Goal: Task Accomplishment & Management: Use online tool/utility

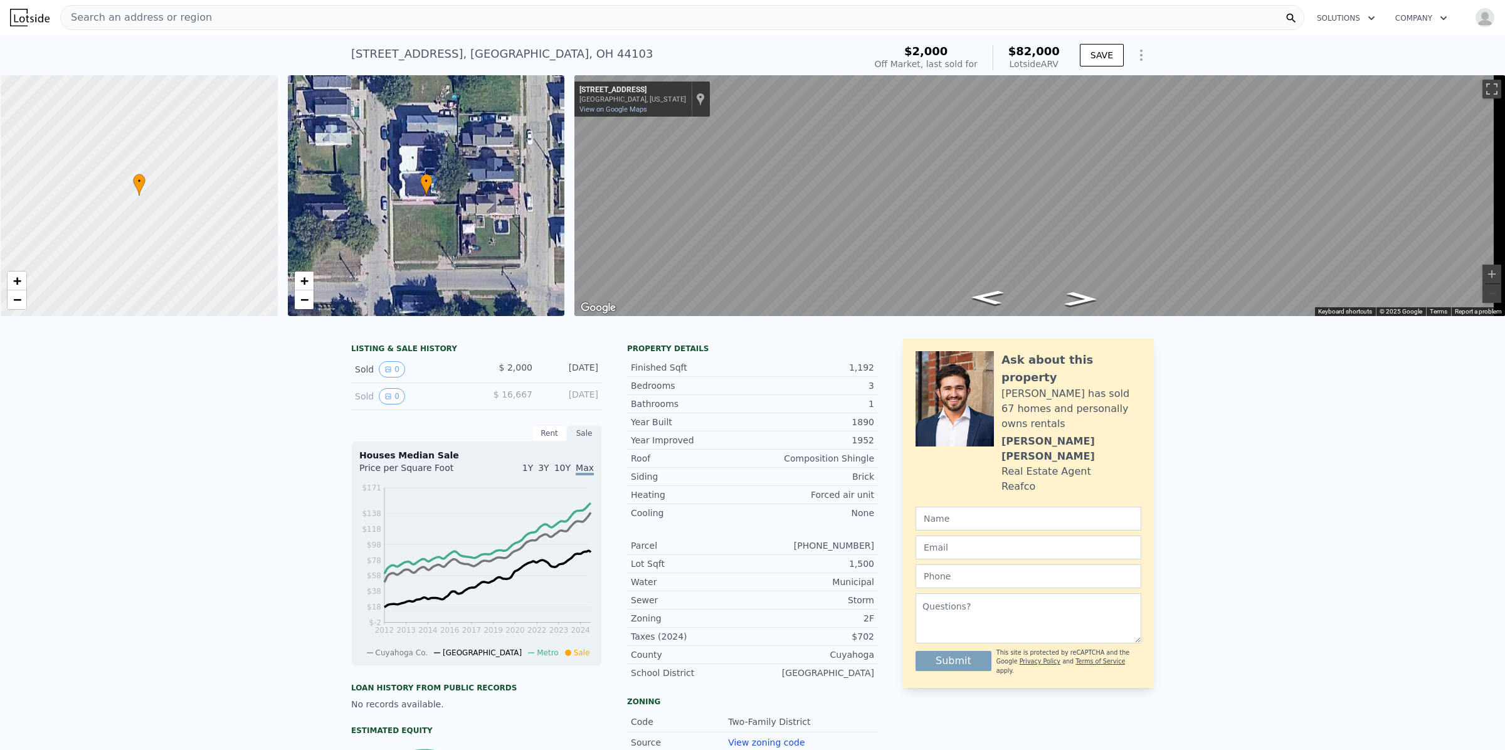
click at [1342, 17] on button "Solutions" at bounding box center [1346, 18] width 78 height 23
click at [1346, 98] on link "Wholesaler Solutions" at bounding box center [1377, 93] width 140 height 23
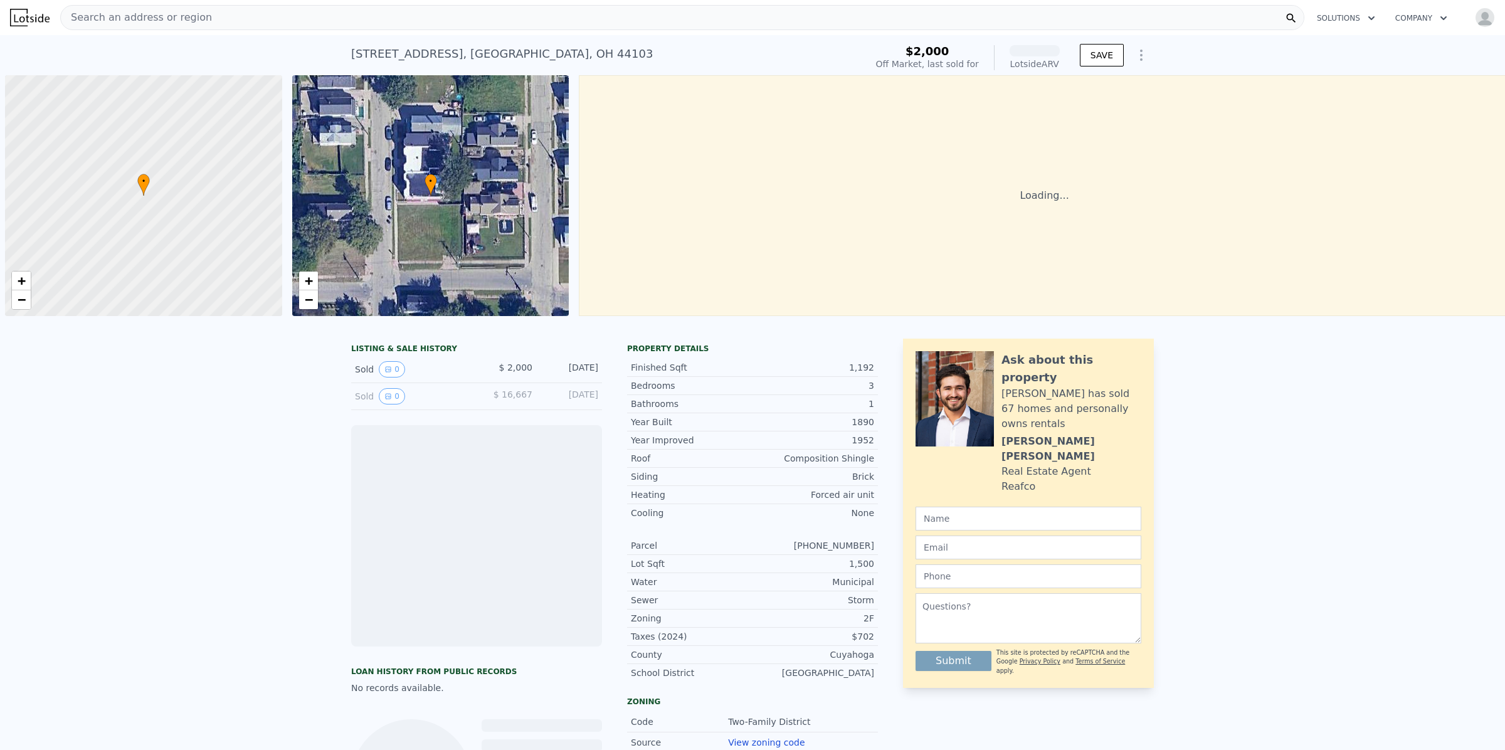
scroll to position [0, 4]
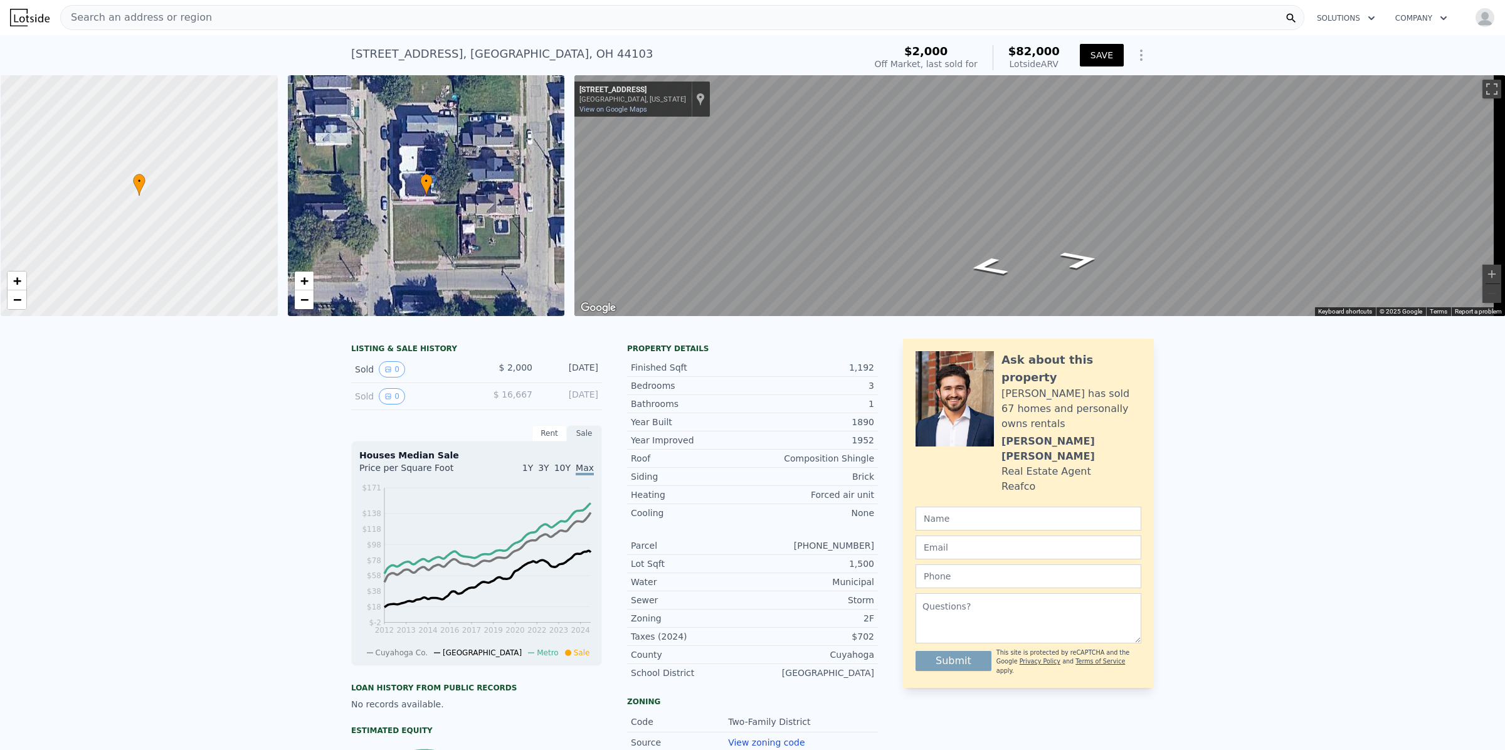
click at [1099, 50] on button "SAVE" at bounding box center [1102, 55] width 44 height 23
click at [1139, 51] on icon "Show Options" at bounding box center [1141, 55] width 15 height 15
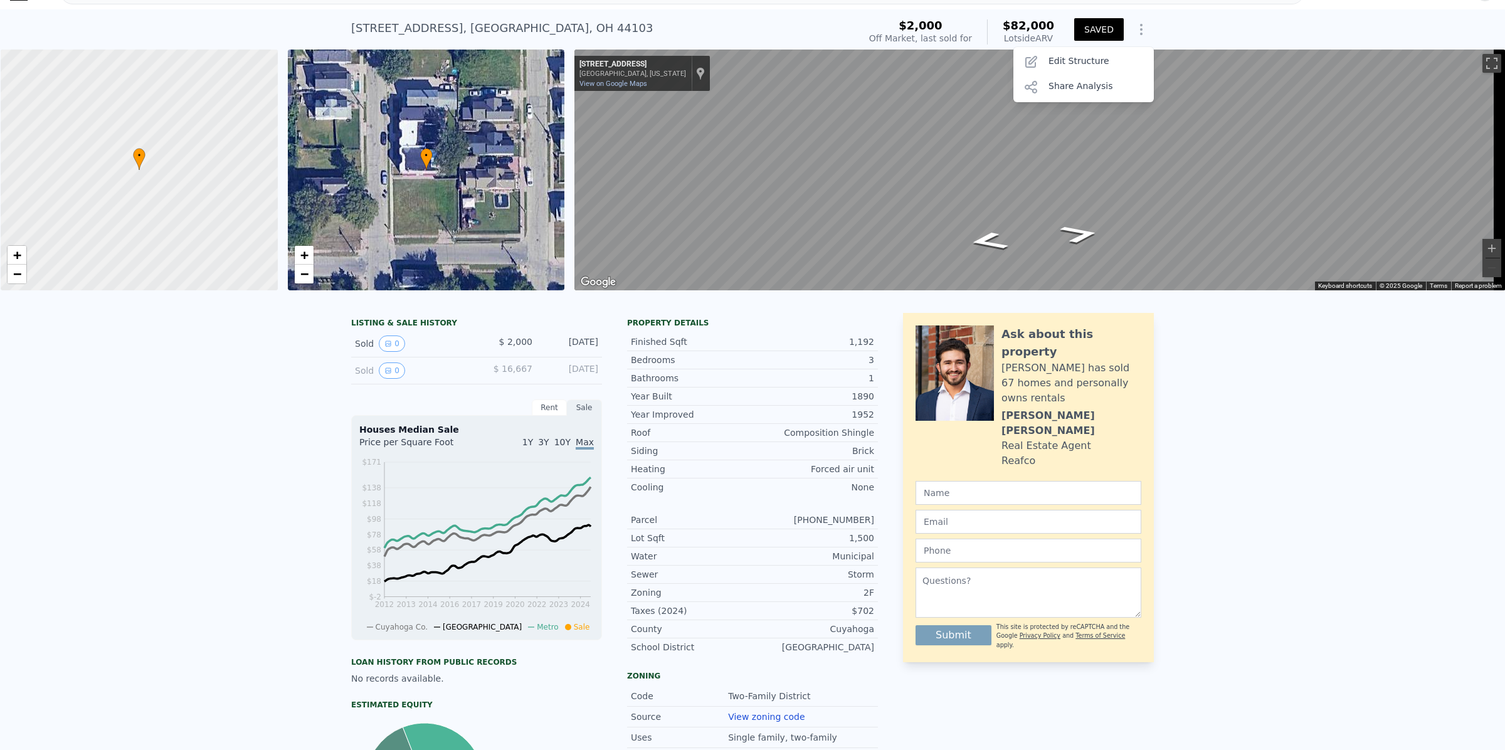
scroll to position [0, 0]
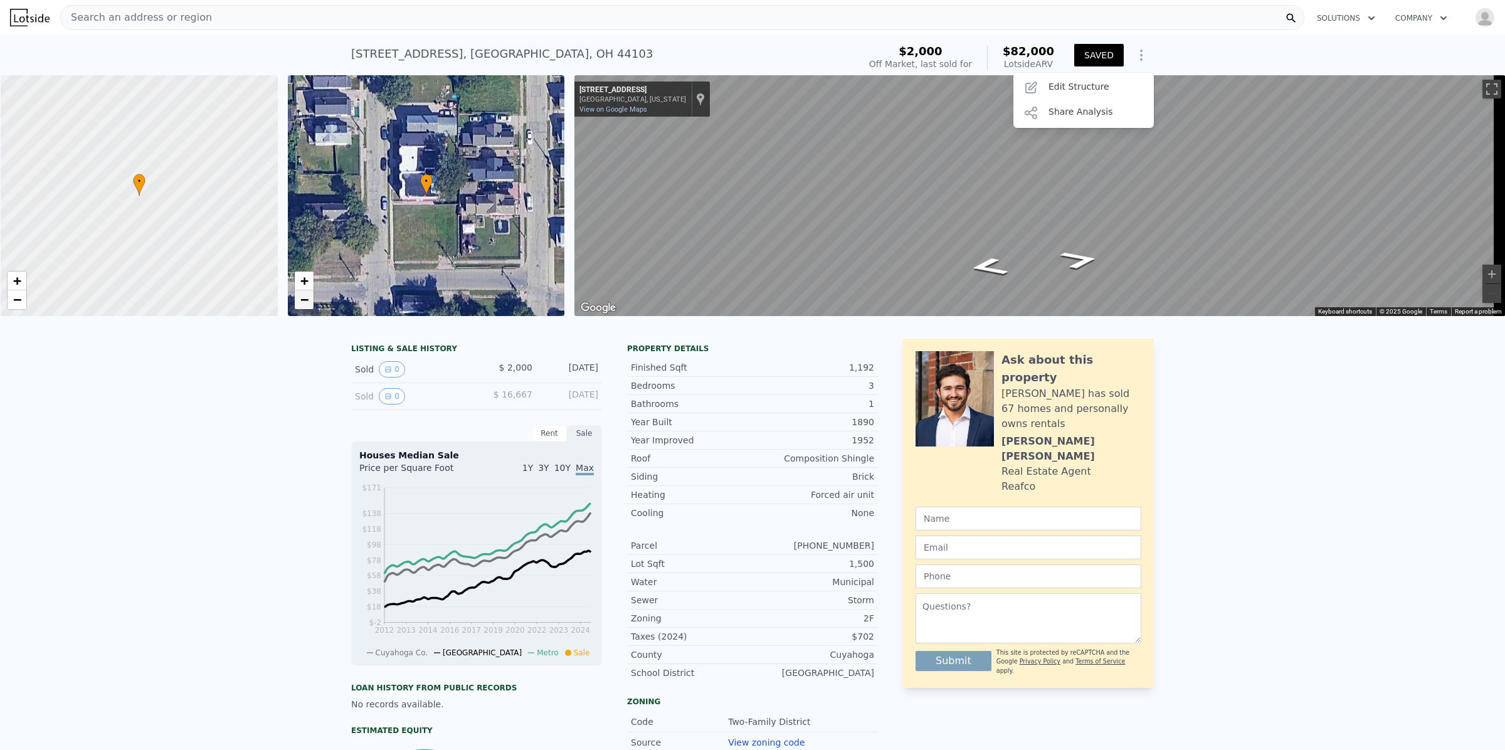
click at [309, 299] on link "−" at bounding box center [304, 299] width 19 height 19
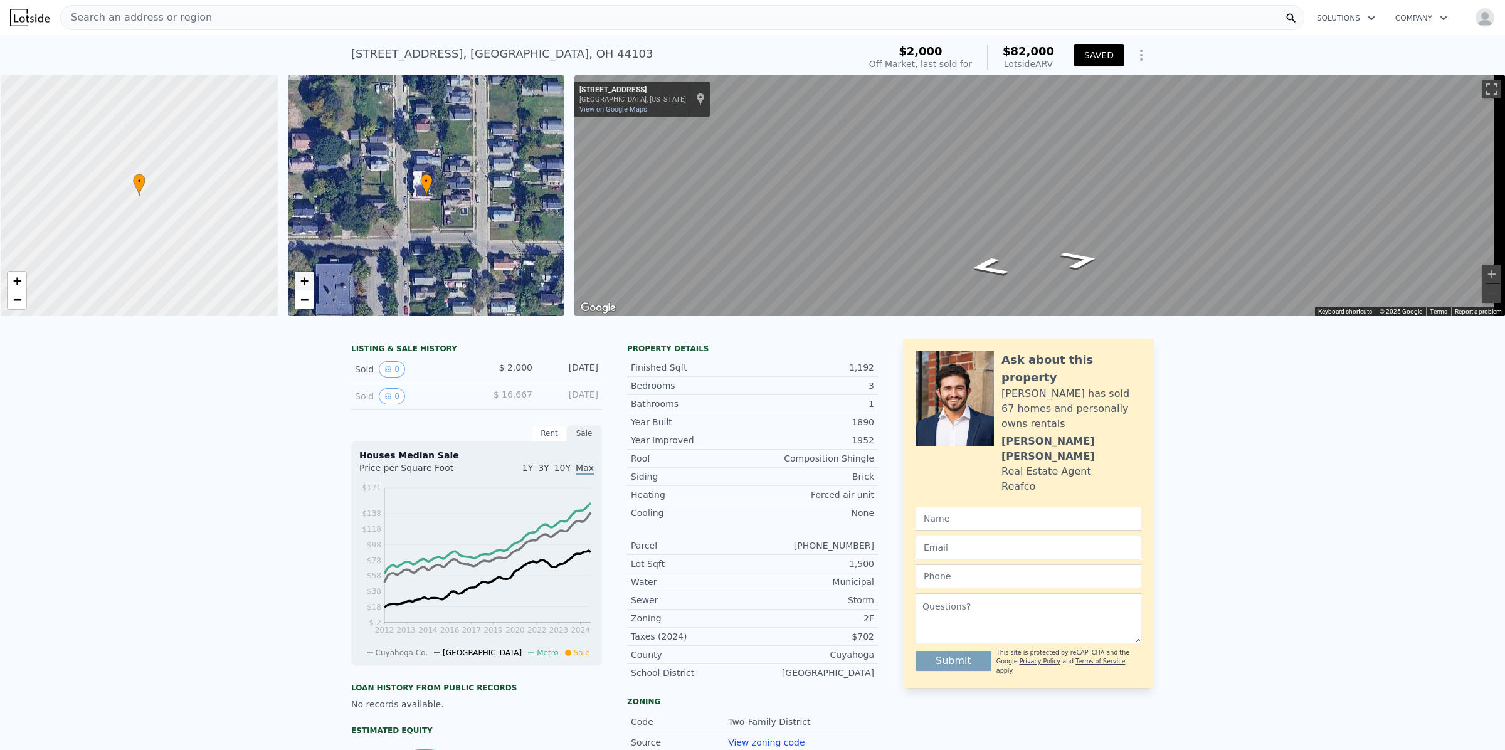
click at [306, 285] on span "+" at bounding box center [304, 281] width 8 height 16
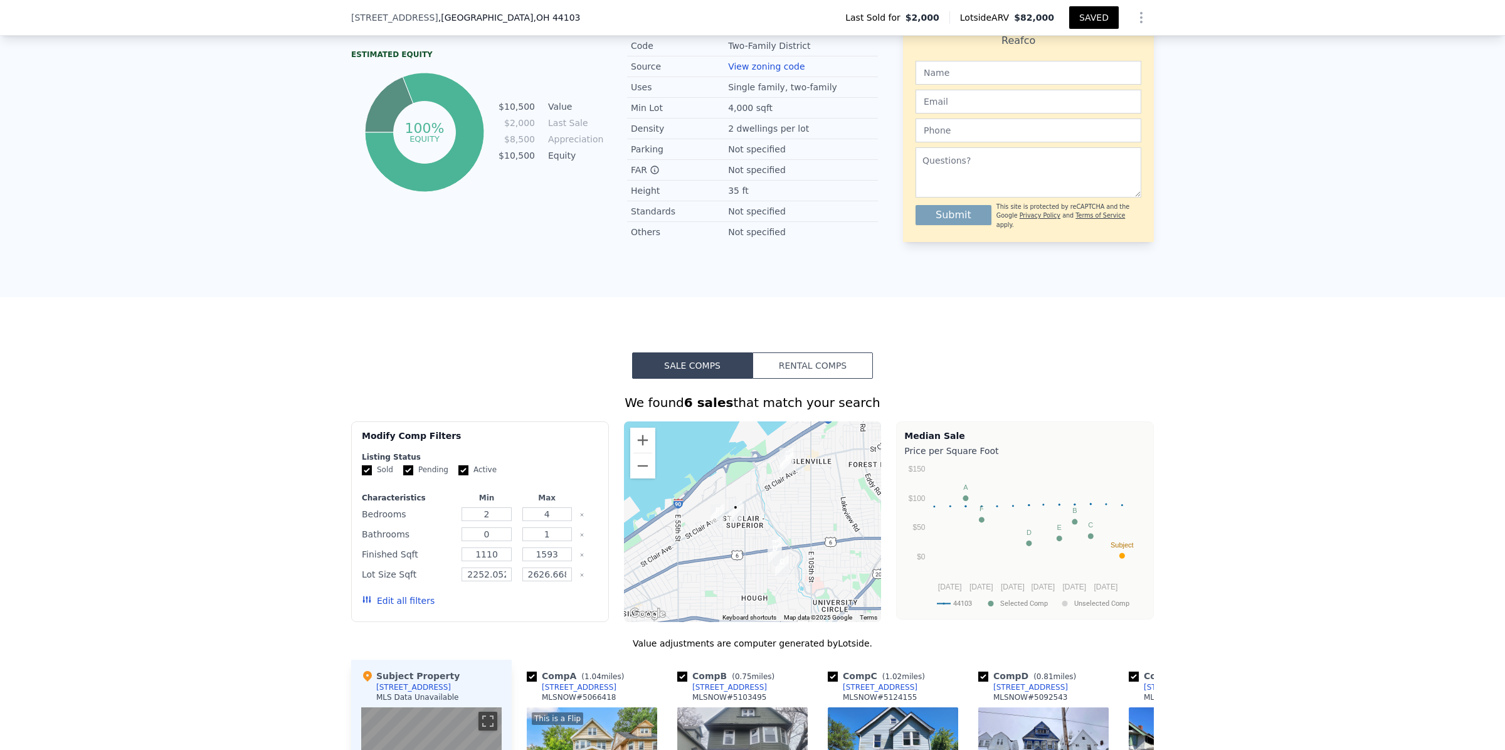
scroll to position [806, 0]
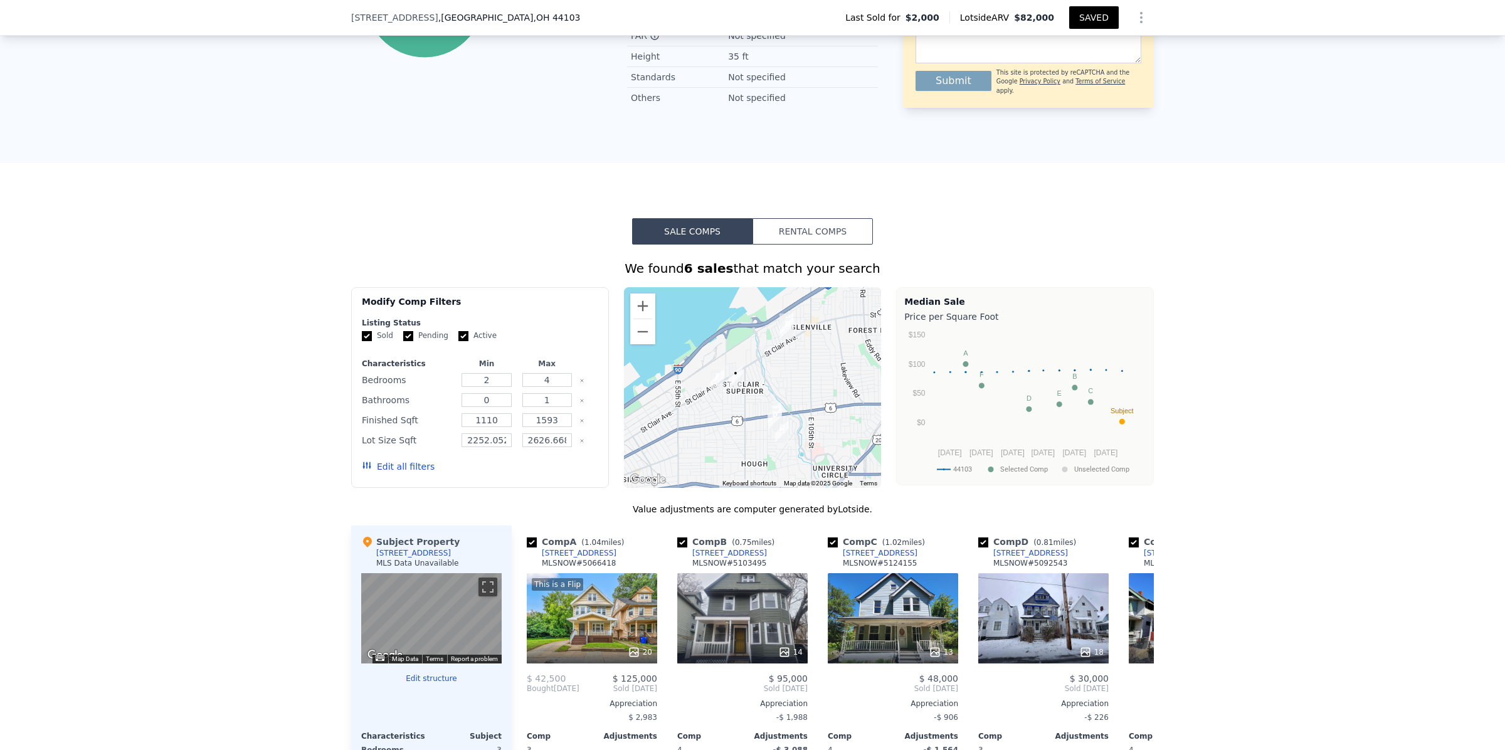
click at [388, 473] on button "Edit all filters" at bounding box center [398, 466] width 73 height 13
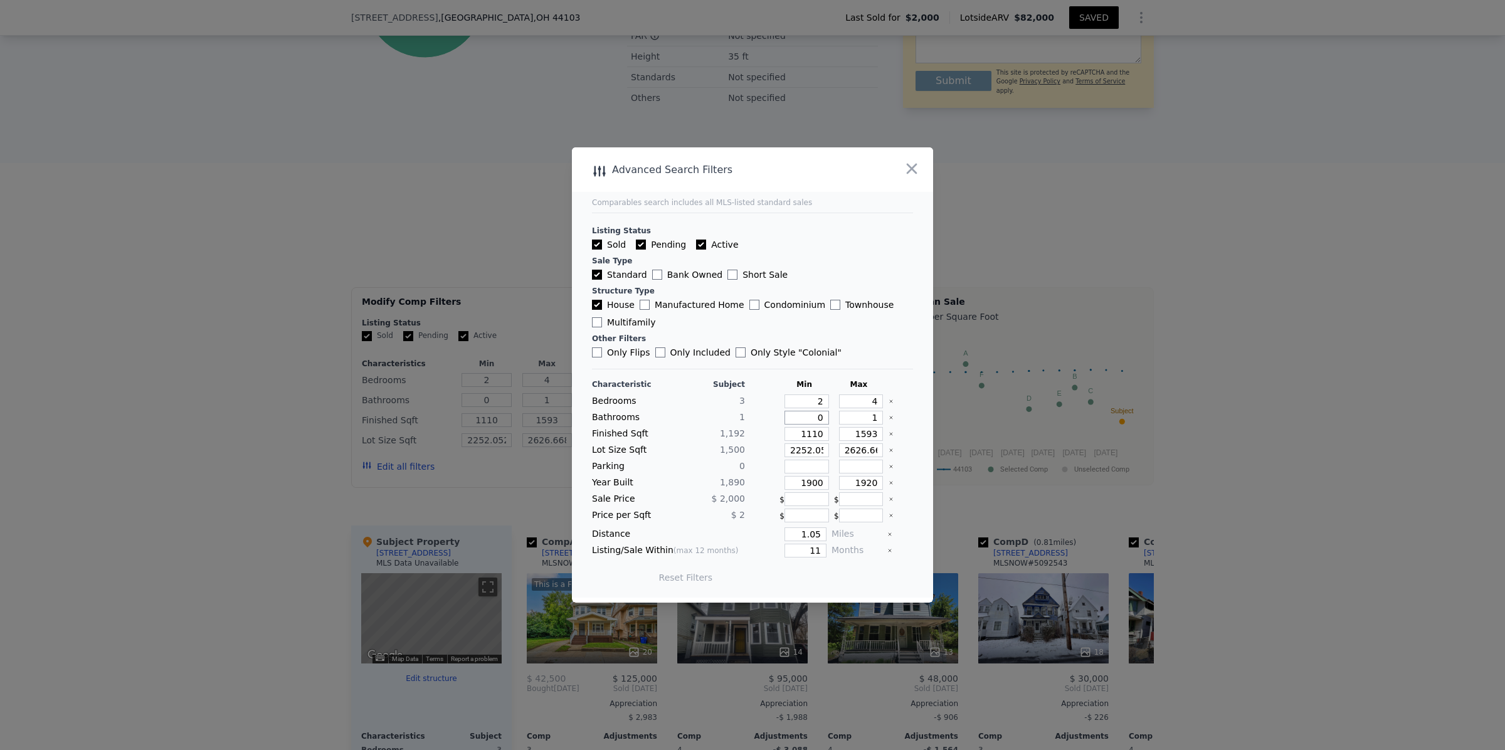
drag, startPoint x: 803, startPoint y: 415, endPoint x: 818, endPoint y: 415, distance: 15.0
click at [818, 415] on input "0" at bounding box center [806, 418] width 45 height 14
type input "1"
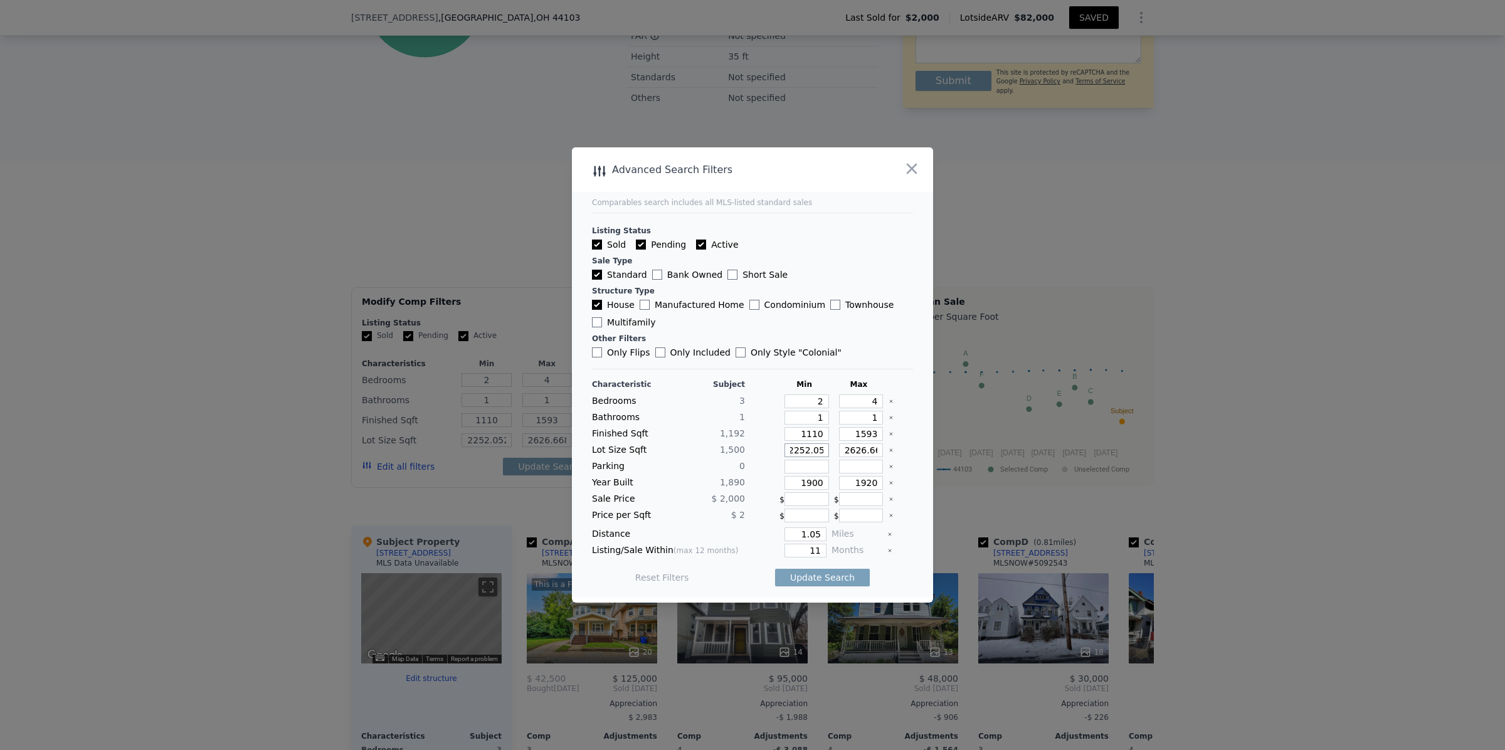
scroll to position [0, 0]
drag, startPoint x: 815, startPoint y: 450, endPoint x: 776, endPoint y: 450, distance: 39.5
click at [779, 450] on div "2252.052" at bounding box center [804, 450] width 50 height 14
type input "12"
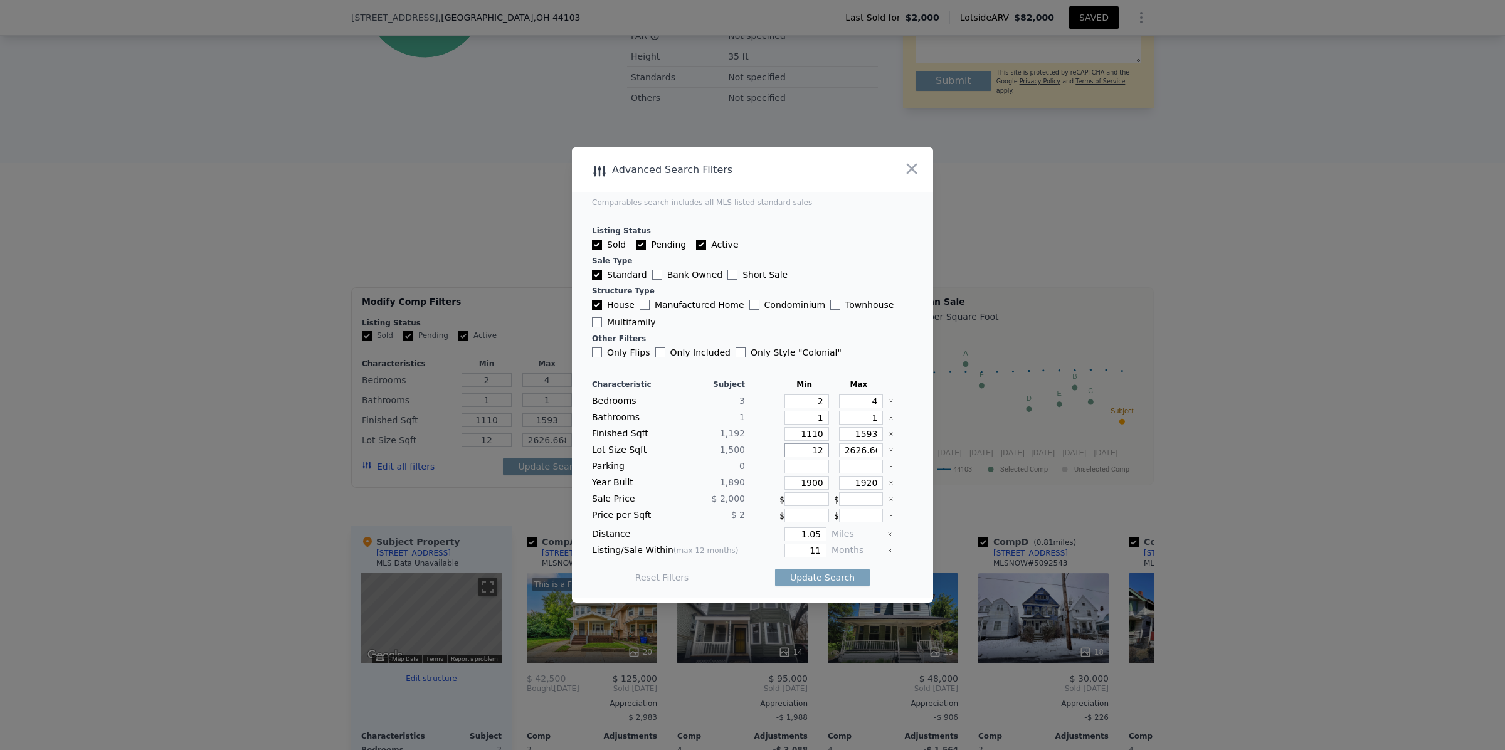
type input "1"
type input "10"
type input "100"
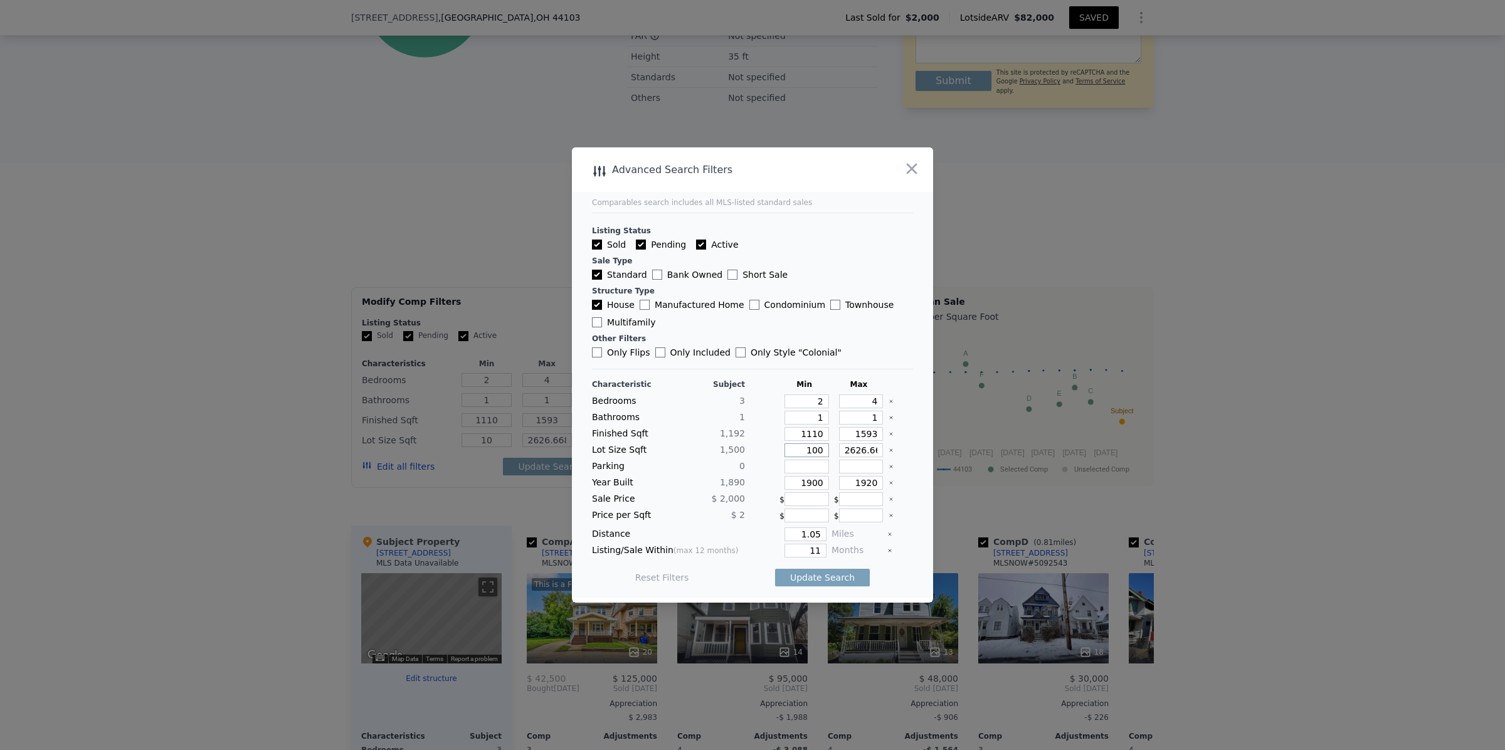
type input "100"
type input "1000"
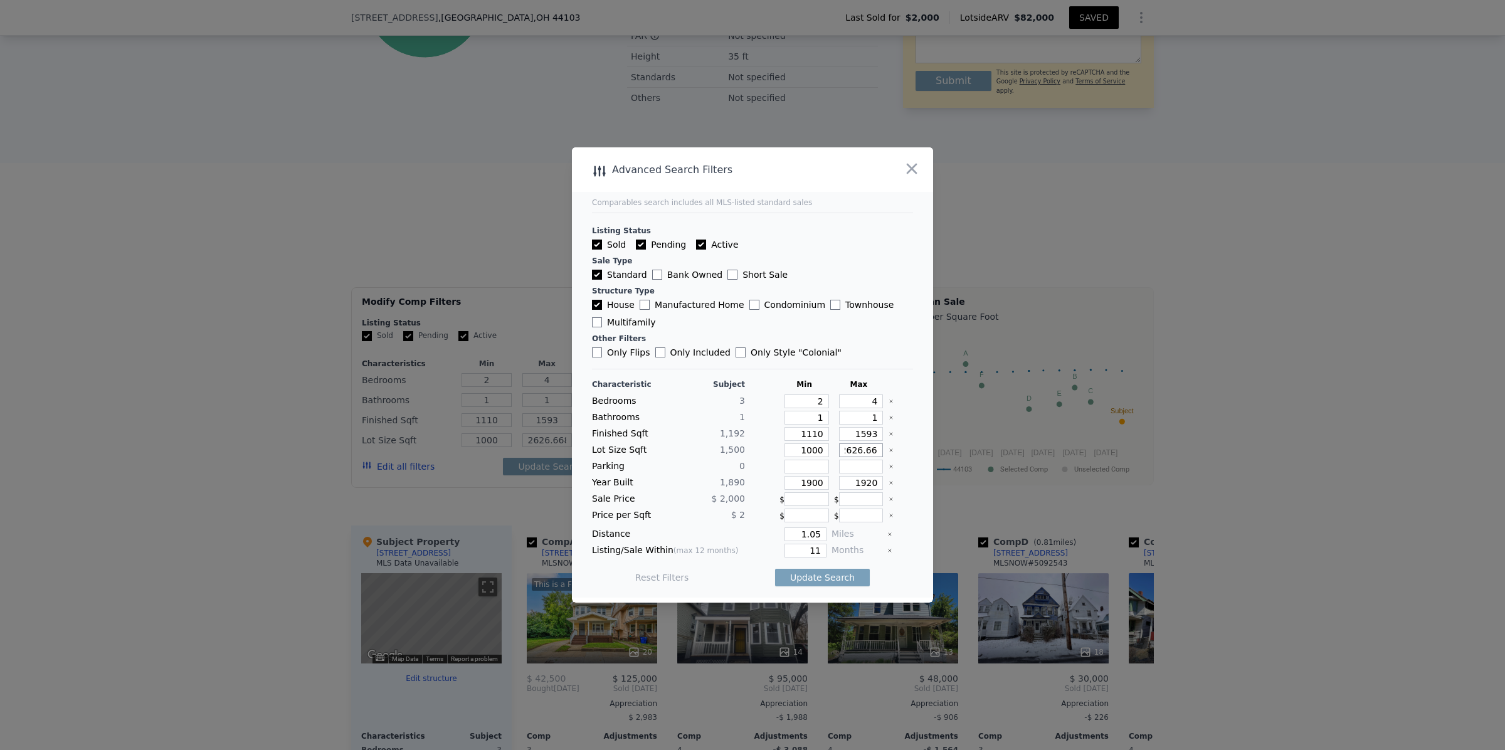
drag, startPoint x: 833, startPoint y: 451, endPoint x: 865, endPoint y: 451, distance: 32.6
click at [865, 451] on input "2626.668" at bounding box center [861, 450] width 45 height 14
type input "2"
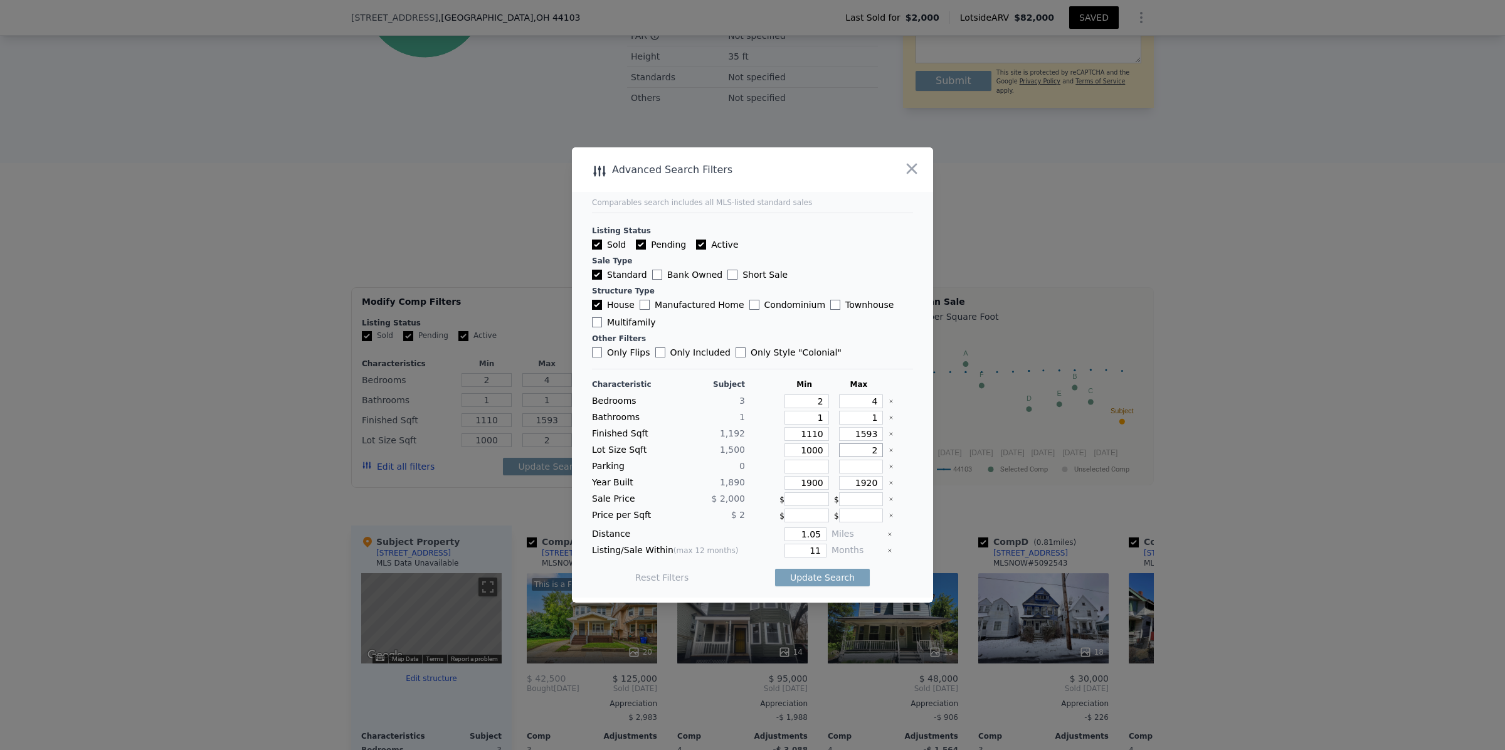
type input "25"
type input "250"
type input "2500"
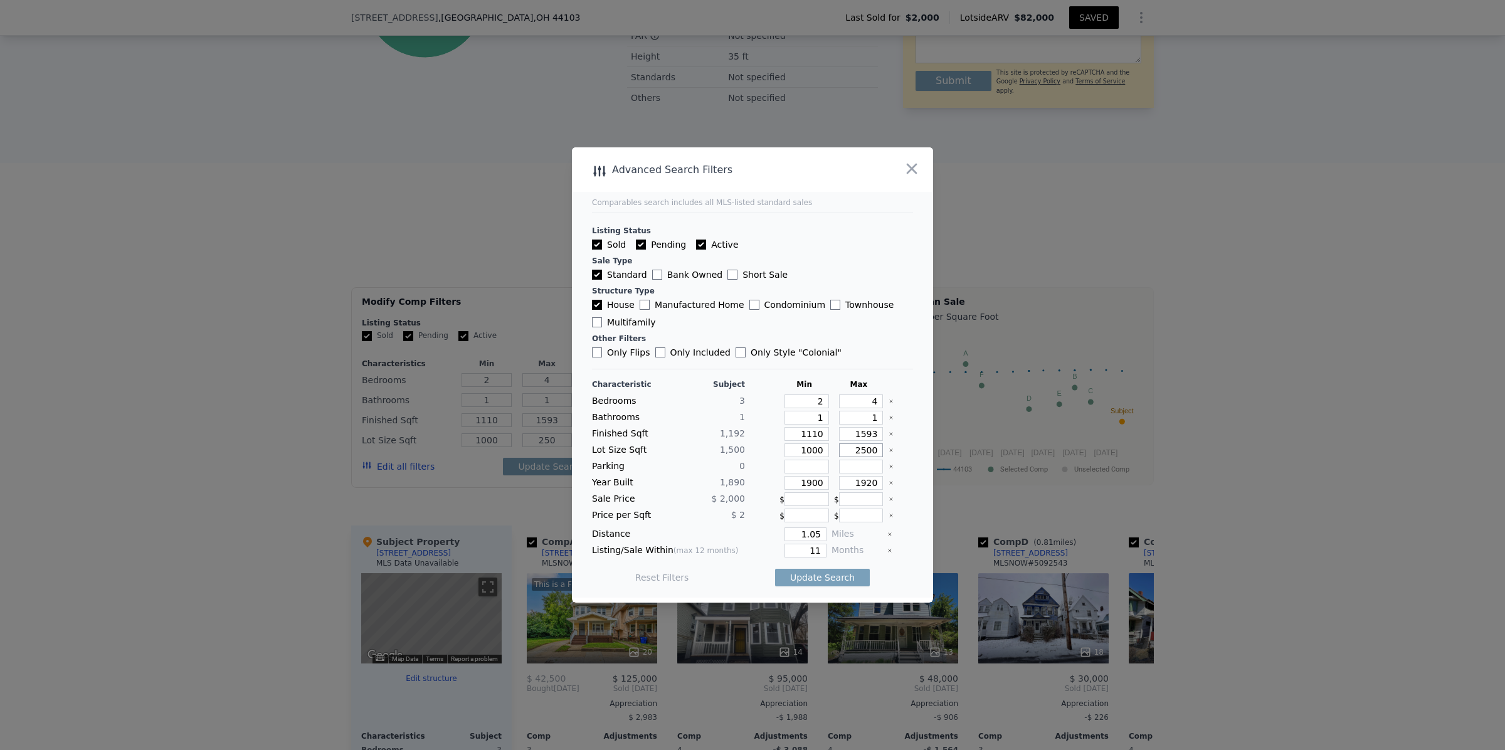
type input "2500"
drag, startPoint x: 790, startPoint y: 482, endPoint x: 813, endPoint y: 482, distance: 23.2
click at [813, 482] on input "1900" at bounding box center [806, 483] width 45 height 14
type input "1880"
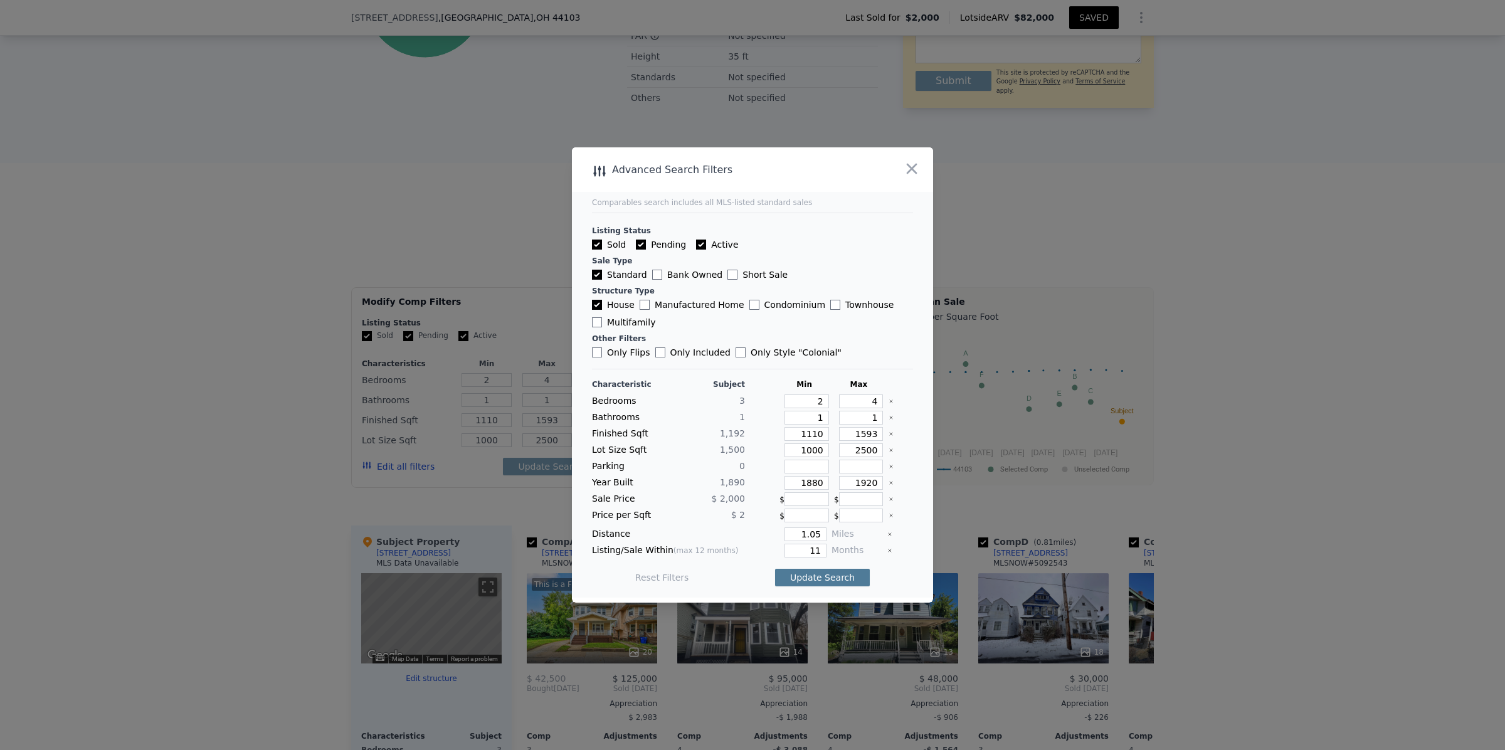
click at [806, 581] on button "Update Search" at bounding box center [822, 578] width 95 height 18
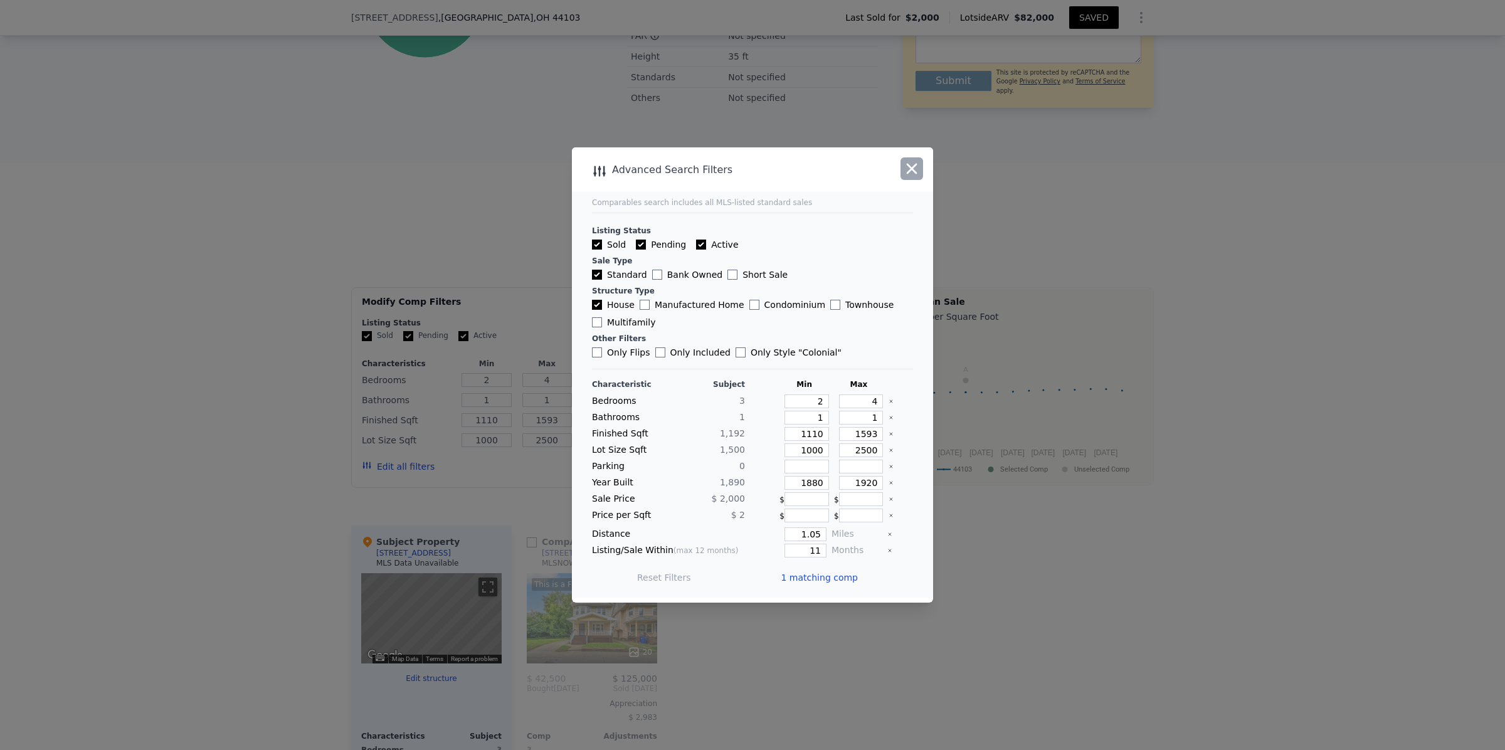
click at [917, 161] on icon "button" at bounding box center [912, 169] width 18 height 18
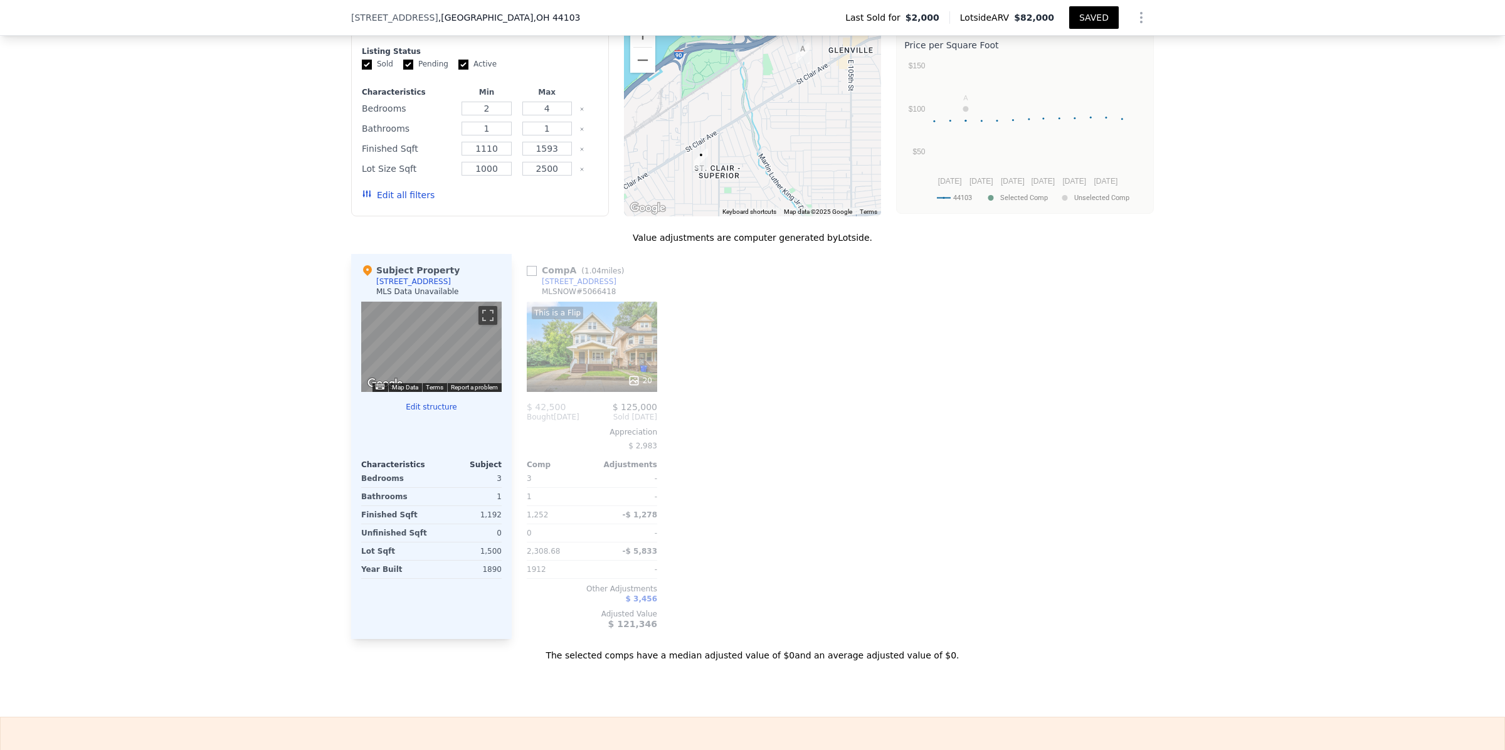
scroll to position [1093, 0]
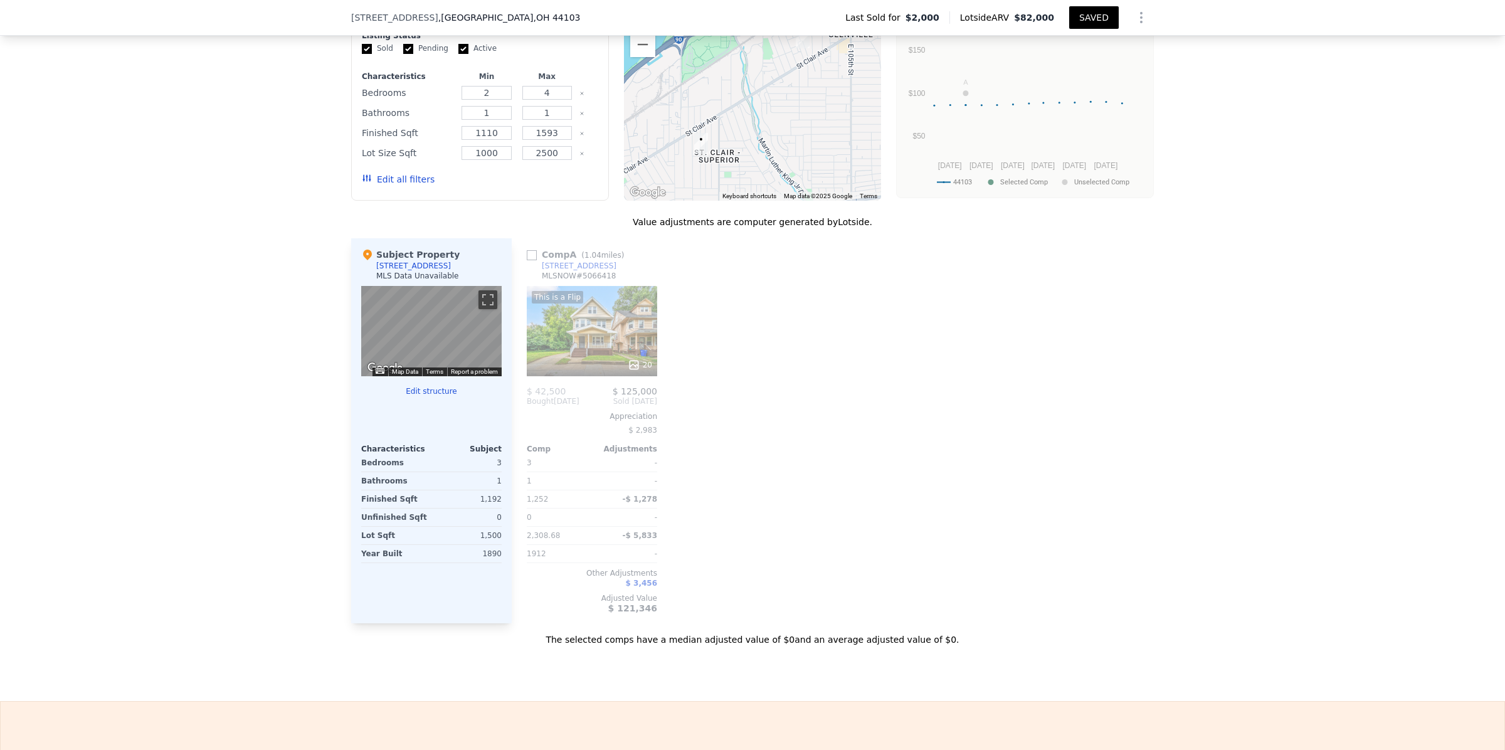
click at [580, 347] on div "This is a Flip 20" at bounding box center [592, 331] width 130 height 90
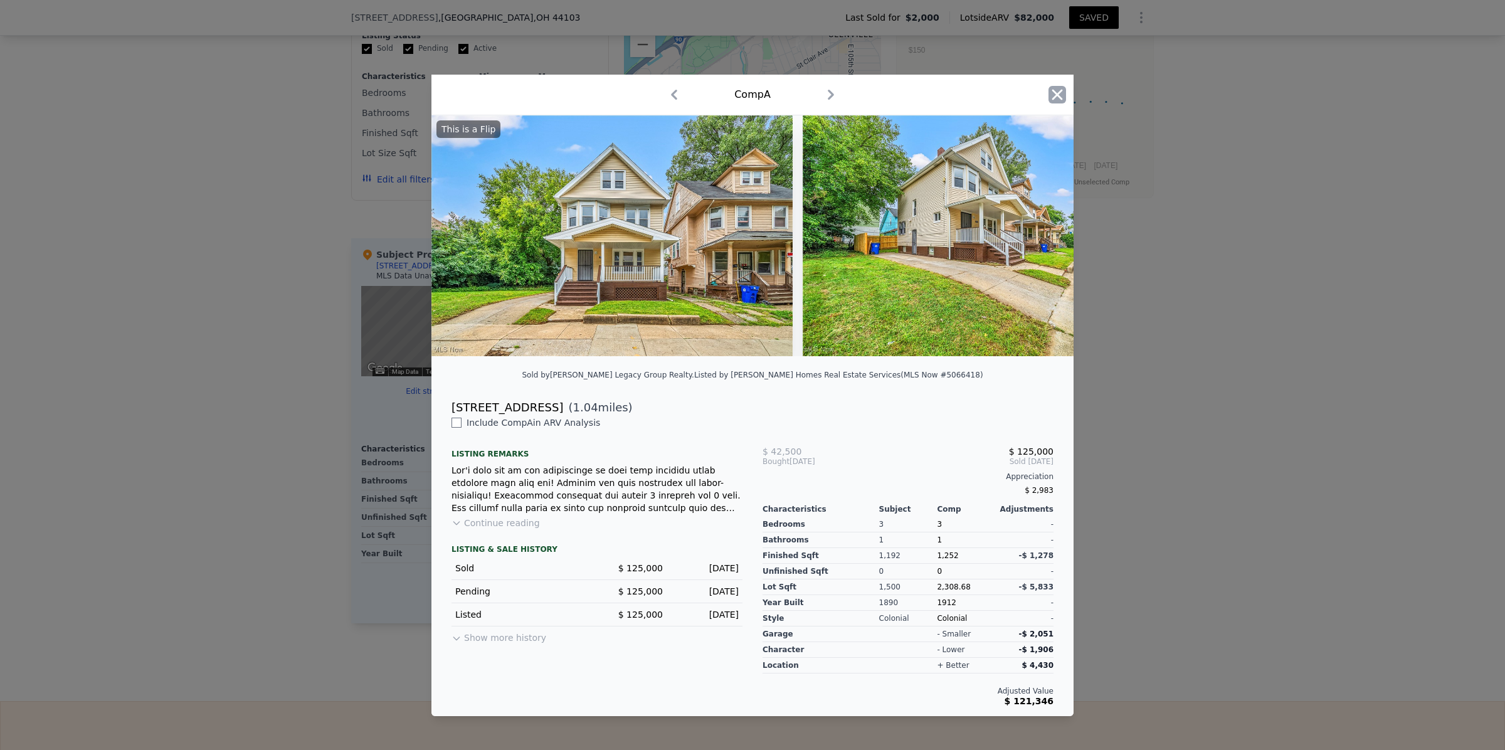
click at [1057, 90] on icon "button" at bounding box center [1057, 95] width 11 height 11
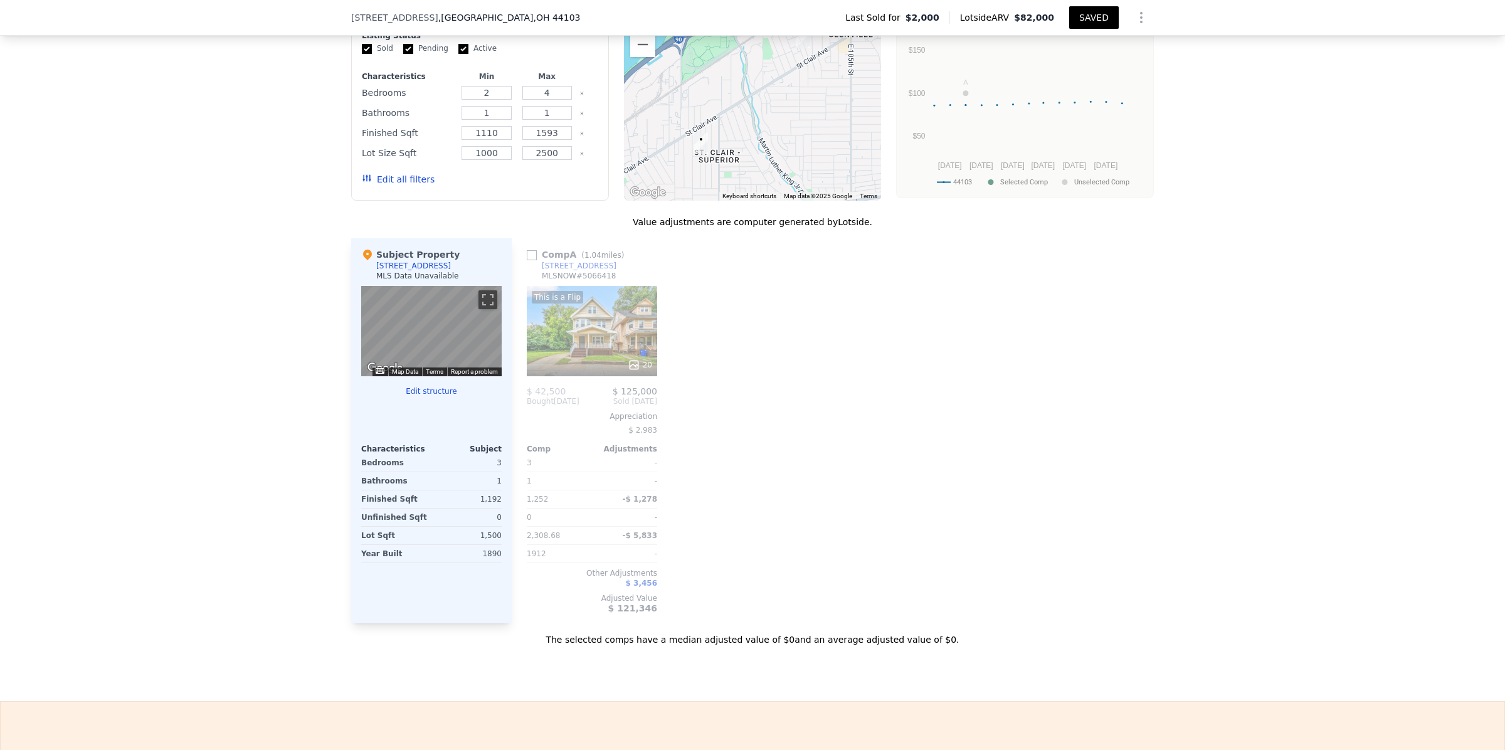
click at [527, 260] on input "checkbox" at bounding box center [532, 255] width 10 height 10
checkbox input "true"
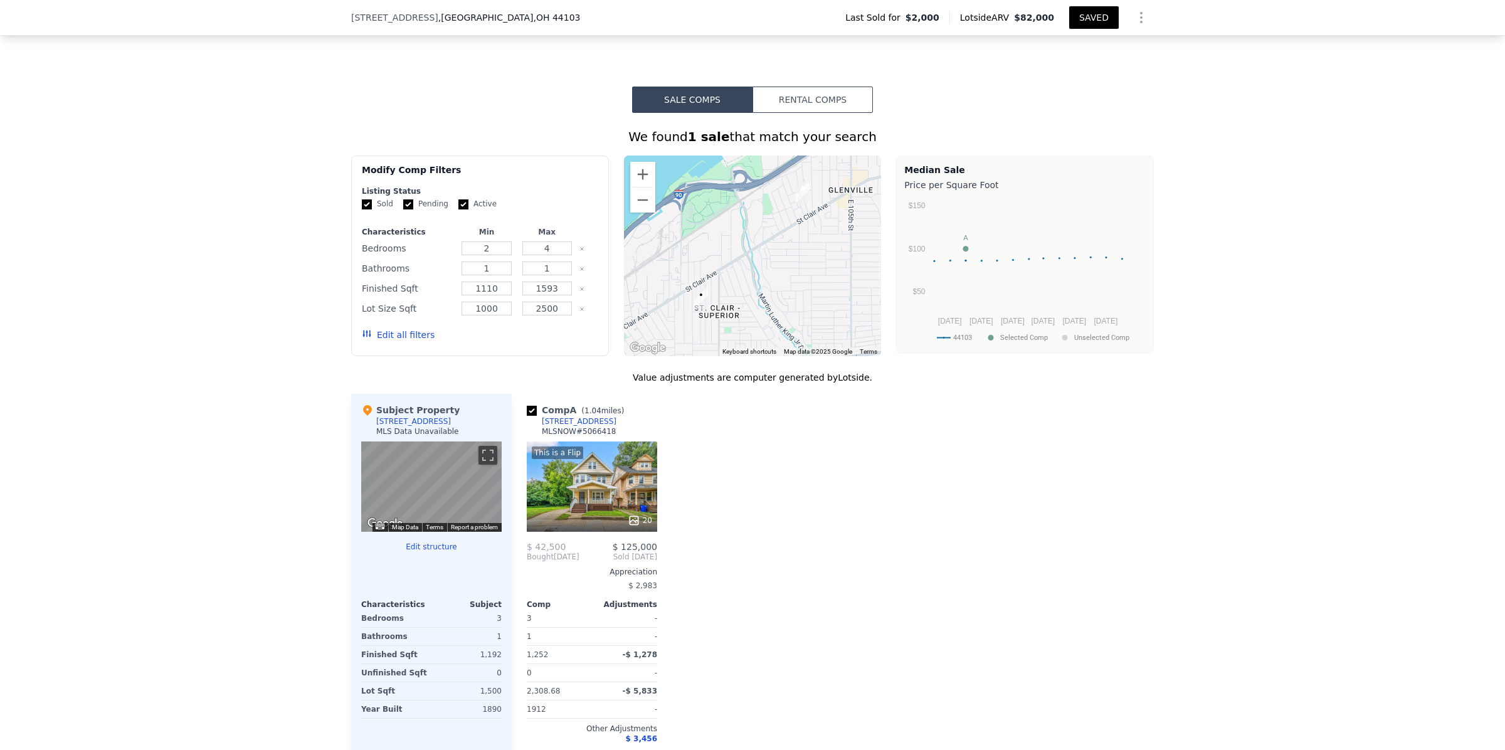
scroll to position [936, 0]
click at [804, 114] on button "Rental Comps" at bounding box center [812, 101] width 120 height 26
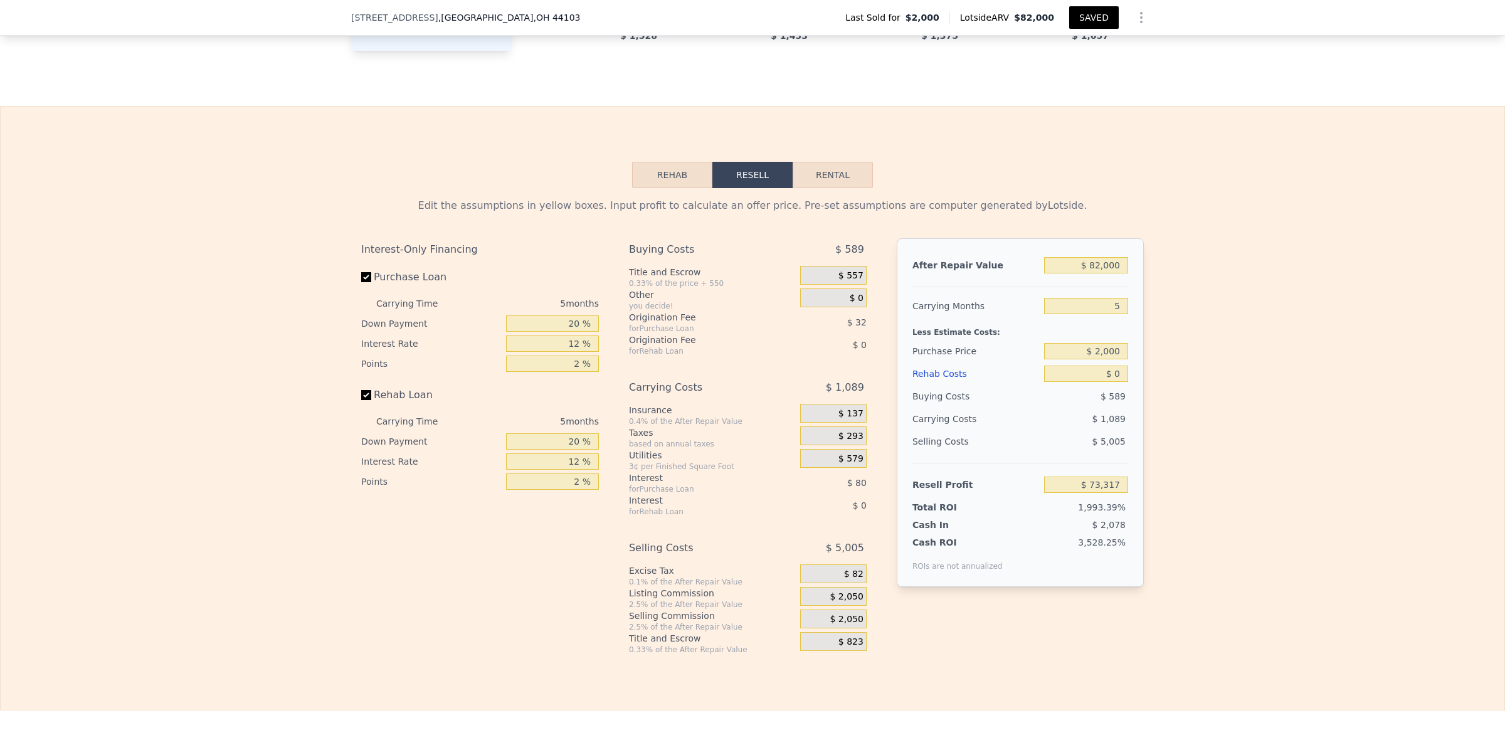
scroll to position [1642, 0]
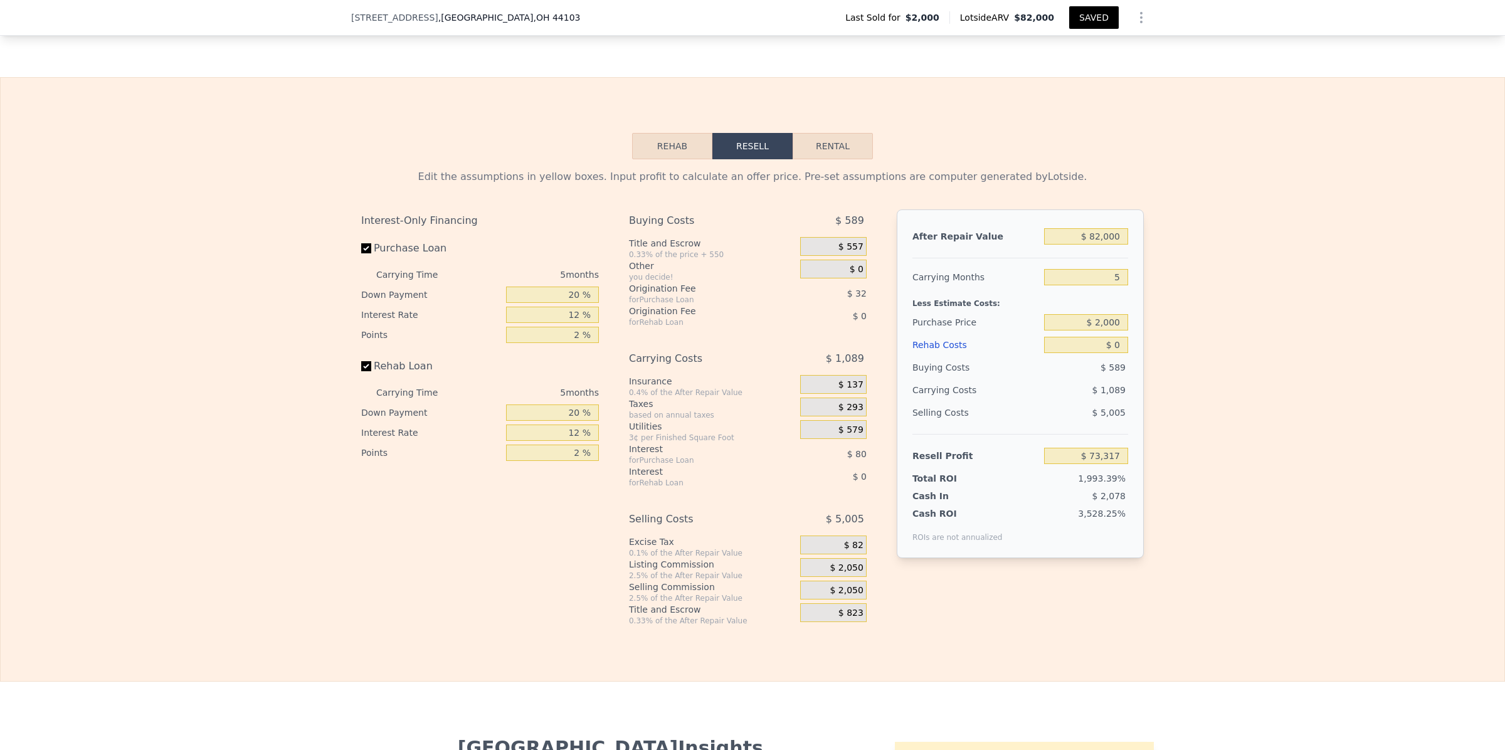
click at [665, 159] on button "Rehab" at bounding box center [672, 146] width 80 height 26
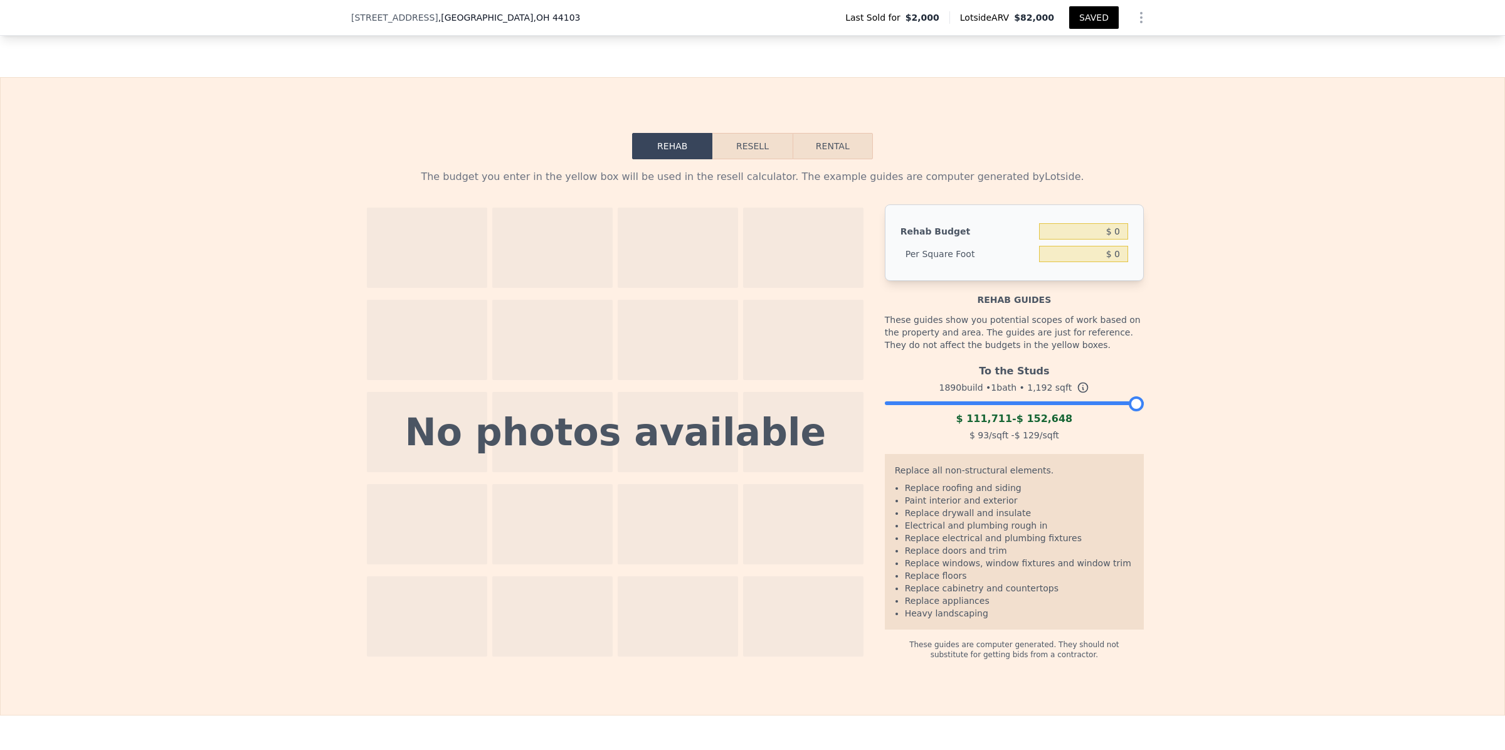
click at [819, 159] on button "Rental" at bounding box center [833, 146] width 80 height 26
select select "30"
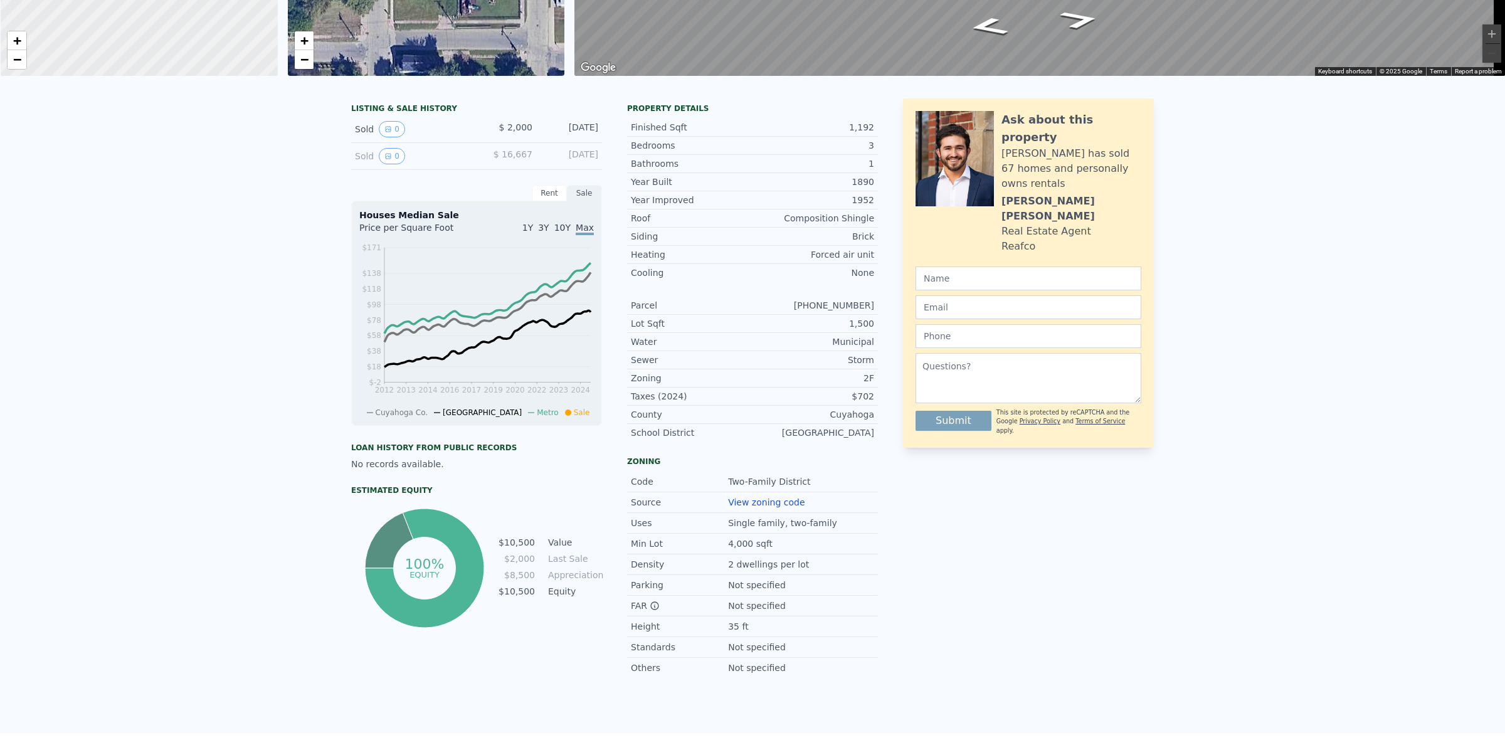
scroll to position [0, 0]
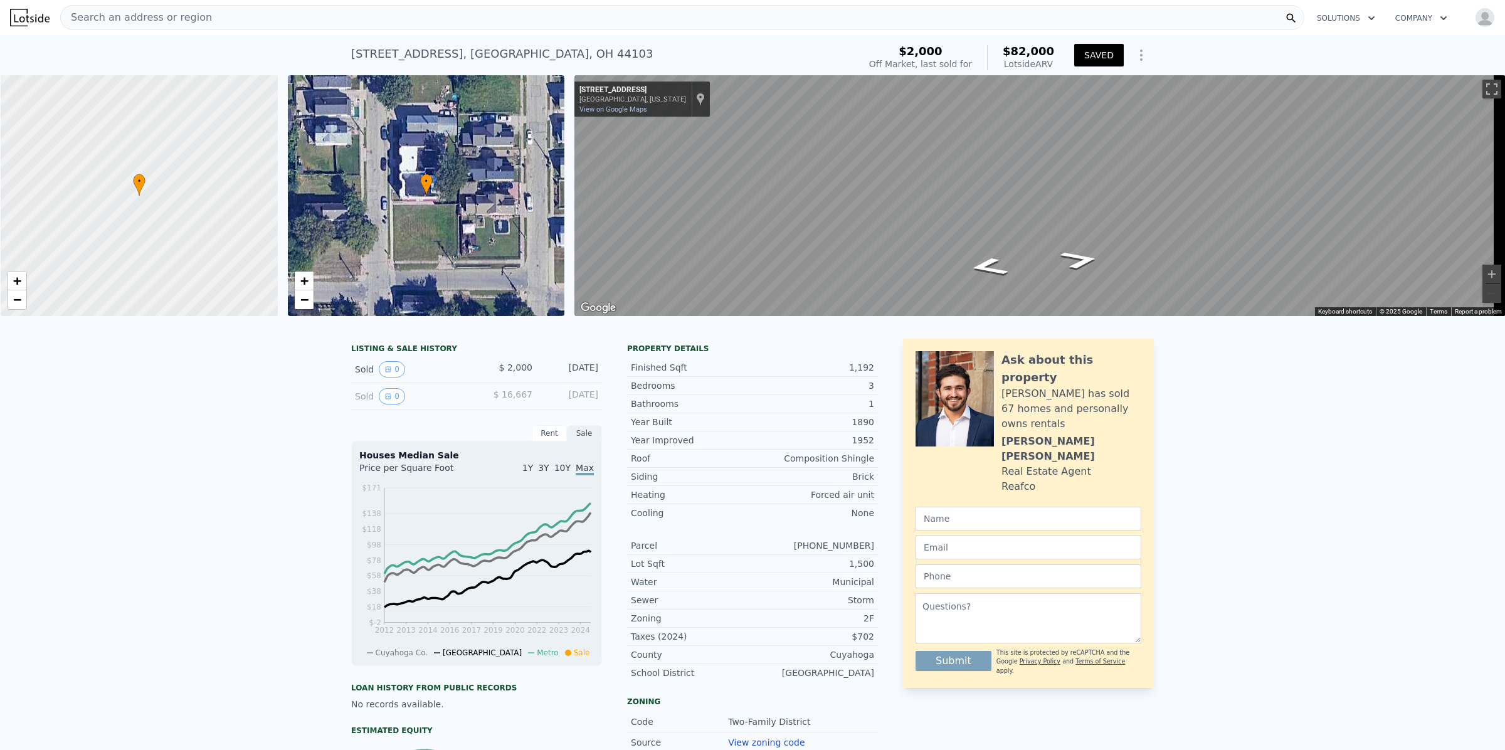
click at [1136, 56] on icon "Show Options" at bounding box center [1141, 55] width 15 height 15
click at [1076, 110] on div "Share Analysis" at bounding box center [1083, 112] width 140 height 25
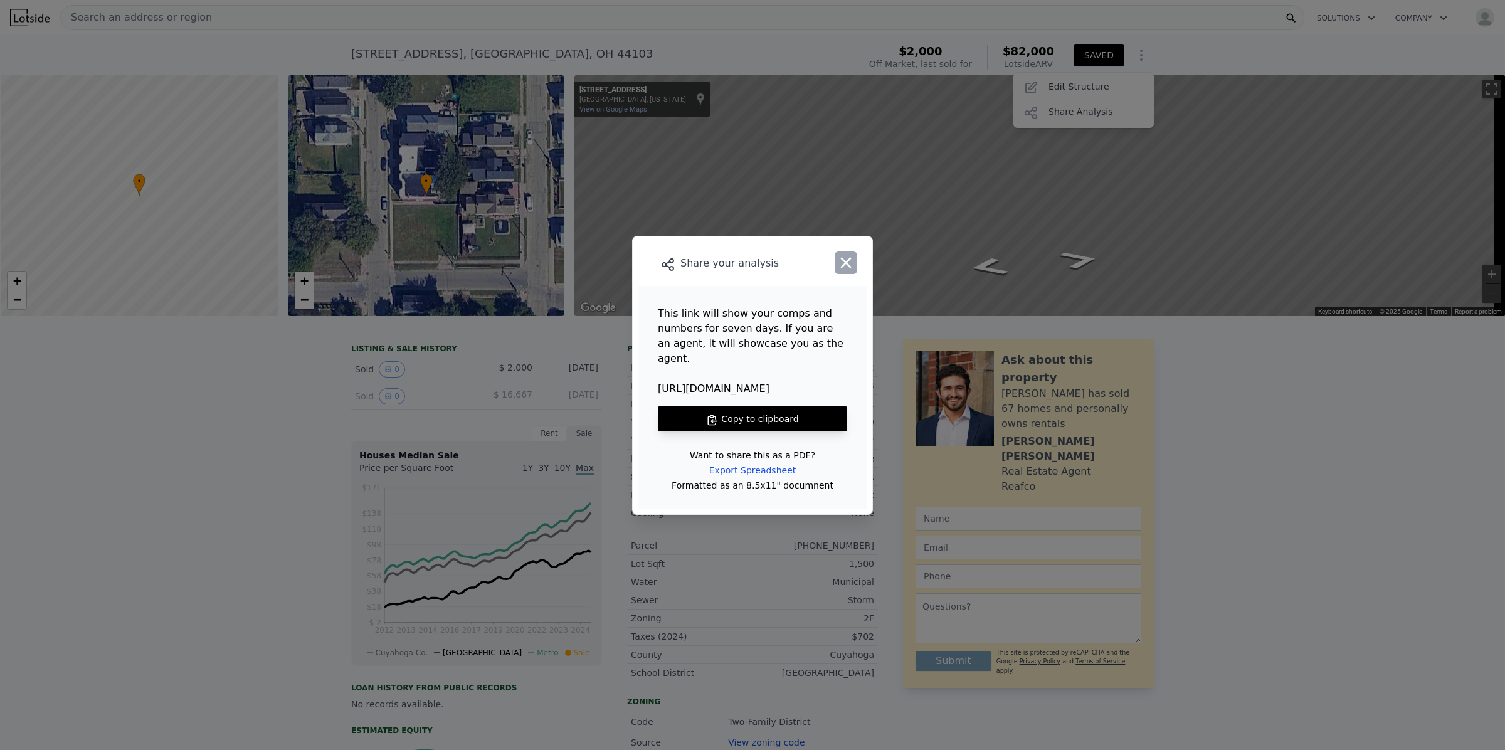
click at [848, 266] on icon "button" at bounding box center [846, 262] width 11 height 11
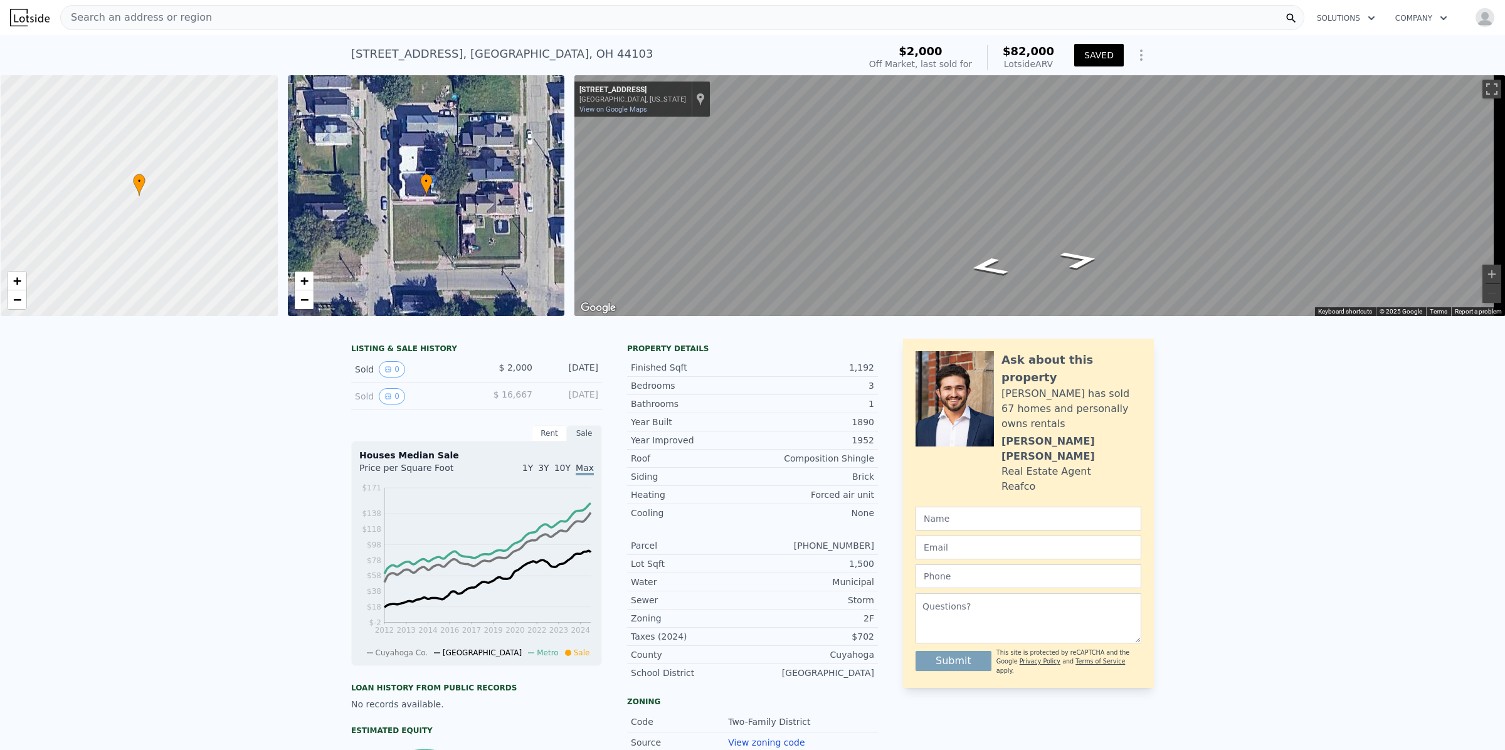
click at [214, 14] on div "Search an address or region" at bounding box center [682, 17] width 1244 height 25
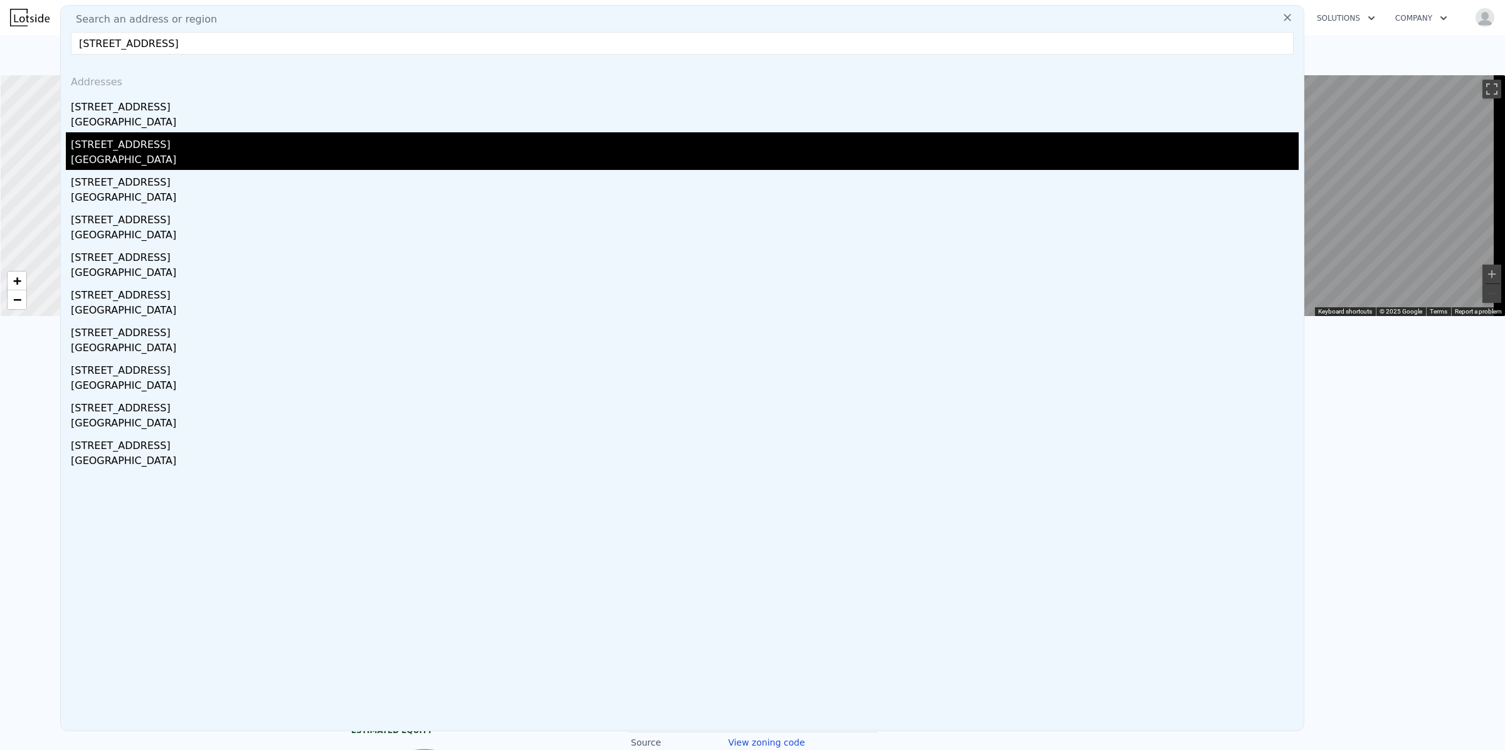
type input "[STREET_ADDRESS]"
click at [135, 132] on div "[STREET_ADDRESS]" at bounding box center [685, 142] width 1228 height 20
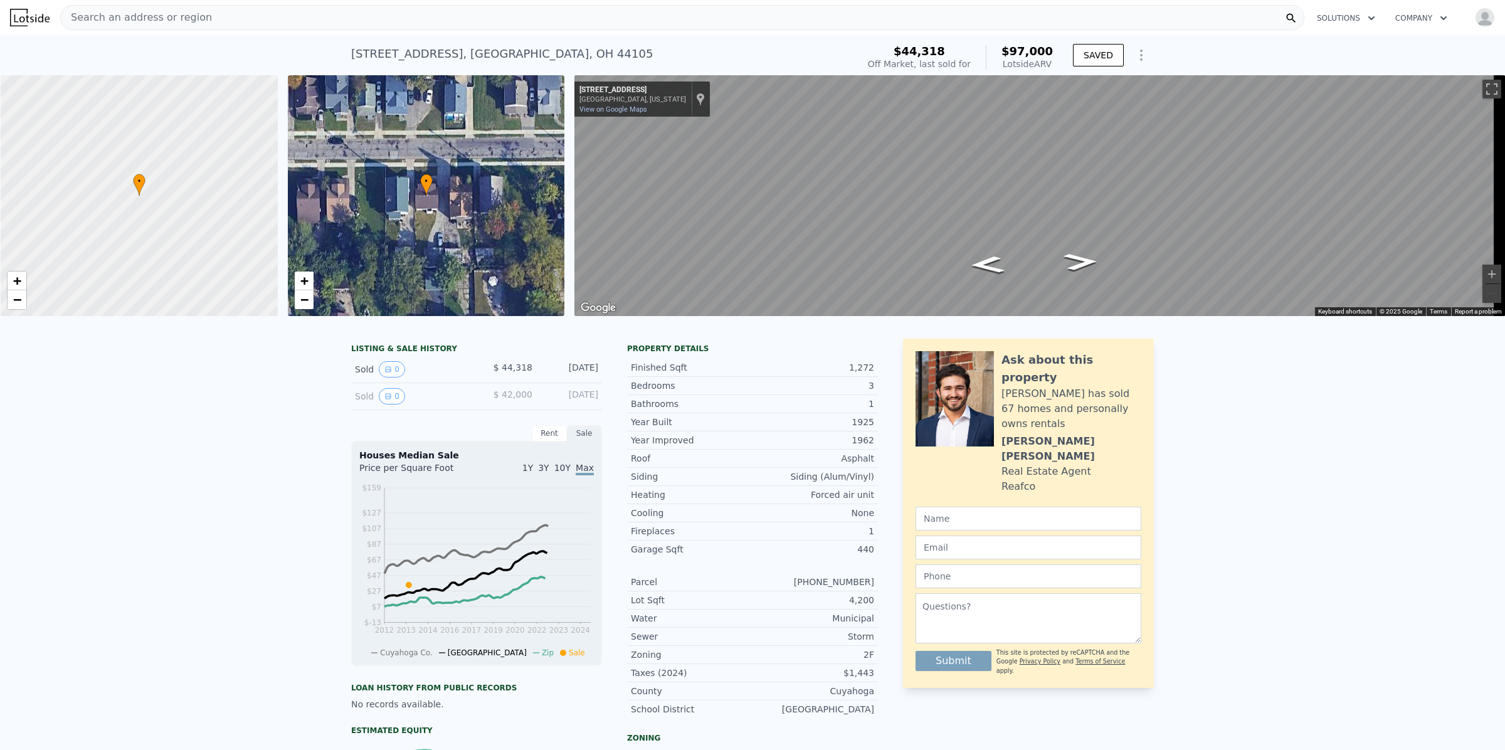
click at [233, 23] on div "Search an address or region" at bounding box center [682, 17] width 1244 height 25
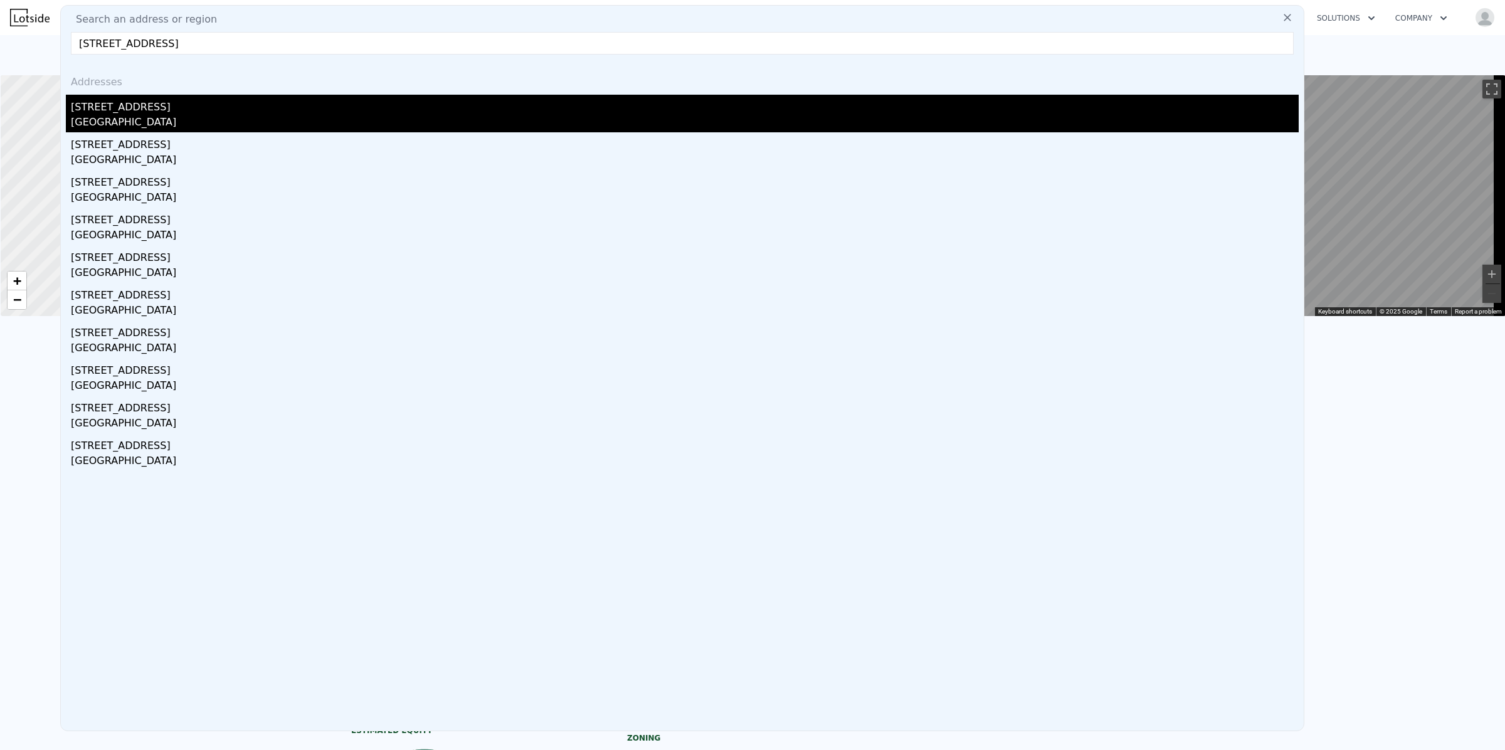
type input "[STREET_ADDRESS]"
click at [126, 117] on div "[GEOGRAPHIC_DATA]" at bounding box center [685, 124] width 1228 height 18
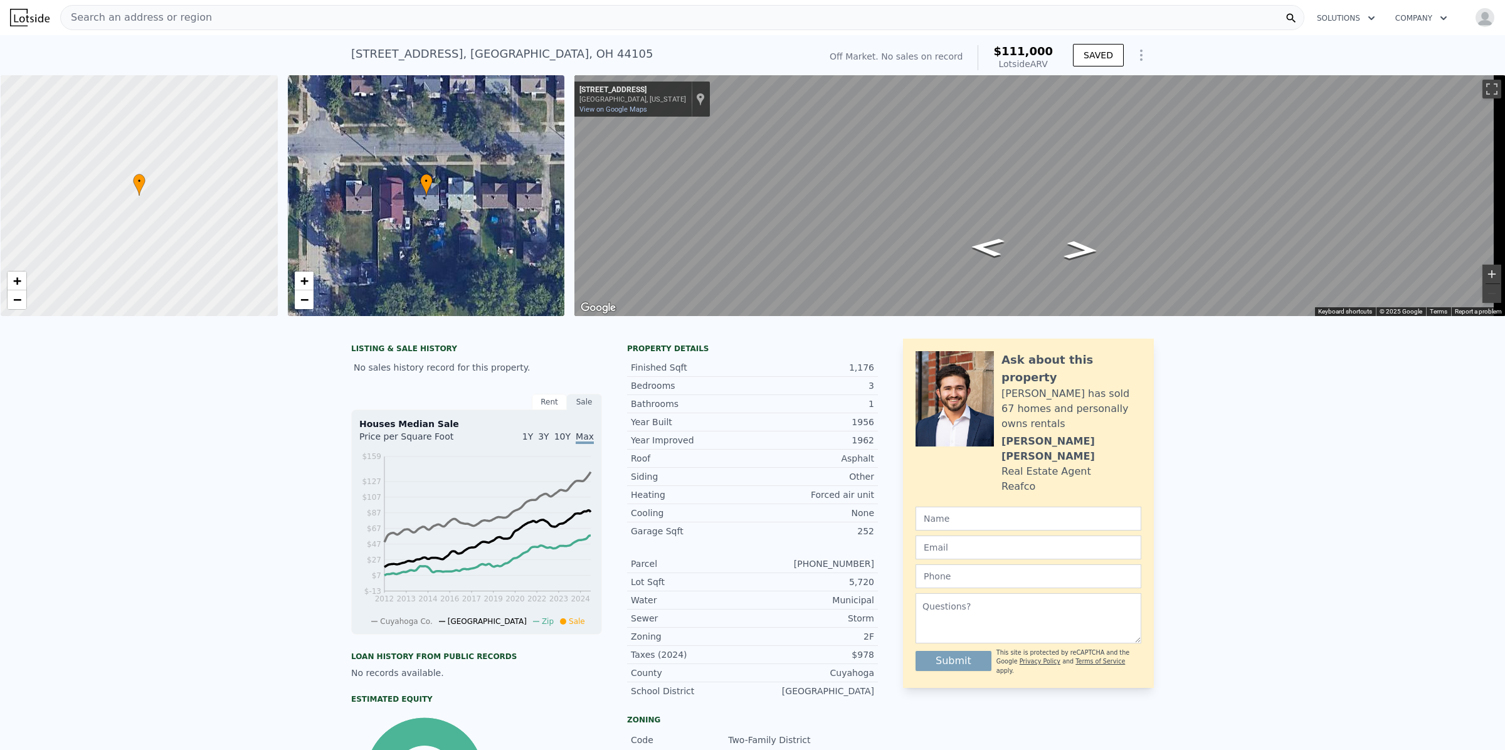
click at [1482, 277] on button "Zoom in" at bounding box center [1491, 274] width 19 height 19
click at [1484, 293] on button "Zoom out" at bounding box center [1491, 293] width 19 height 19
click at [1486, 293] on button "Zoom out" at bounding box center [1491, 293] width 19 height 19
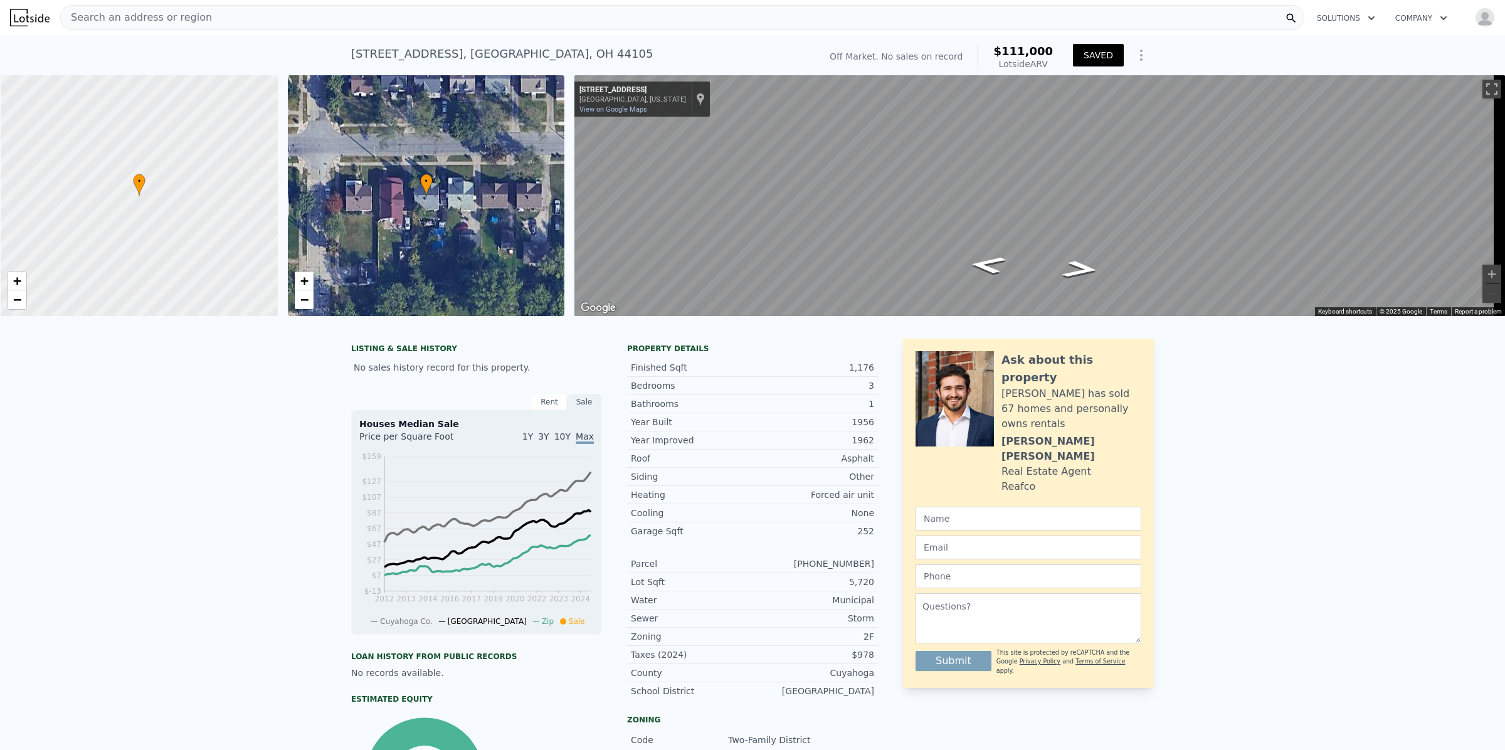
click at [1094, 58] on button "SAVED" at bounding box center [1098, 55] width 51 height 23
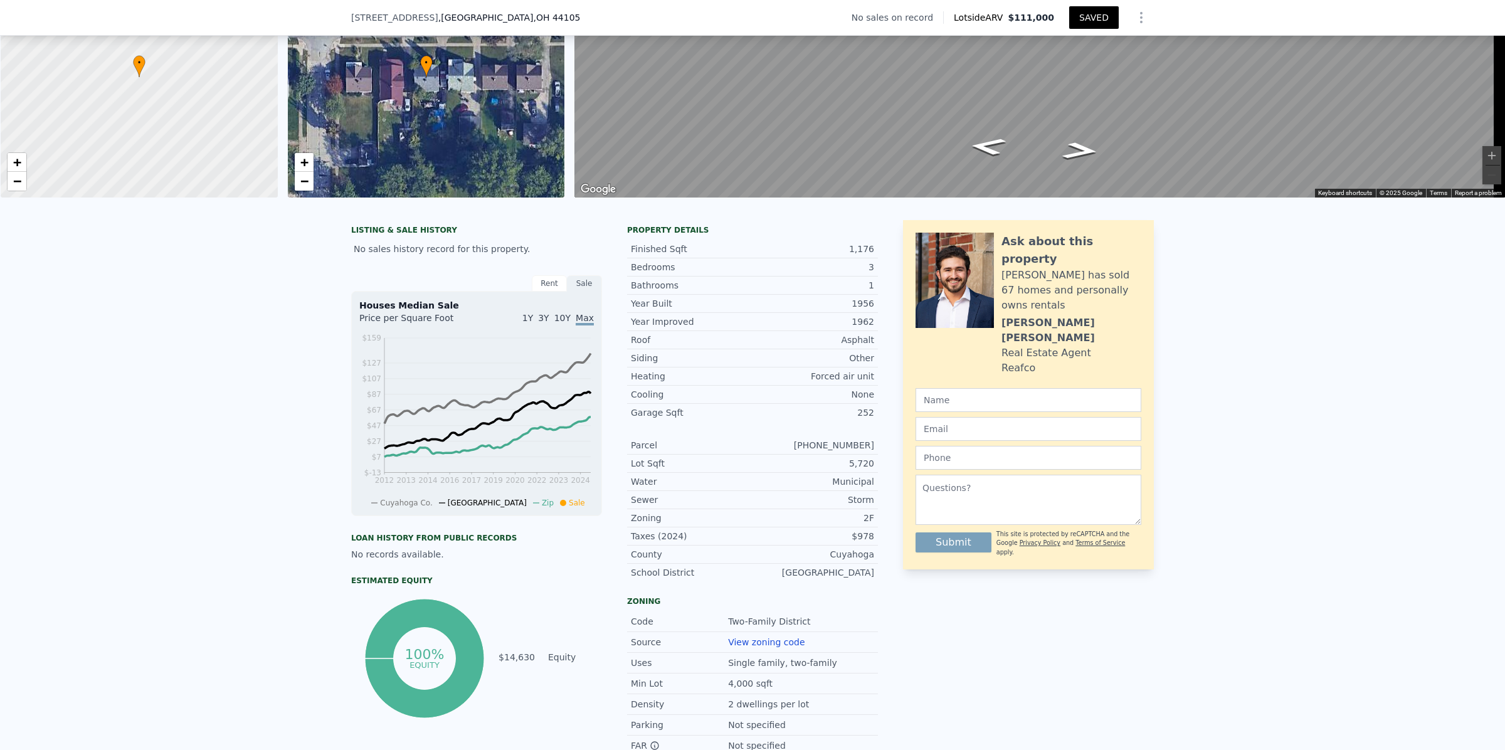
scroll to position [127, 0]
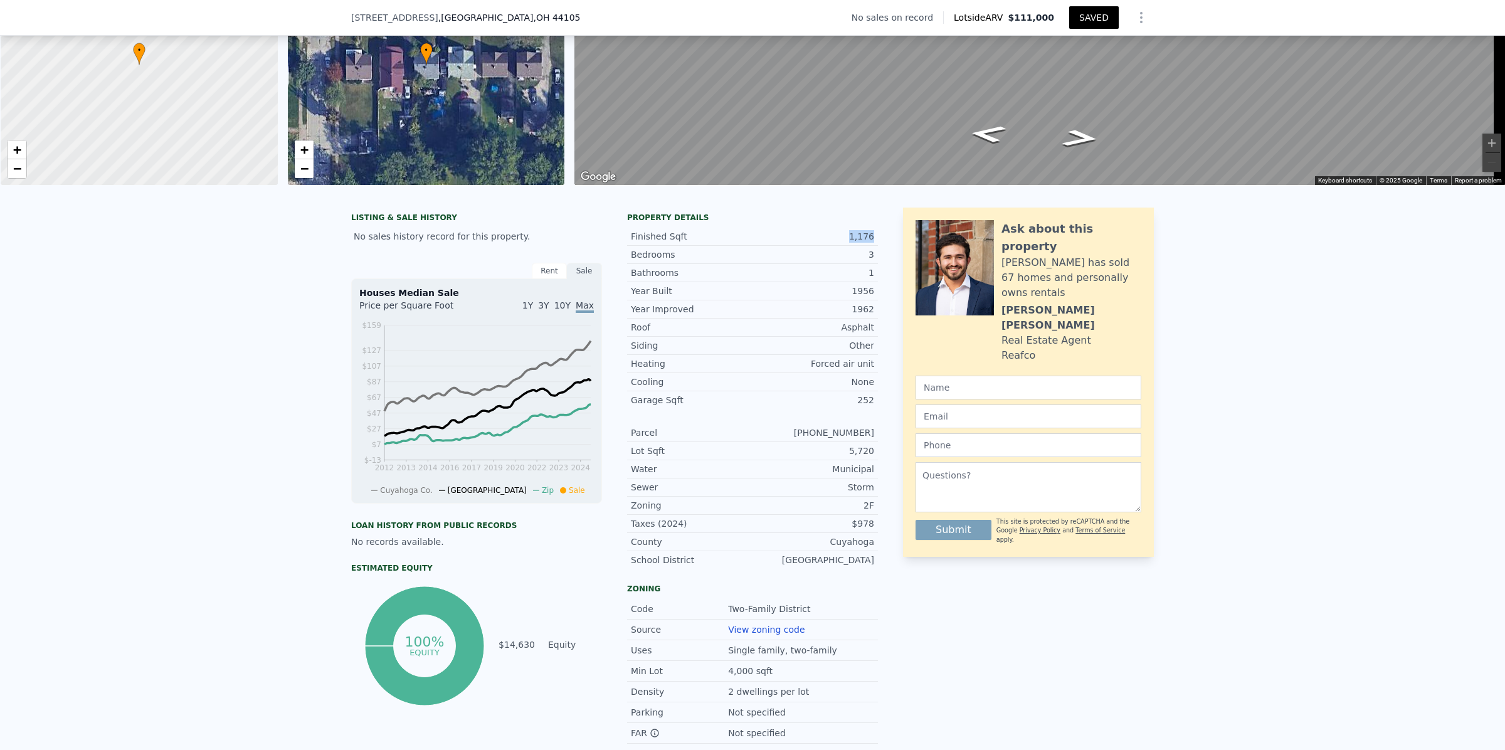
drag, startPoint x: 875, startPoint y: 249, endPoint x: 851, endPoint y: 250, distance: 23.8
click at [851, 250] on div "LISTING & SALE HISTORY No sales history record for this property. Rent Sale Ren…" at bounding box center [752, 507] width 803 height 598
copy div "1,176"
drag, startPoint x: 875, startPoint y: 460, endPoint x: 845, endPoint y: 460, distance: 29.5
click at [845, 460] on div "LISTING & SALE HISTORY No sales history record for this property. Rent Sale Ren…" at bounding box center [752, 507] width 803 height 598
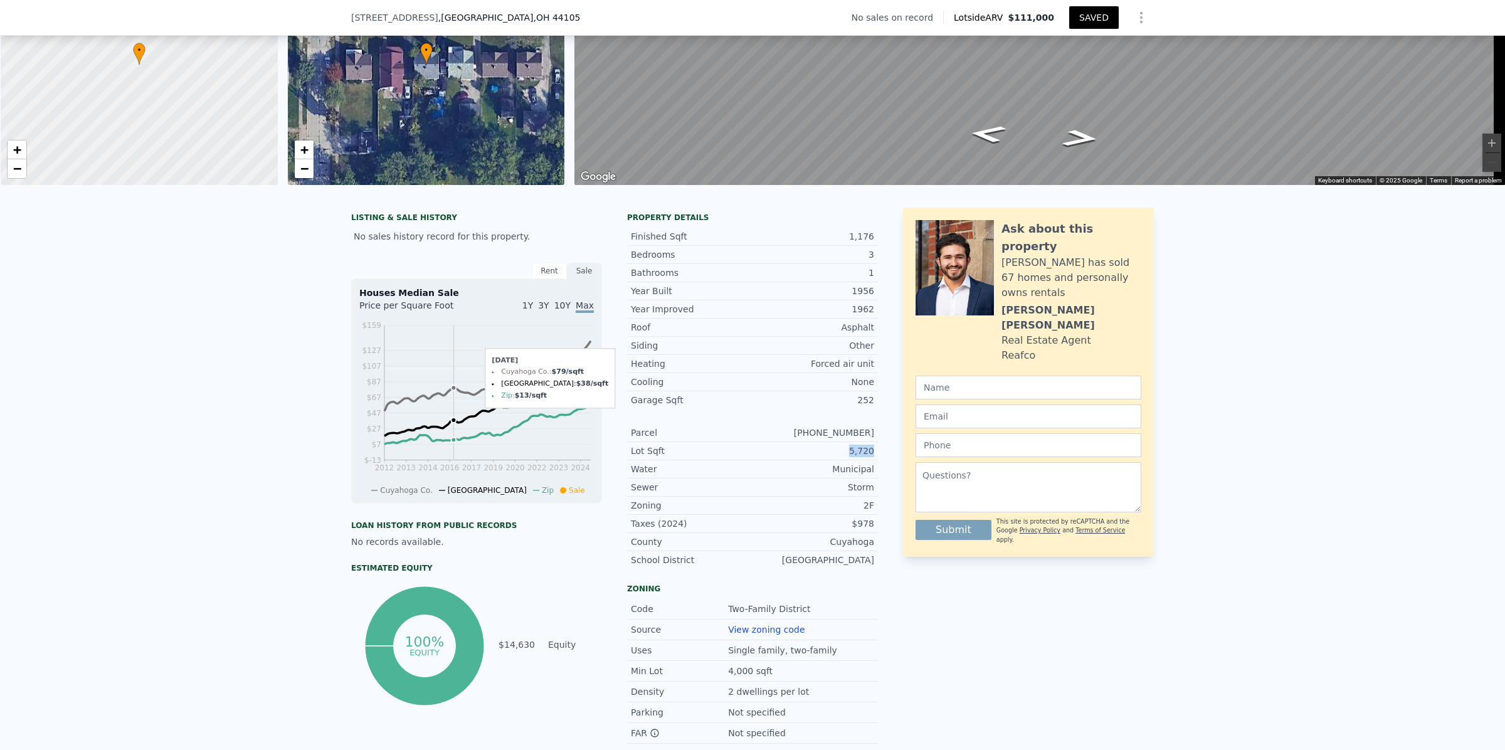
copy div "5,720"
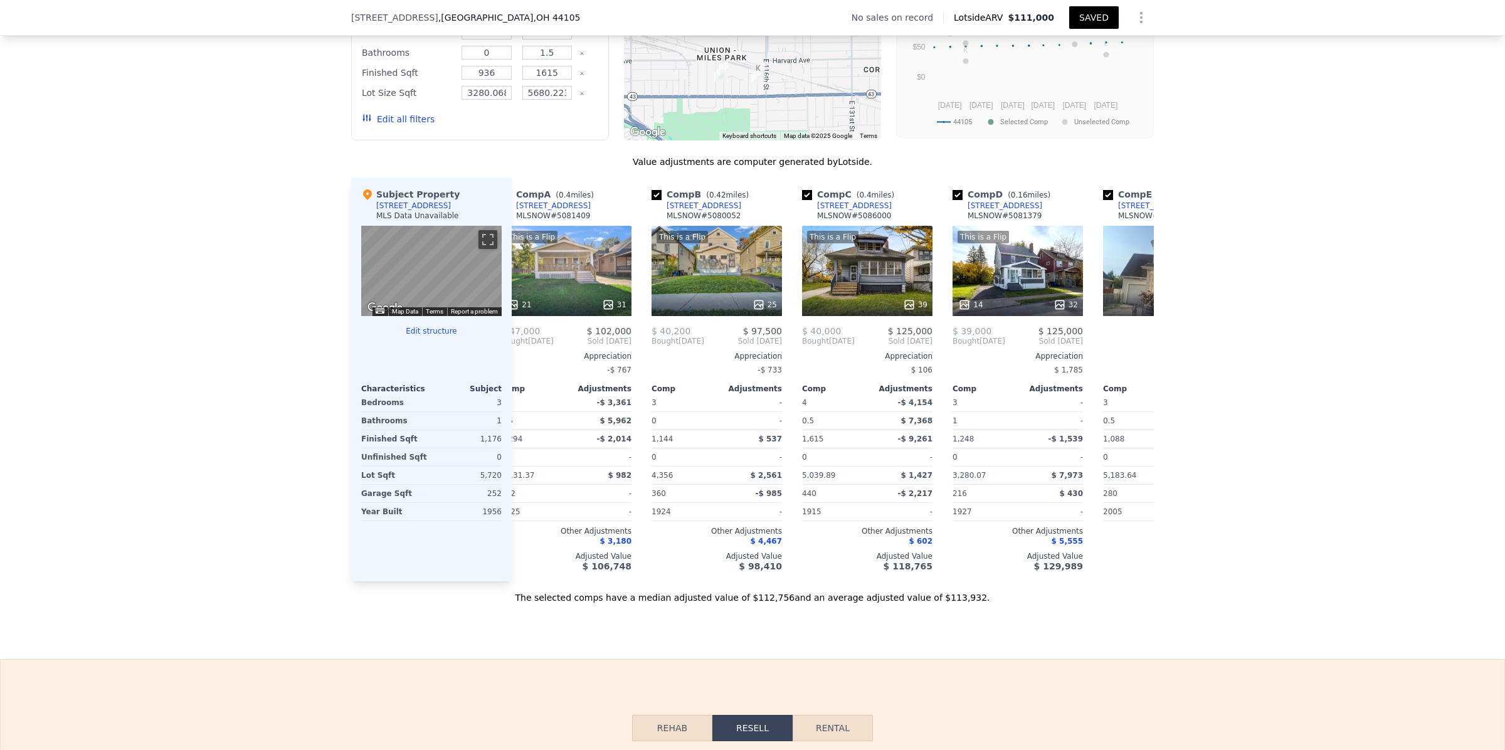
scroll to position [0, 0]
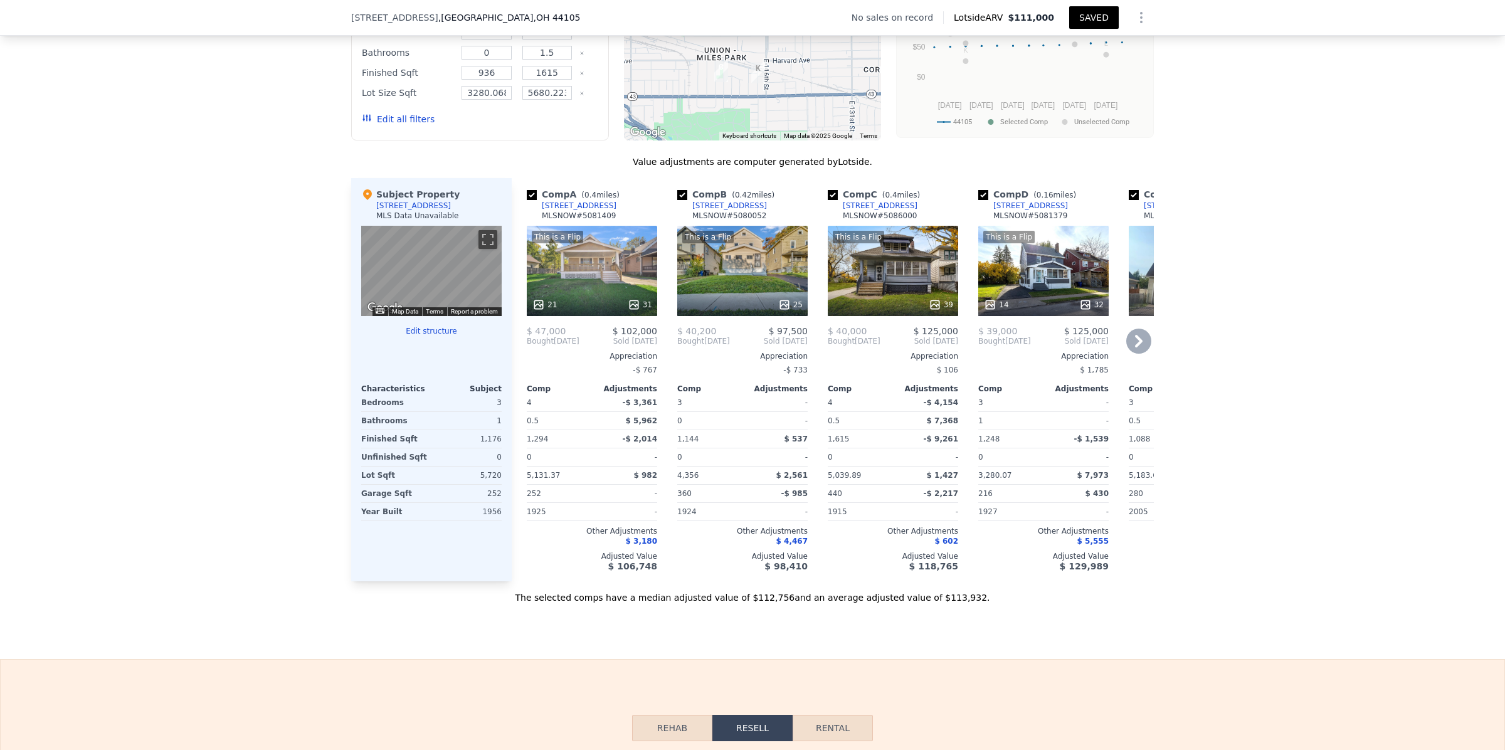
click at [1024, 304] on div "This is a Flip 14 32" at bounding box center [1043, 271] width 130 height 90
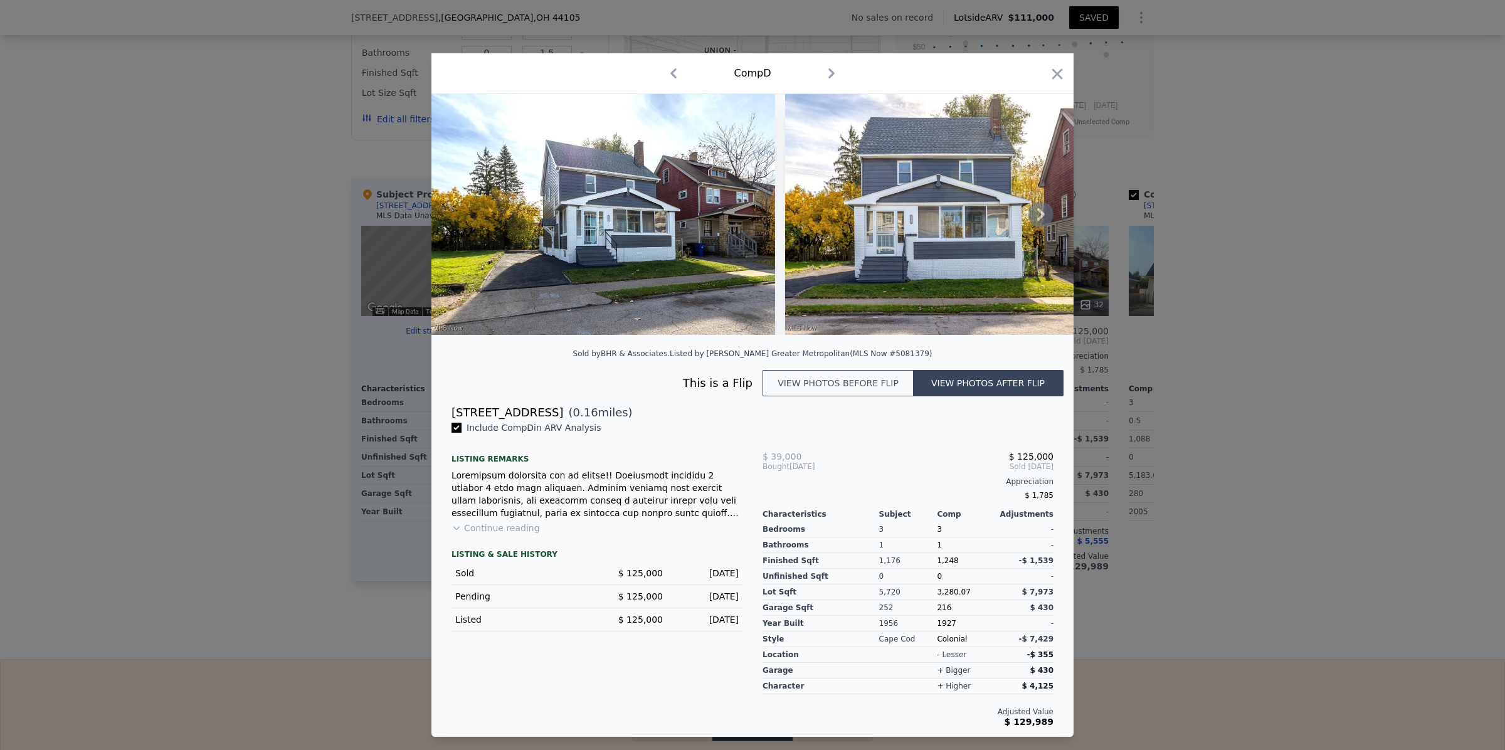
click at [1041, 212] on icon at bounding box center [1041, 214] width 8 height 13
click at [1041, 212] on div at bounding box center [752, 214] width 642 height 241
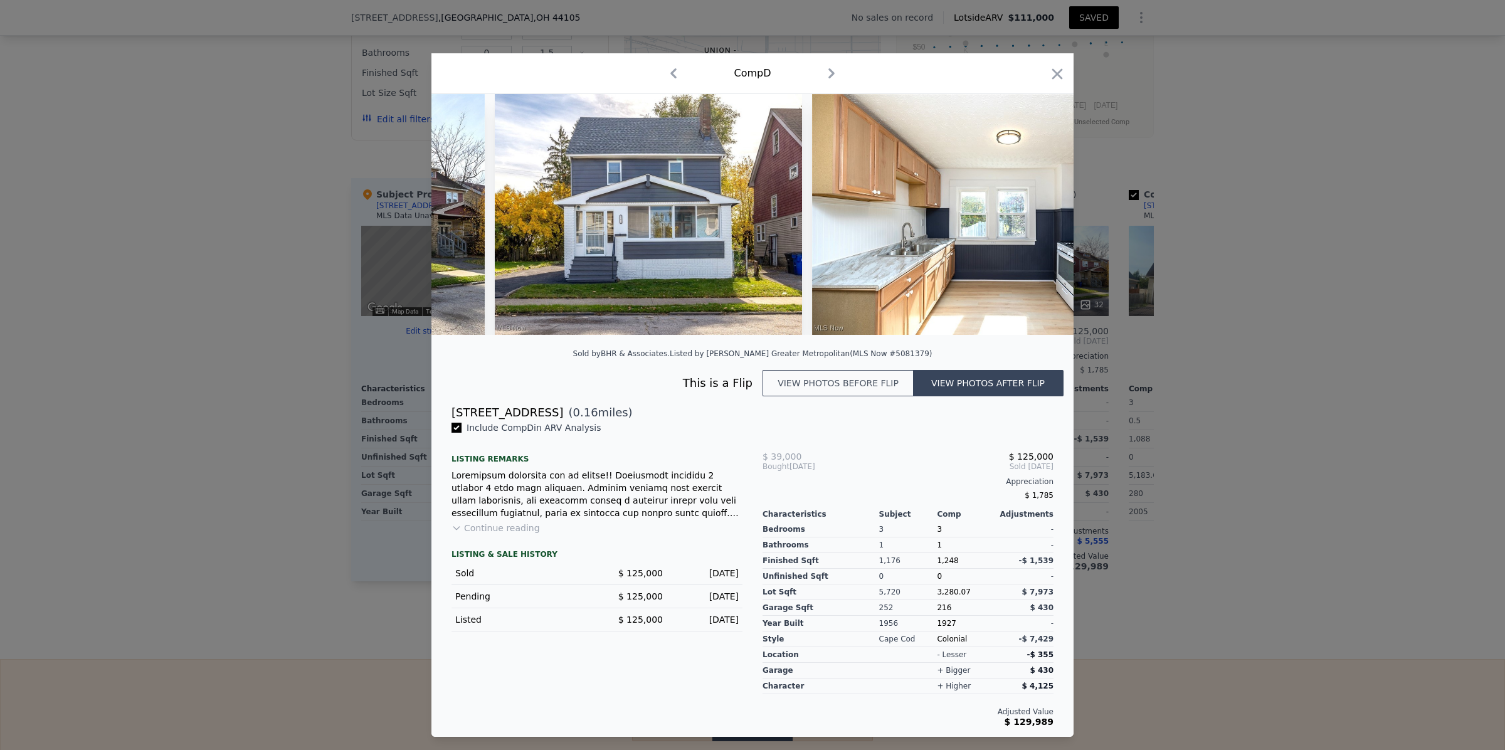
scroll to position [0, 301]
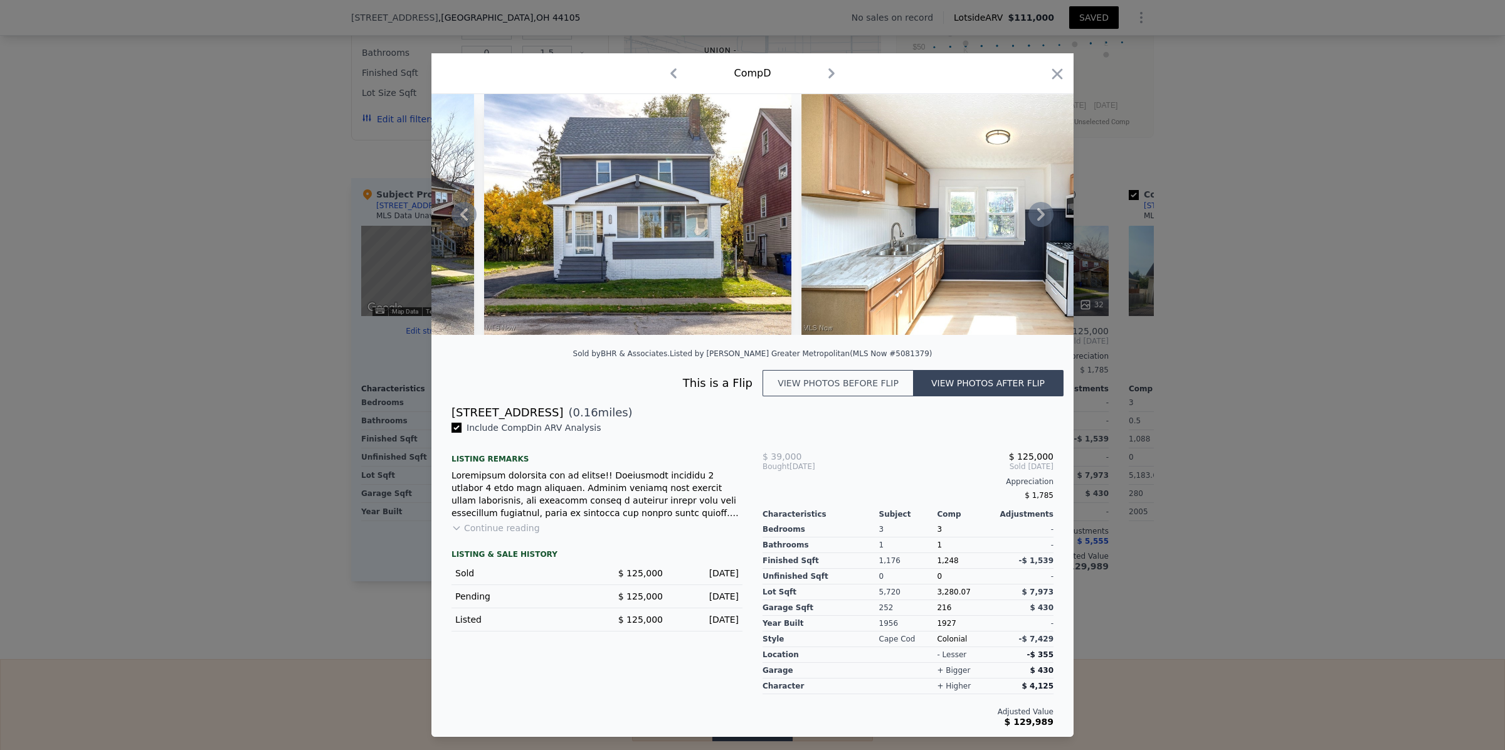
click at [1041, 212] on icon at bounding box center [1041, 214] width 8 height 13
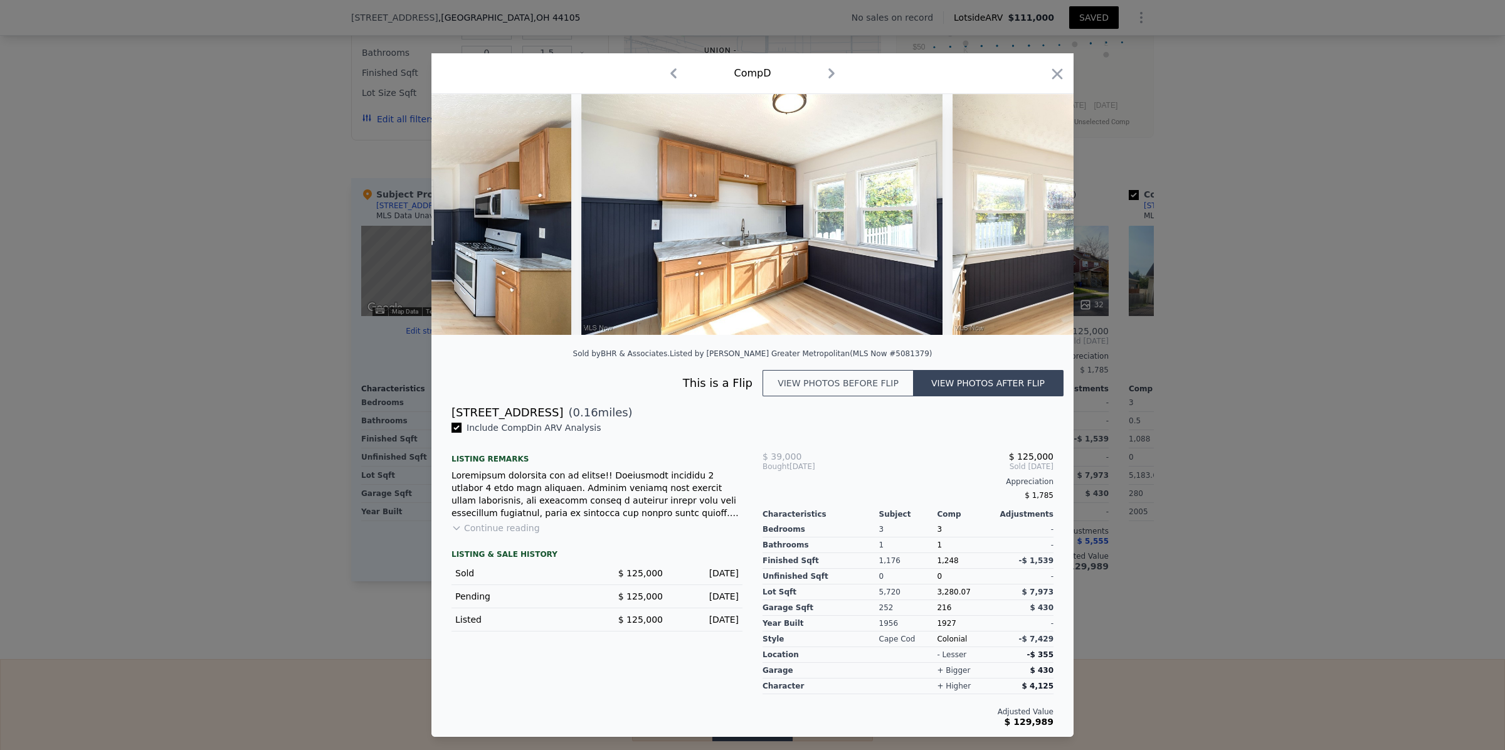
scroll to position [0, 903]
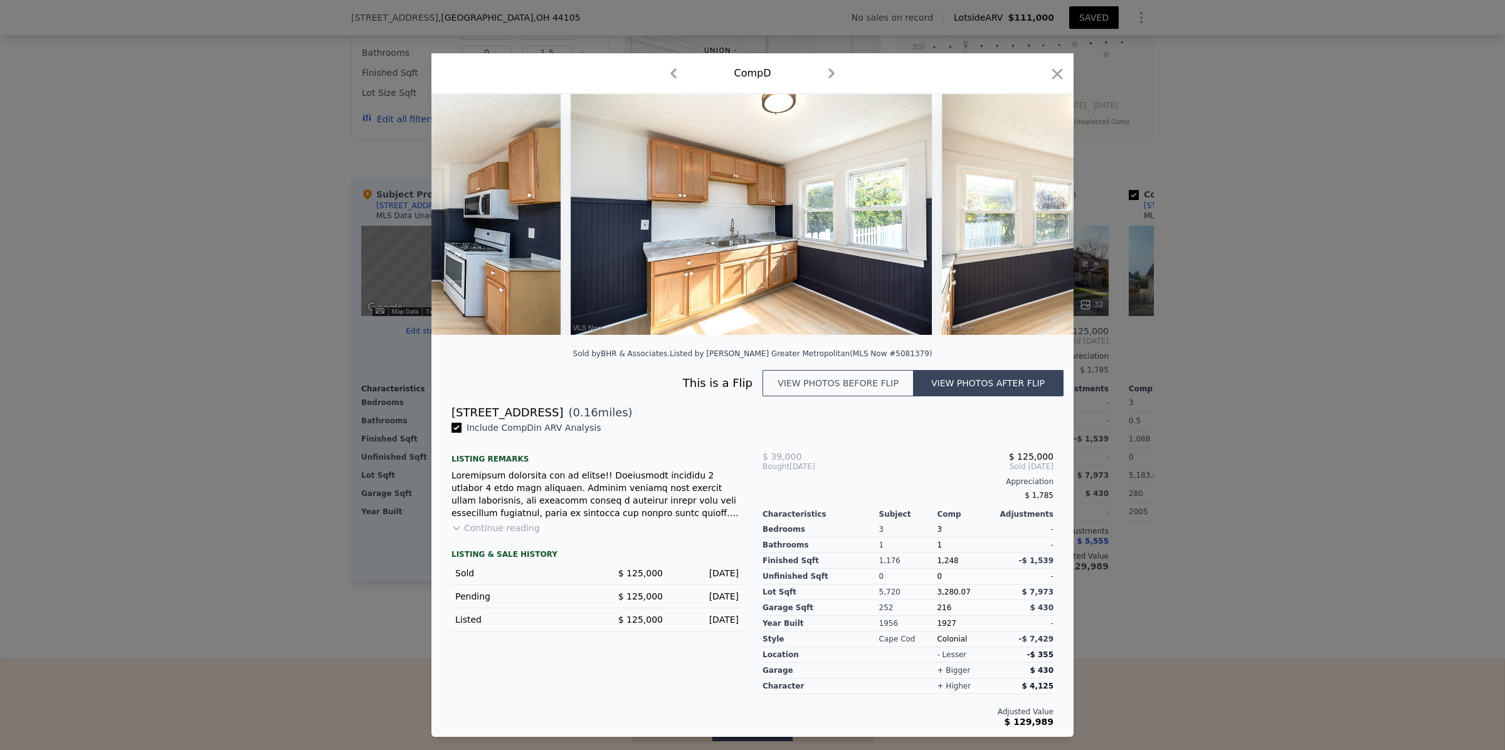
click at [1041, 212] on div at bounding box center [752, 214] width 642 height 241
click at [1041, 212] on icon at bounding box center [1041, 214] width 8 height 13
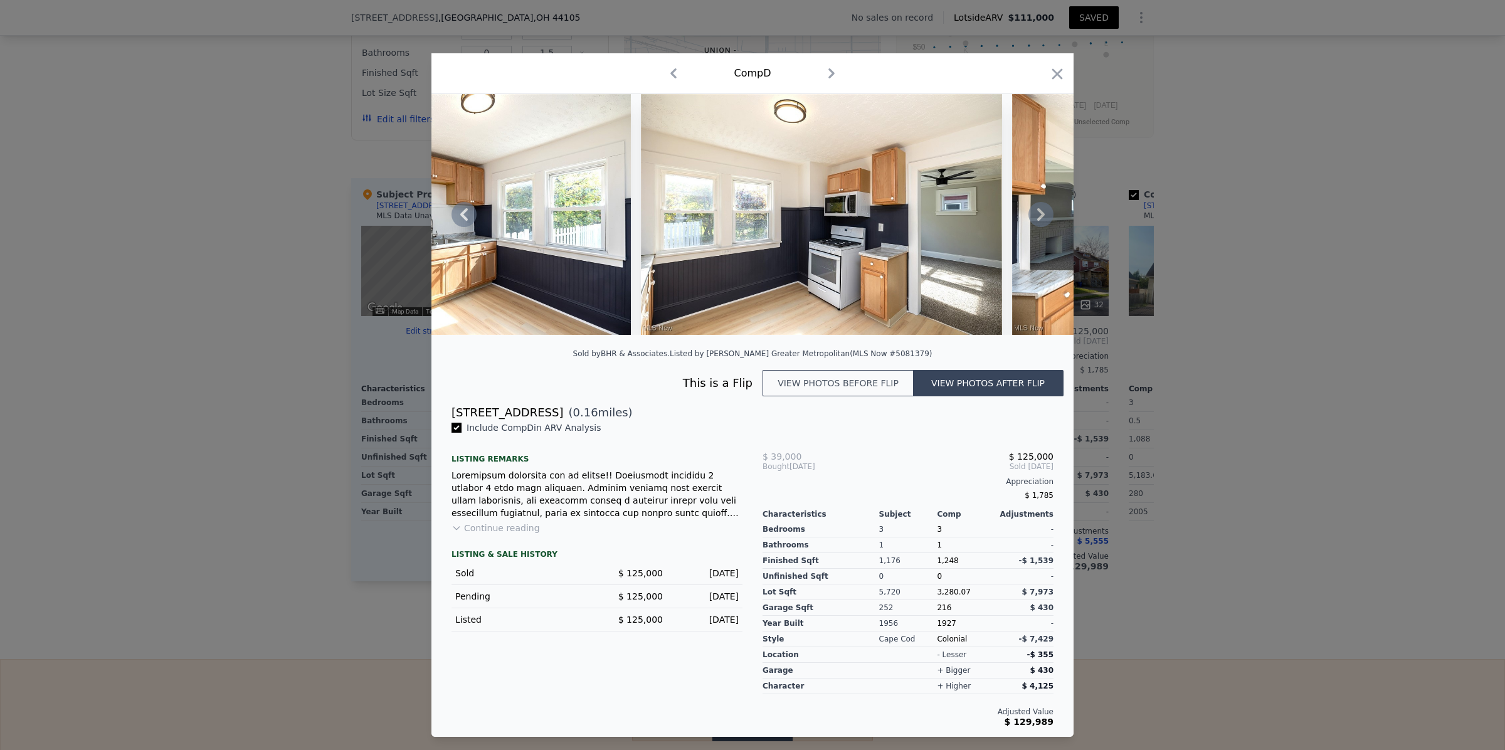
click at [1041, 212] on icon at bounding box center [1041, 214] width 8 height 13
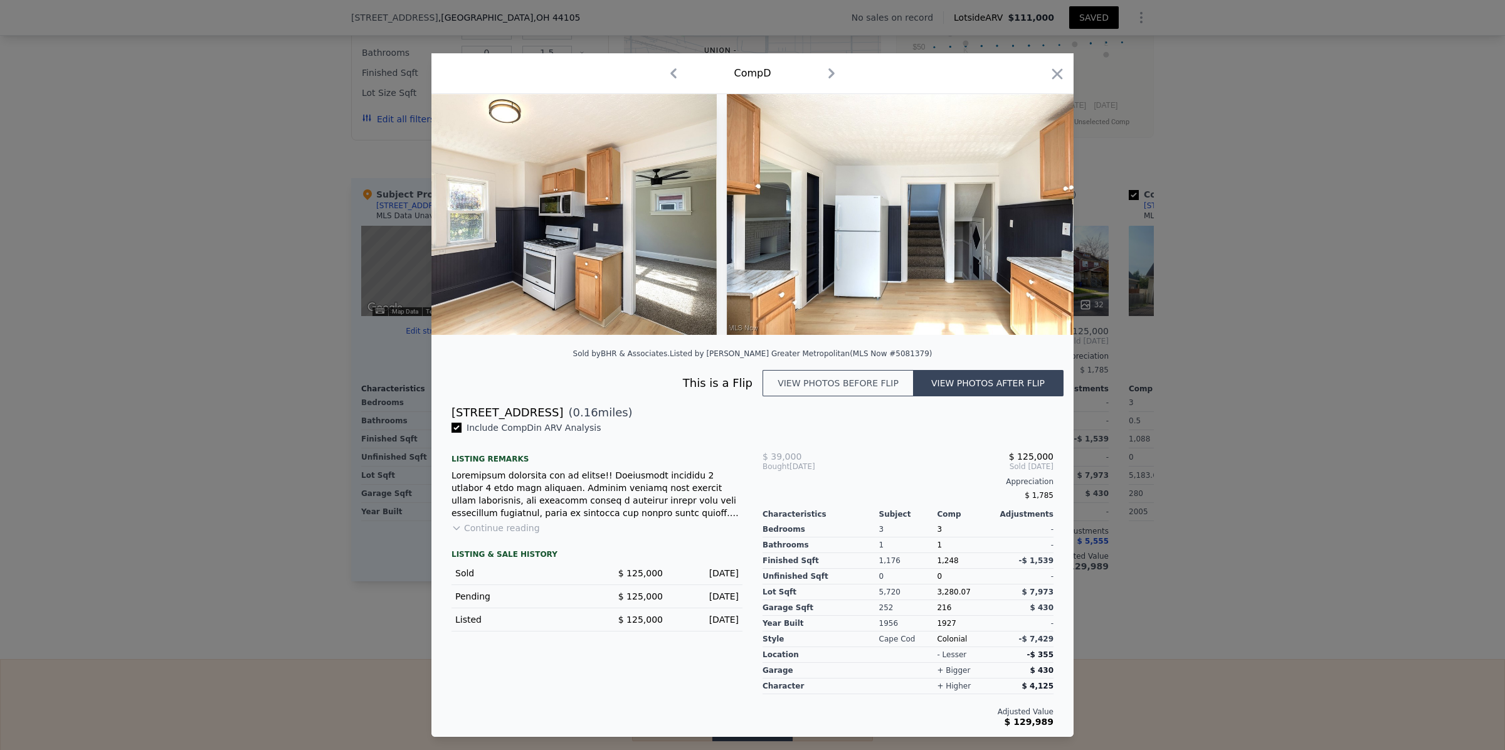
scroll to position [0, 1505]
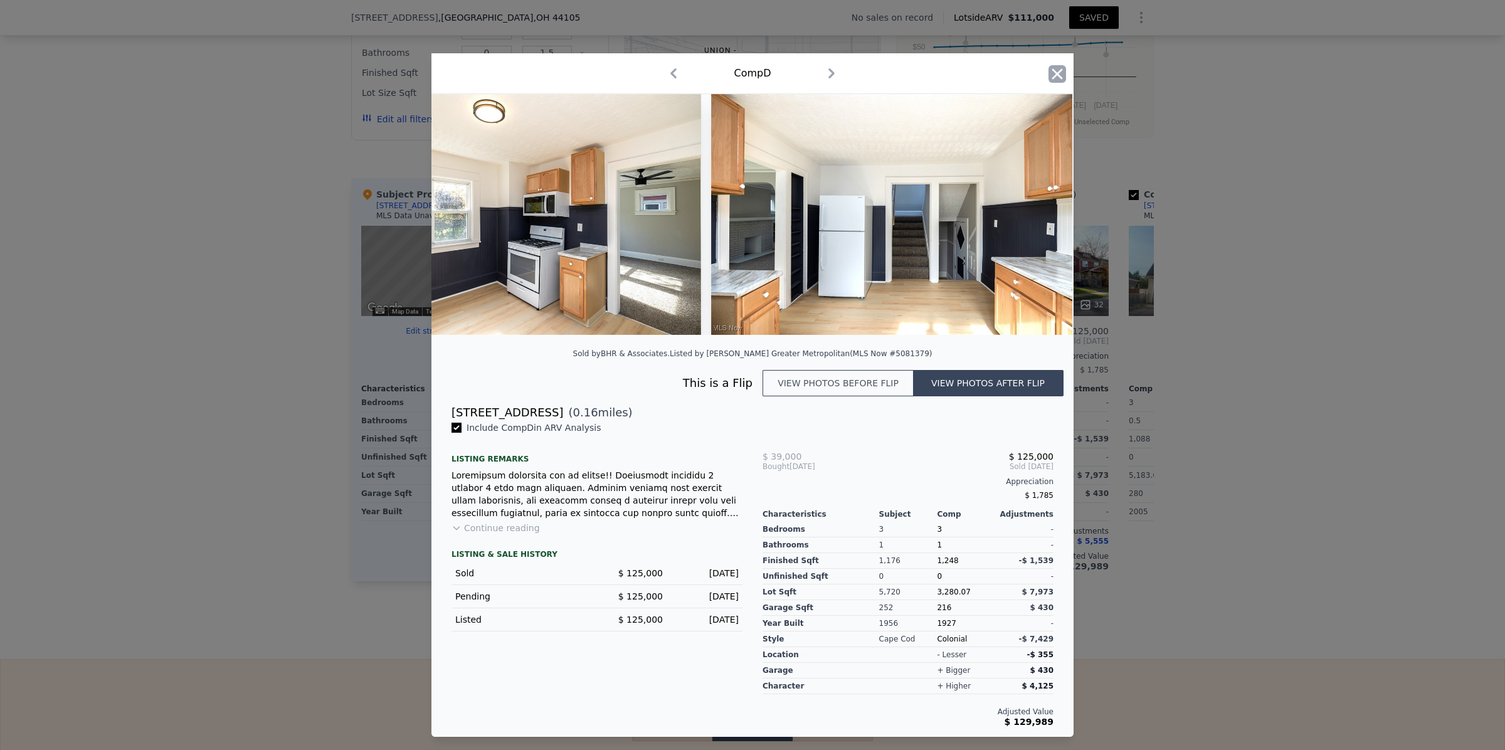
click at [1058, 74] on icon "button" at bounding box center [1057, 74] width 18 height 18
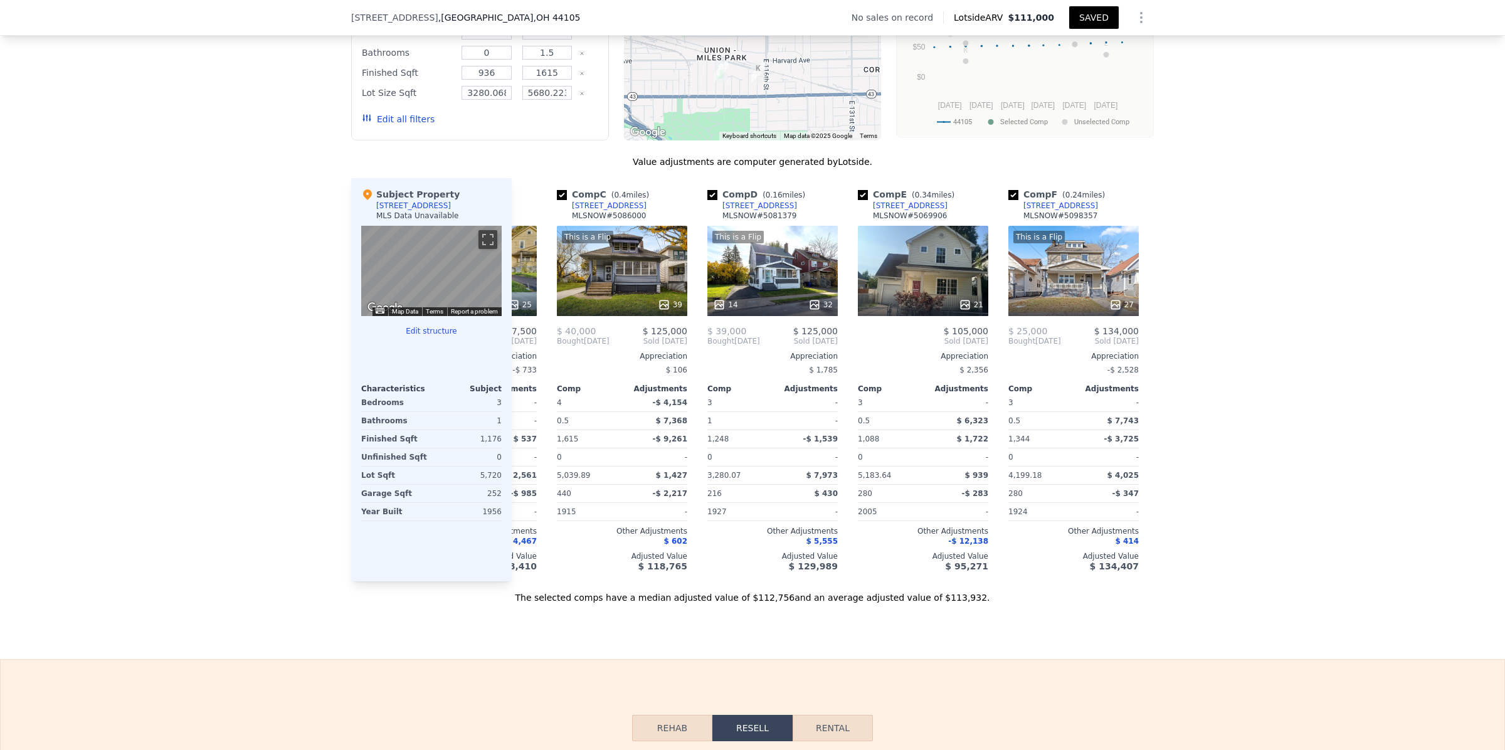
scroll to position [0, 320]
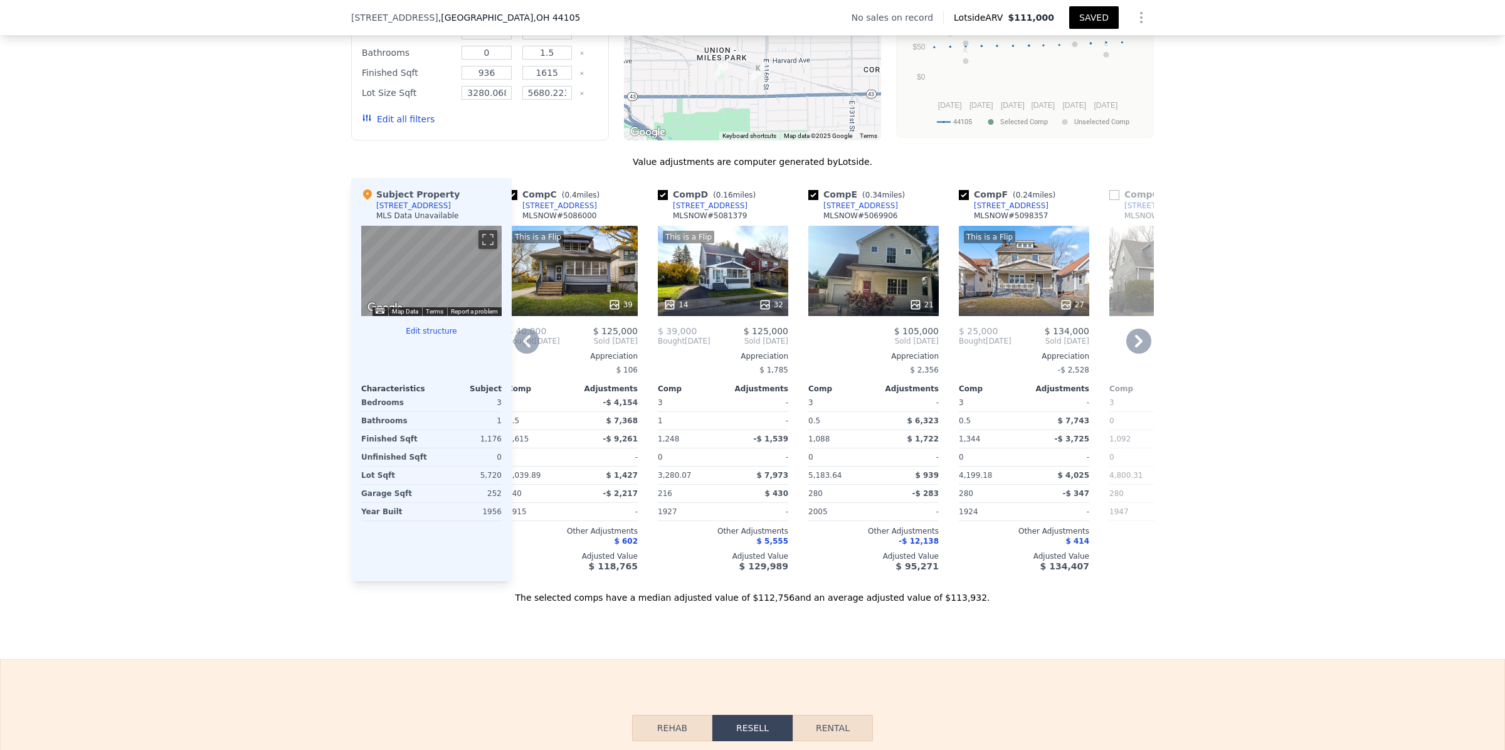
click at [1135, 347] on icon at bounding box center [1139, 341] width 8 height 13
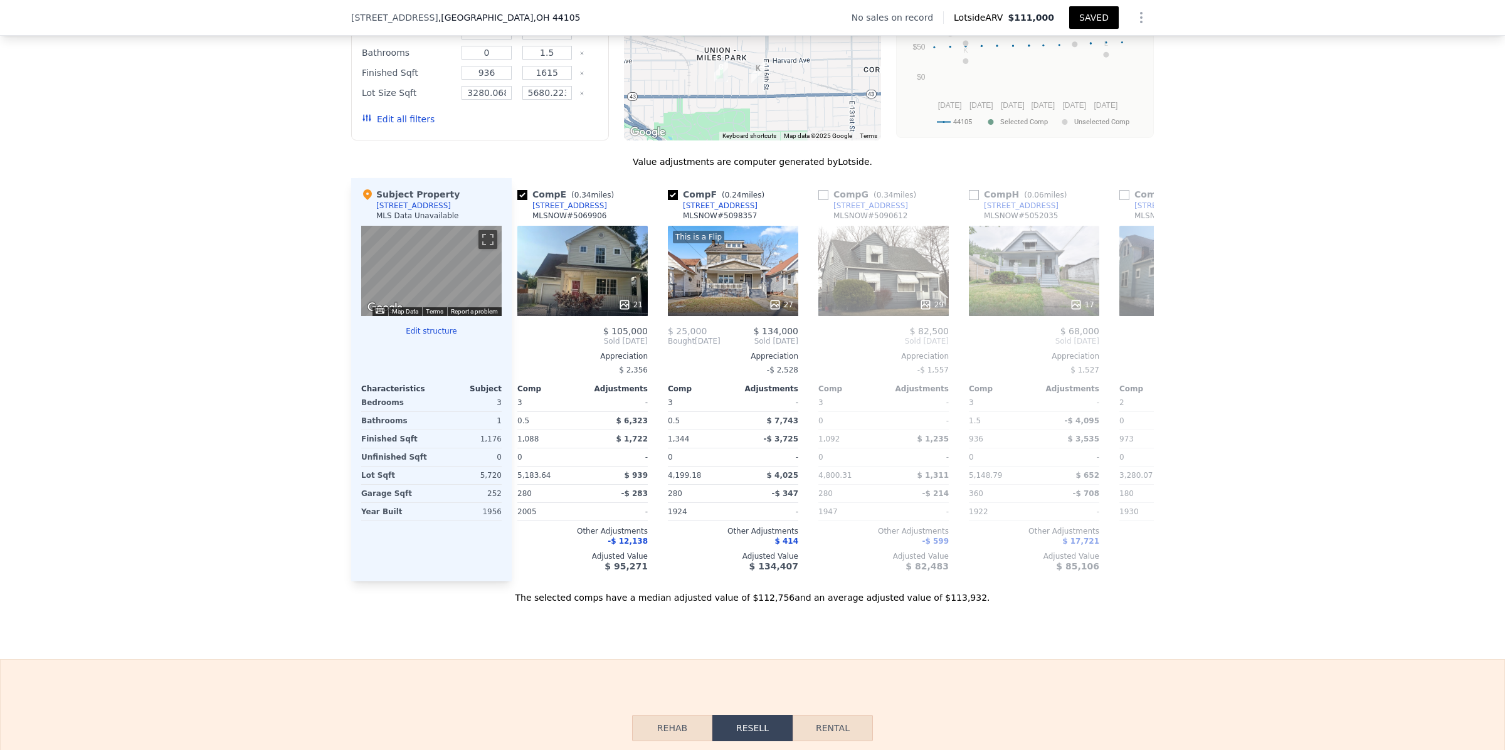
scroll to position [0, 621]
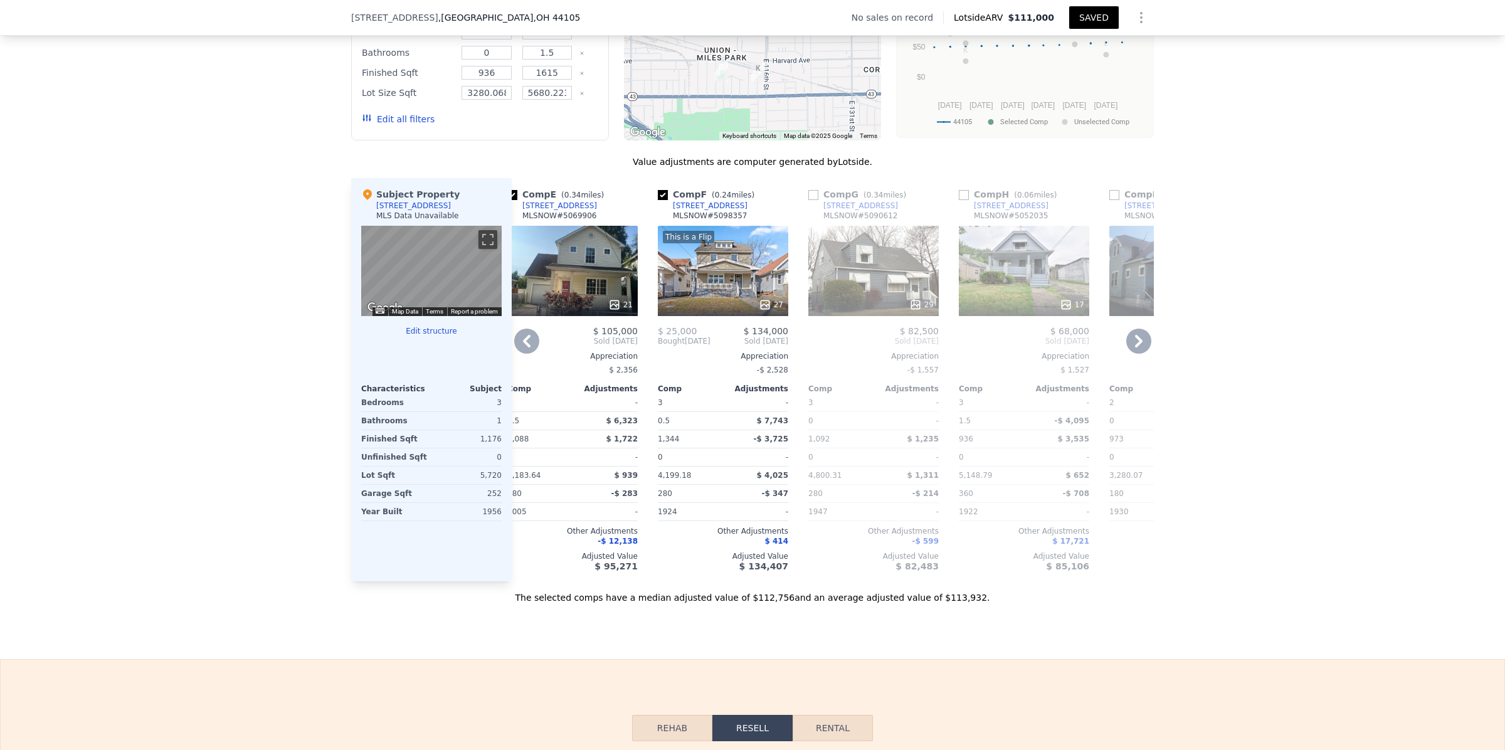
click at [1135, 347] on icon at bounding box center [1139, 341] width 8 height 13
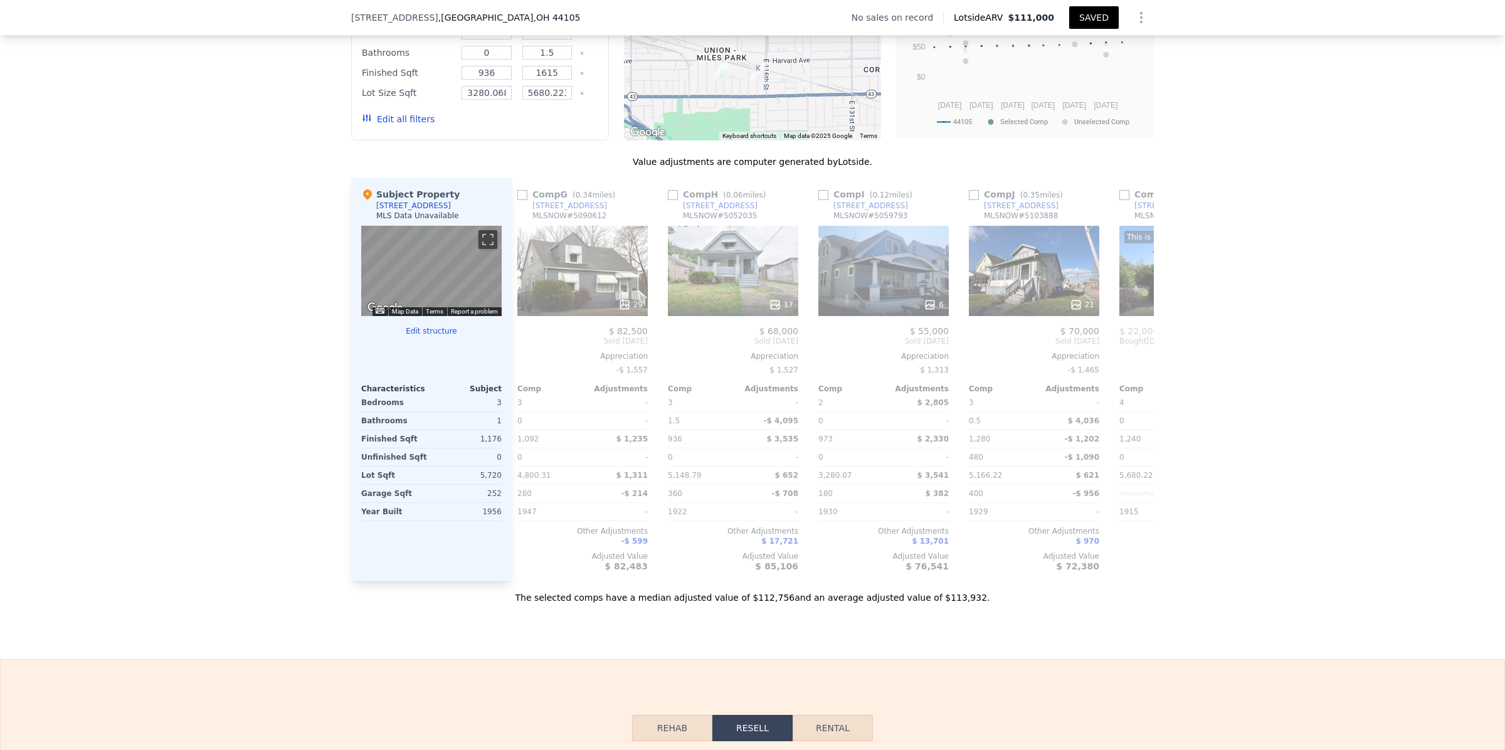
scroll to position [0, 922]
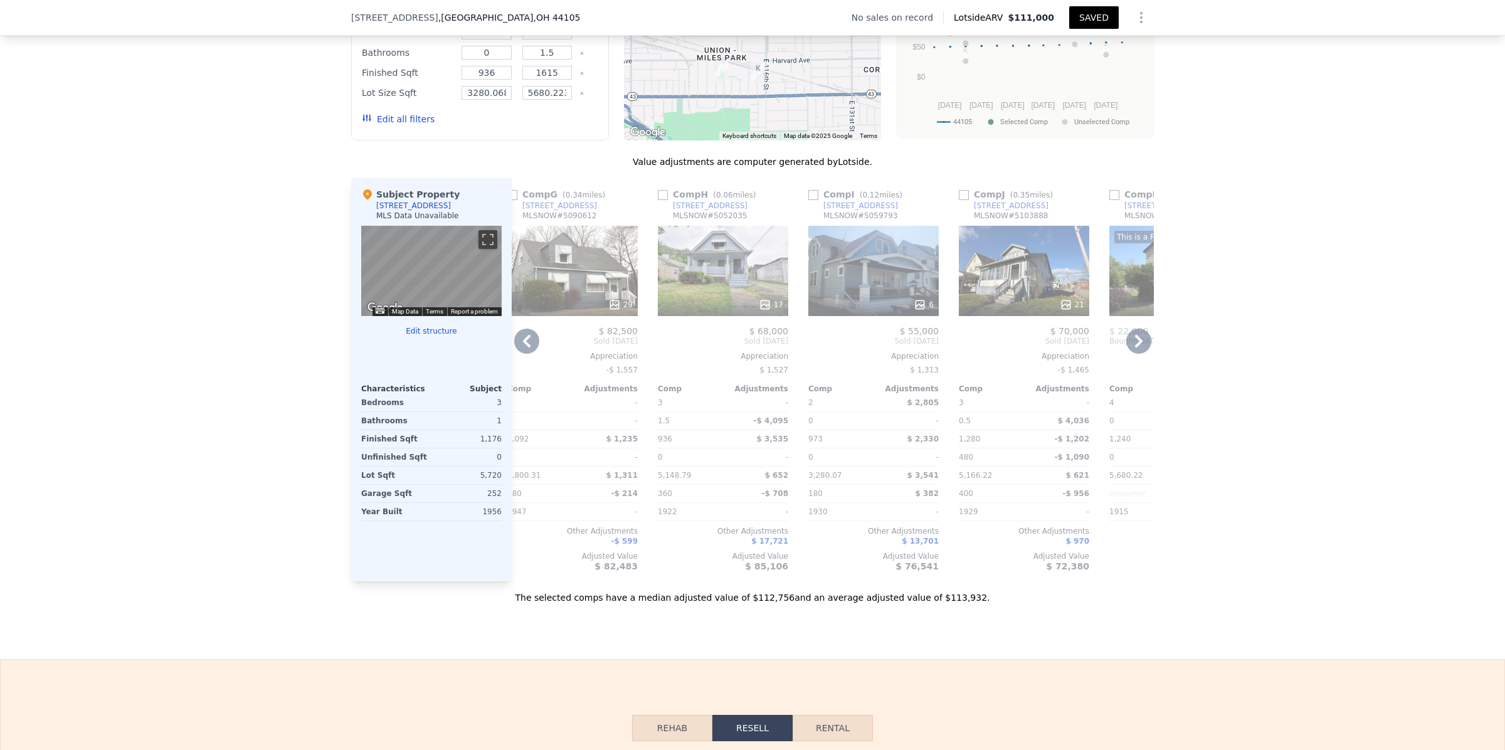
click at [1135, 347] on icon at bounding box center [1139, 341] width 8 height 13
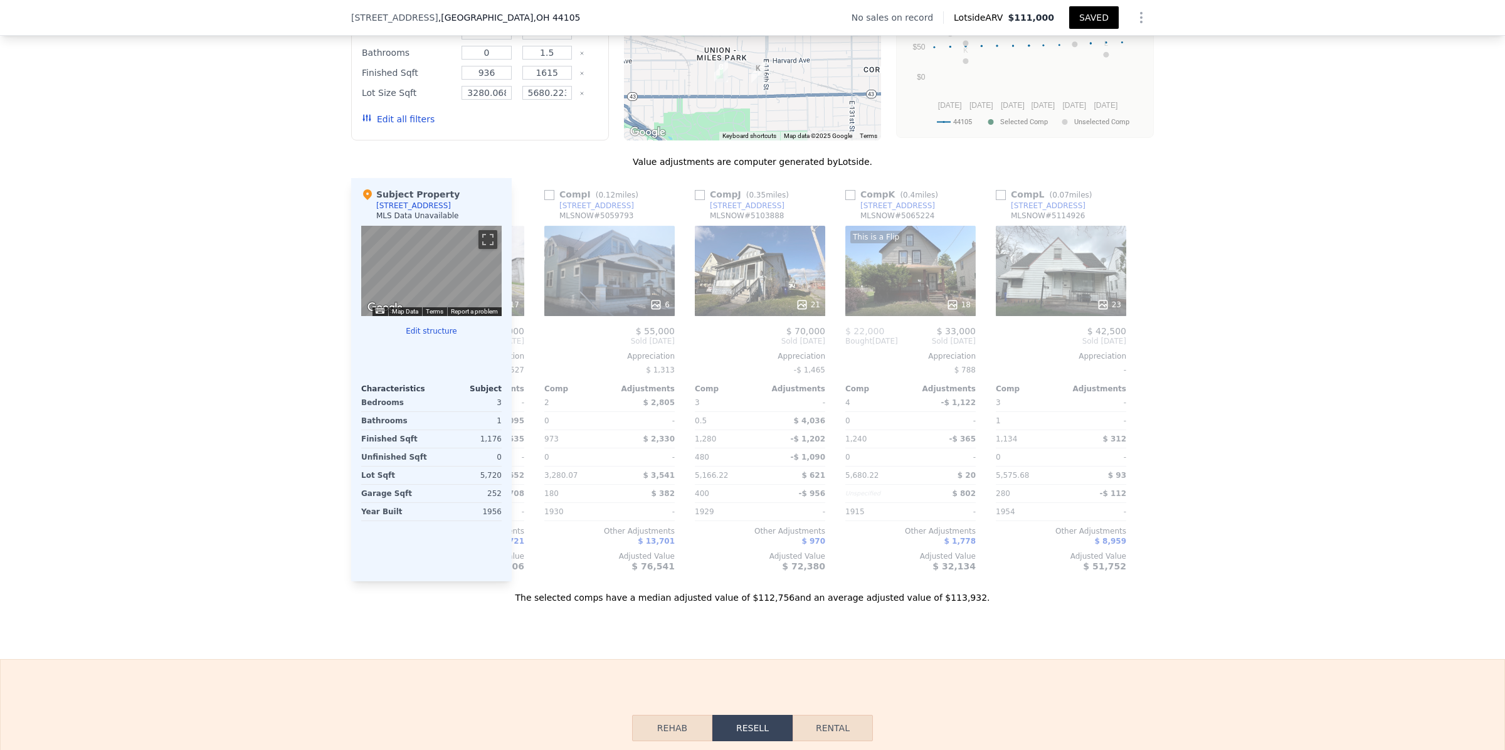
scroll to position [0, 1193]
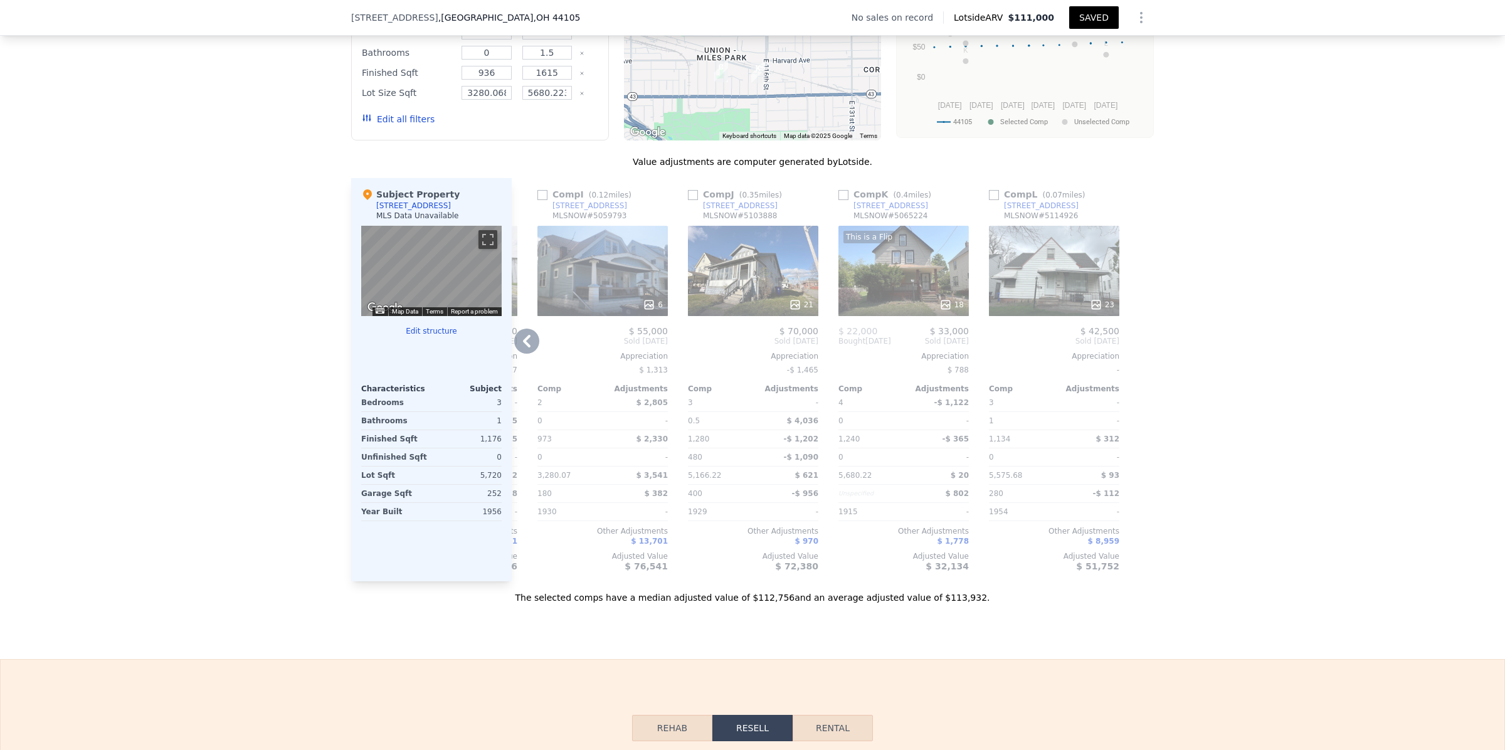
click at [895, 298] on div "This is a Flip 18" at bounding box center [903, 271] width 130 height 90
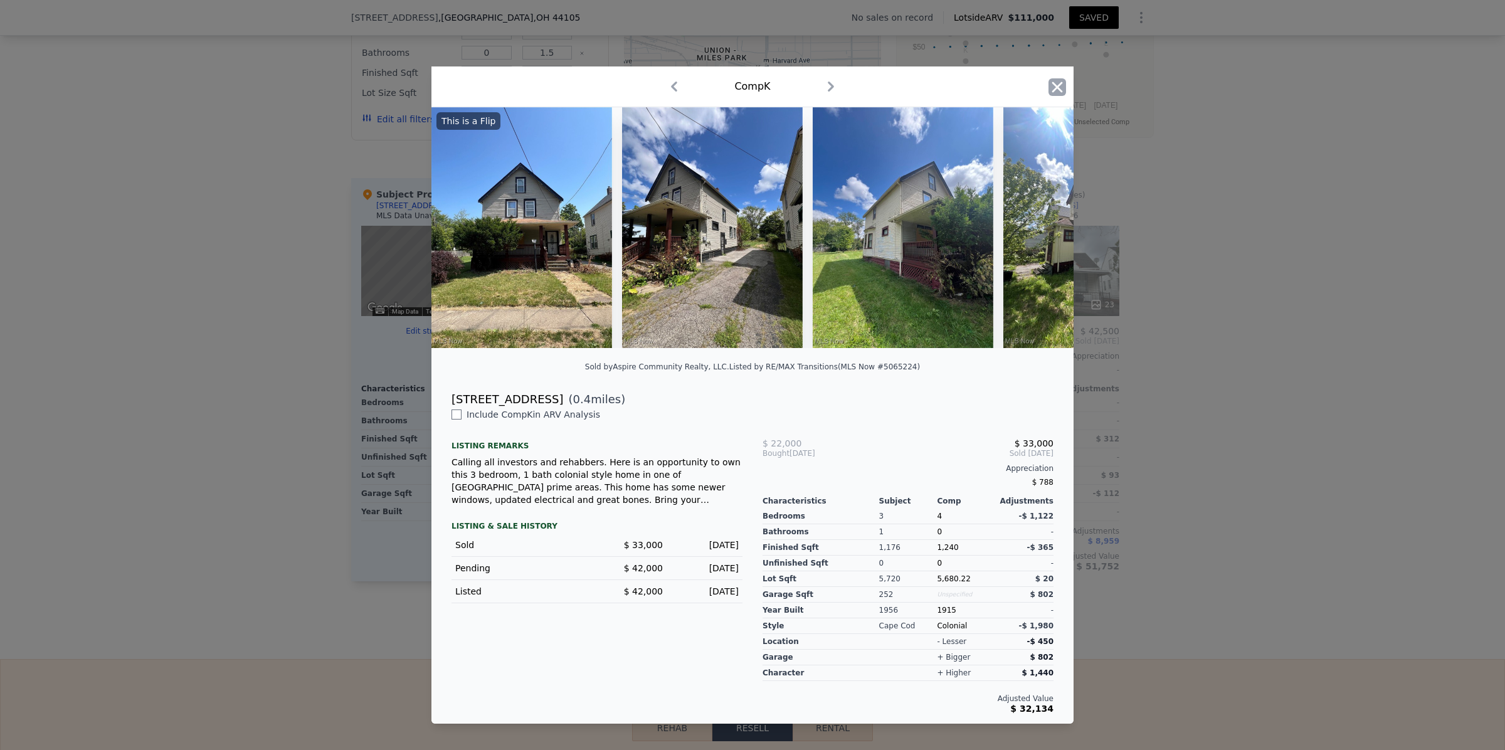
click at [1058, 82] on icon "button" at bounding box center [1057, 87] width 11 height 11
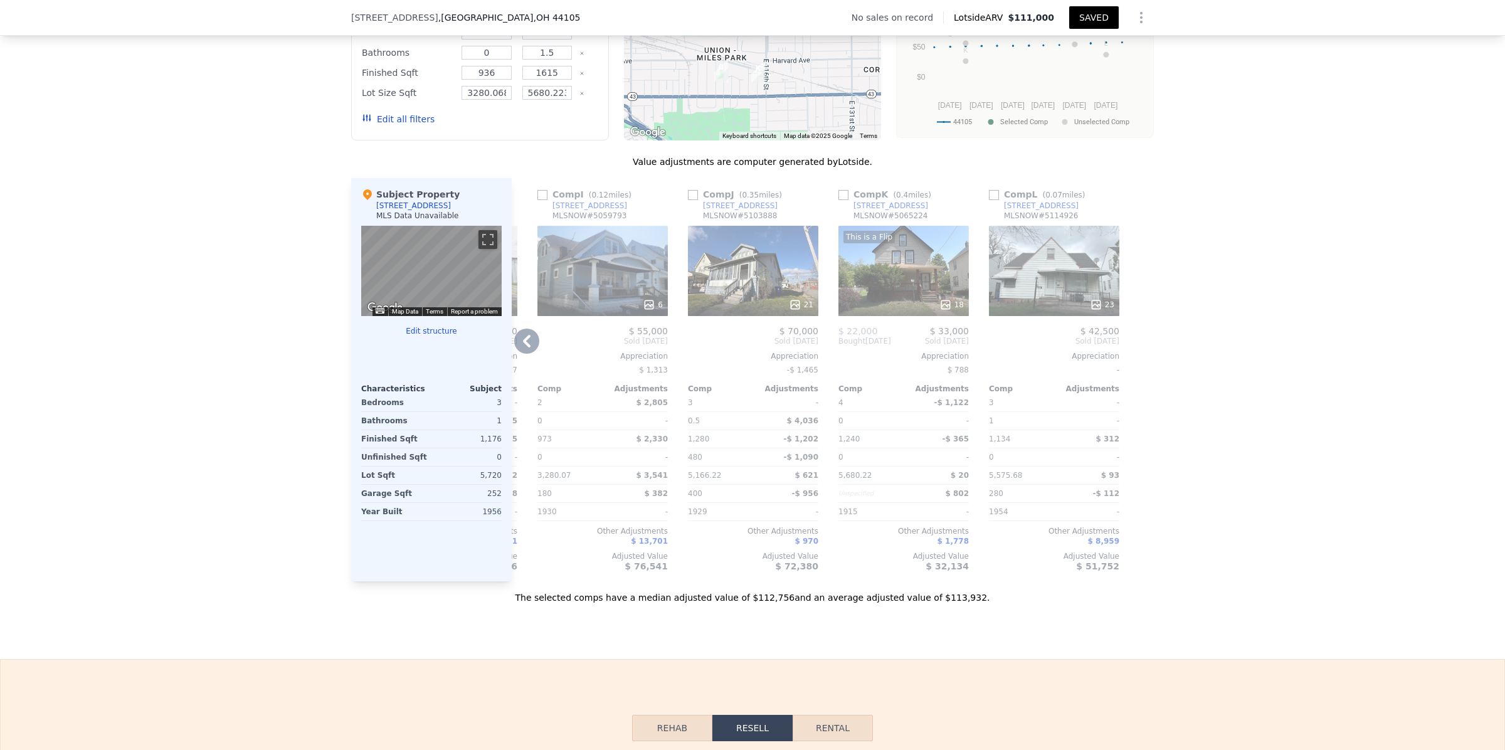
click at [894, 300] on div "This is a Flip 18" at bounding box center [903, 271] width 130 height 90
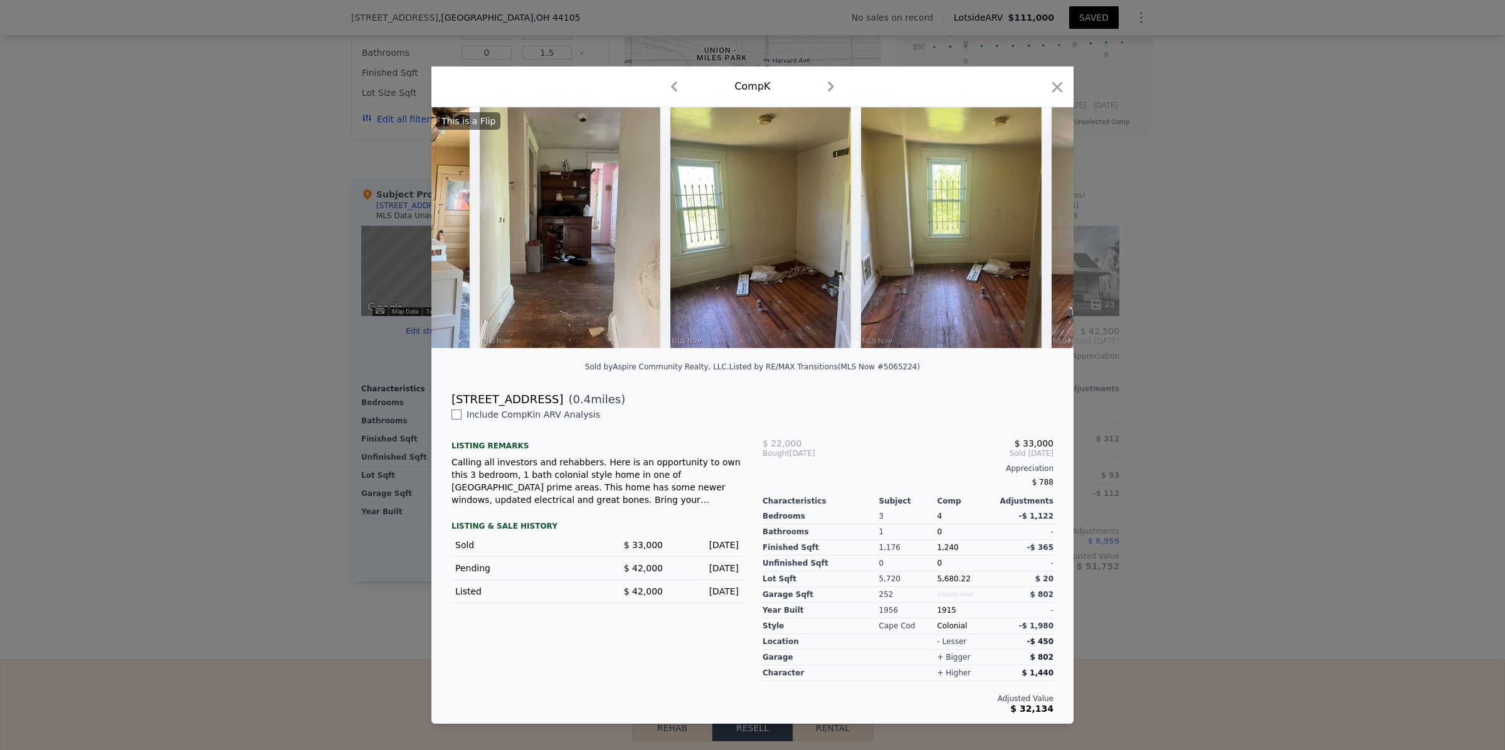
scroll to position [0, 1976]
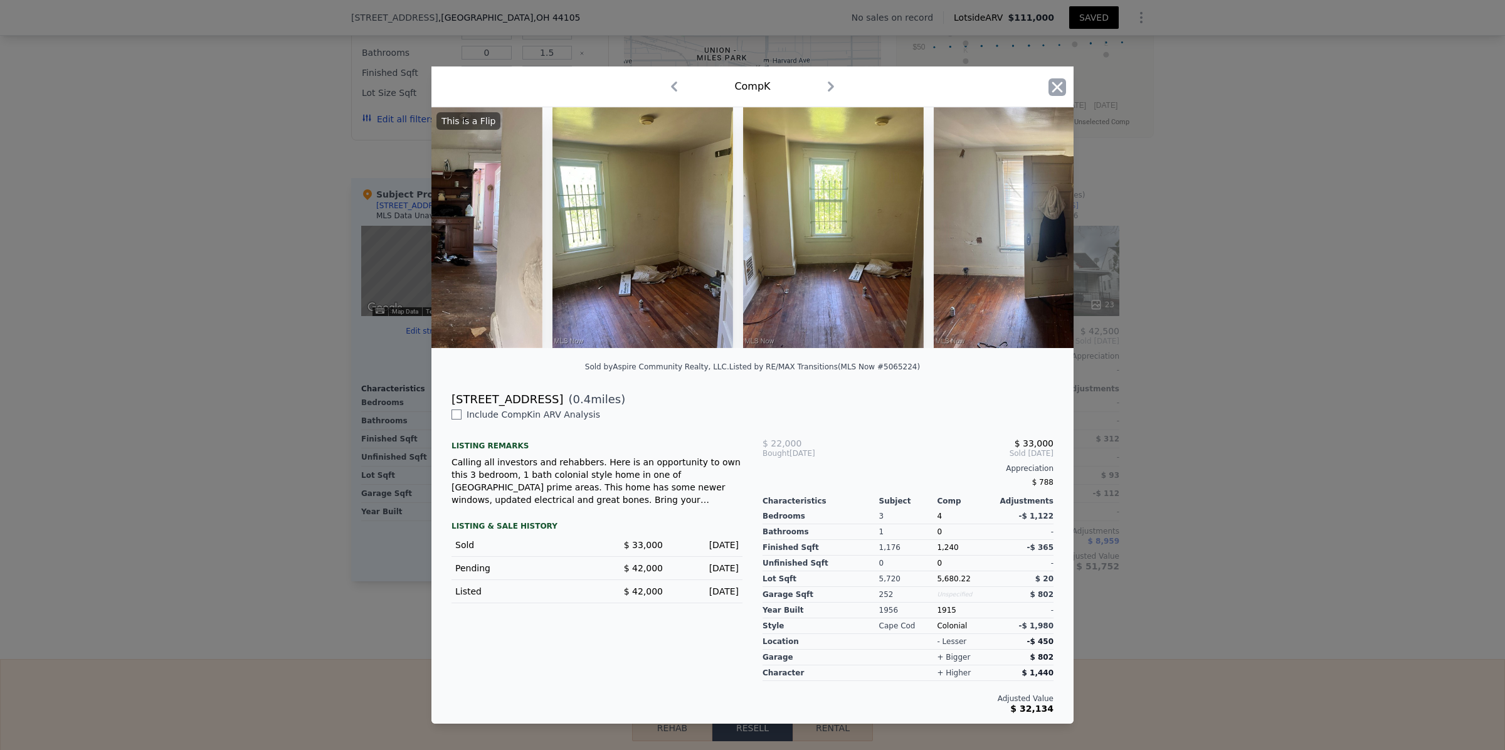
click at [1062, 82] on icon "button" at bounding box center [1057, 87] width 18 height 18
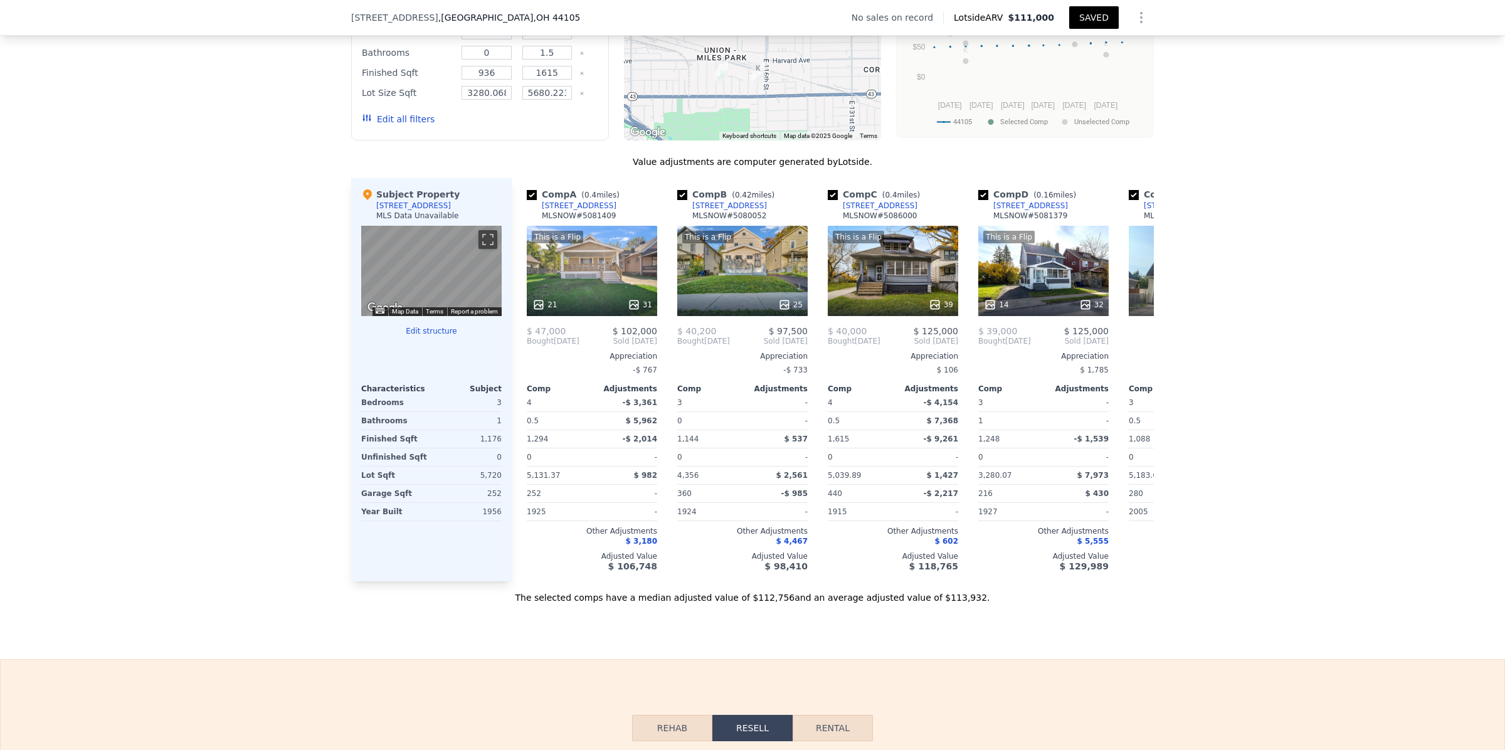
click at [1137, 23] on icon "Show Options" at bounding box center [1141, 17] width 15 height 15
click at [1064, 70] on div "Share Analysis" at bounding box center [1083, 75] width 140 height 25
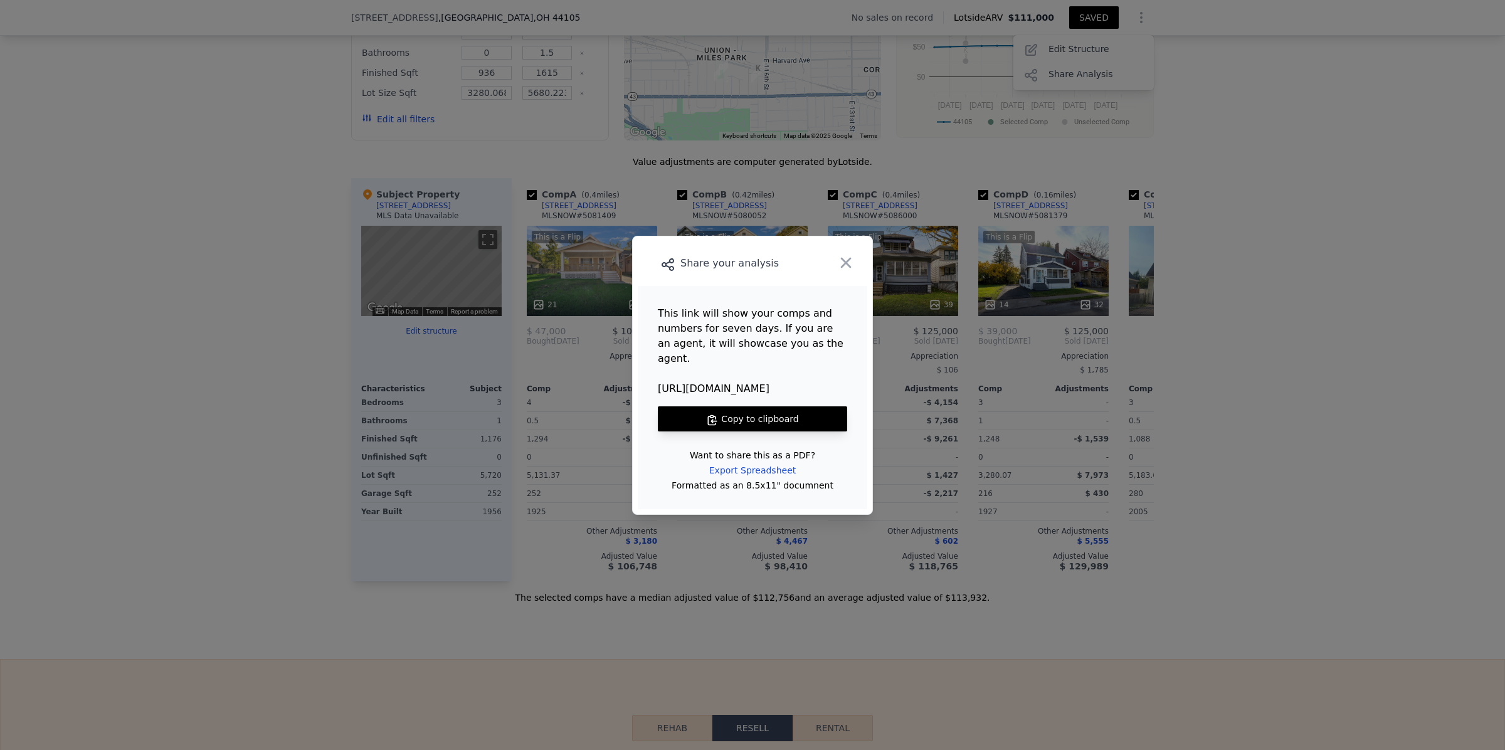
click at [766, 409] on button "Copy to clipboard" at bounding box center [752, 418] width 189 height 25
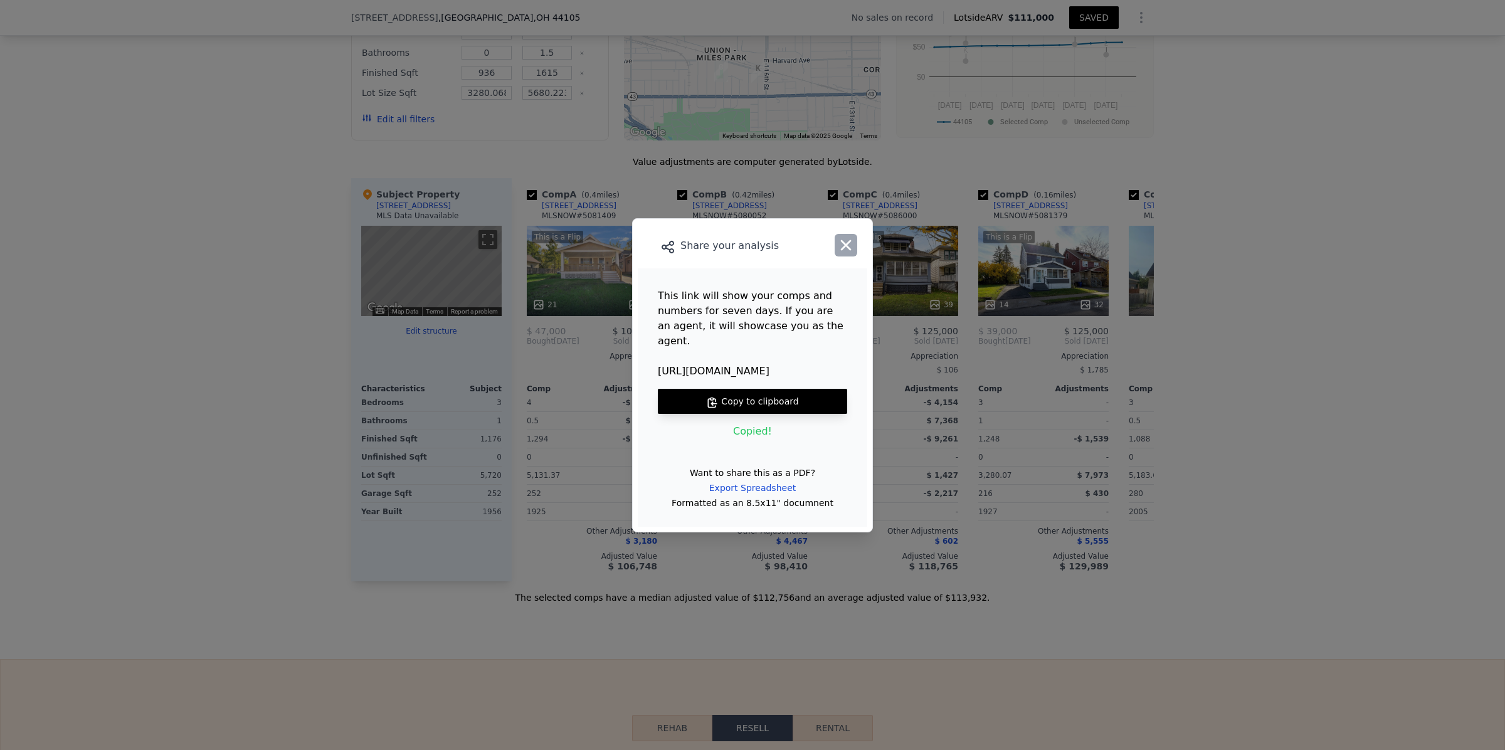
click at [844, 250] on icon "button" at bounding box center [846, 245] width 11 height 11
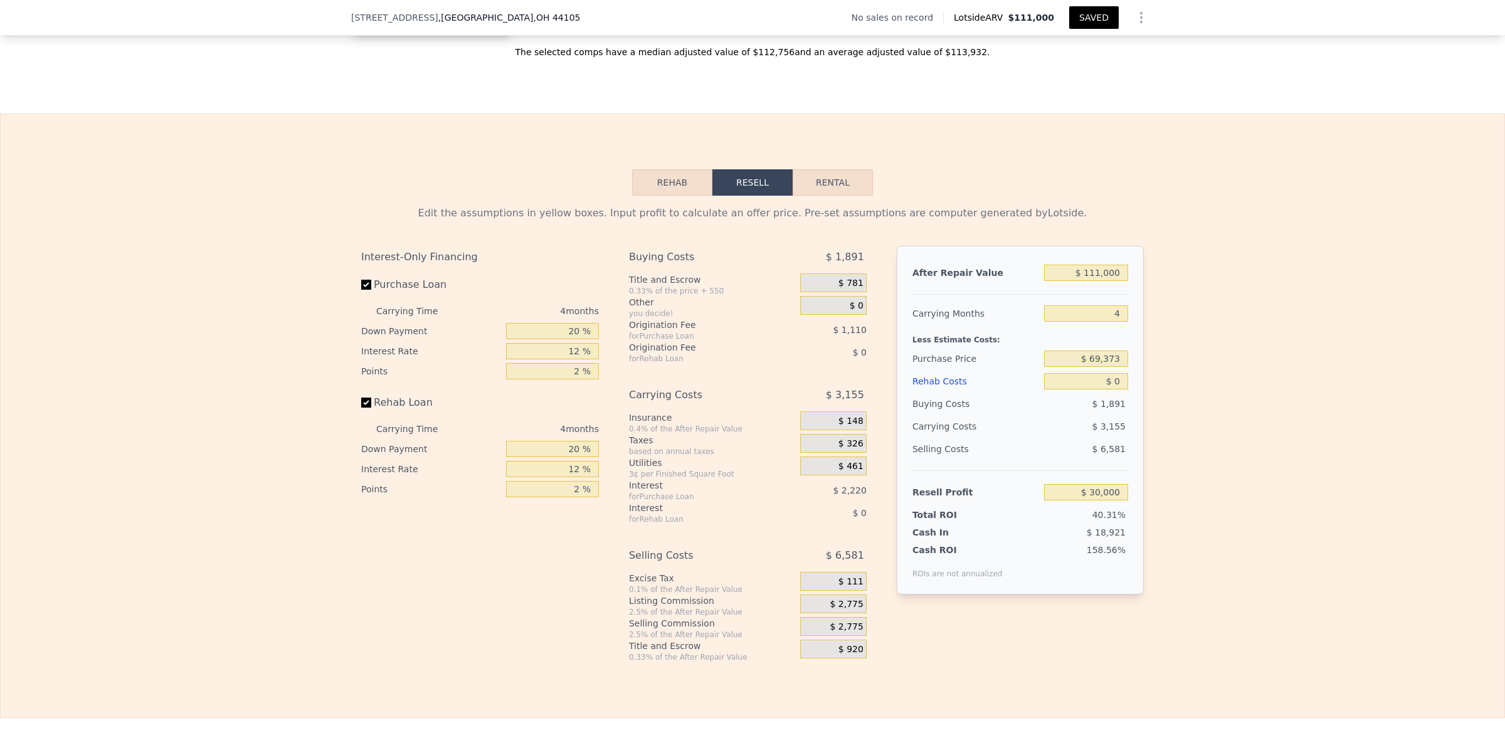
scroll to position [1720, 0]
click at [669, 192] on button "Rehab" at bounding box center [672, 179] width 80 height 26
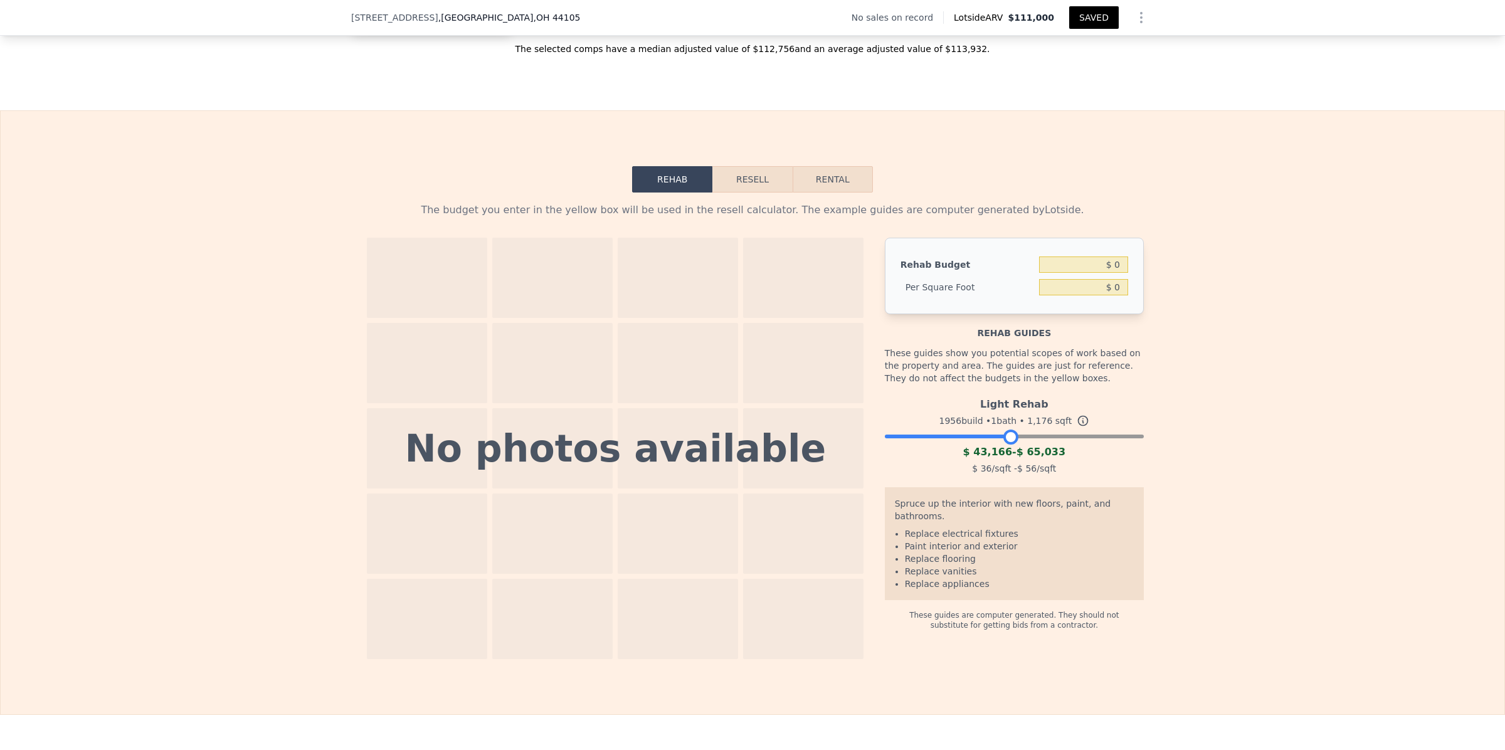
drag, startPoint x: 1132, startPoint y: 475, endPoint x: 1008, endPoint y: 478, distance: 124.2
click at [1008, 445] on div at bounding box center [1010, 437] width 15 height 15
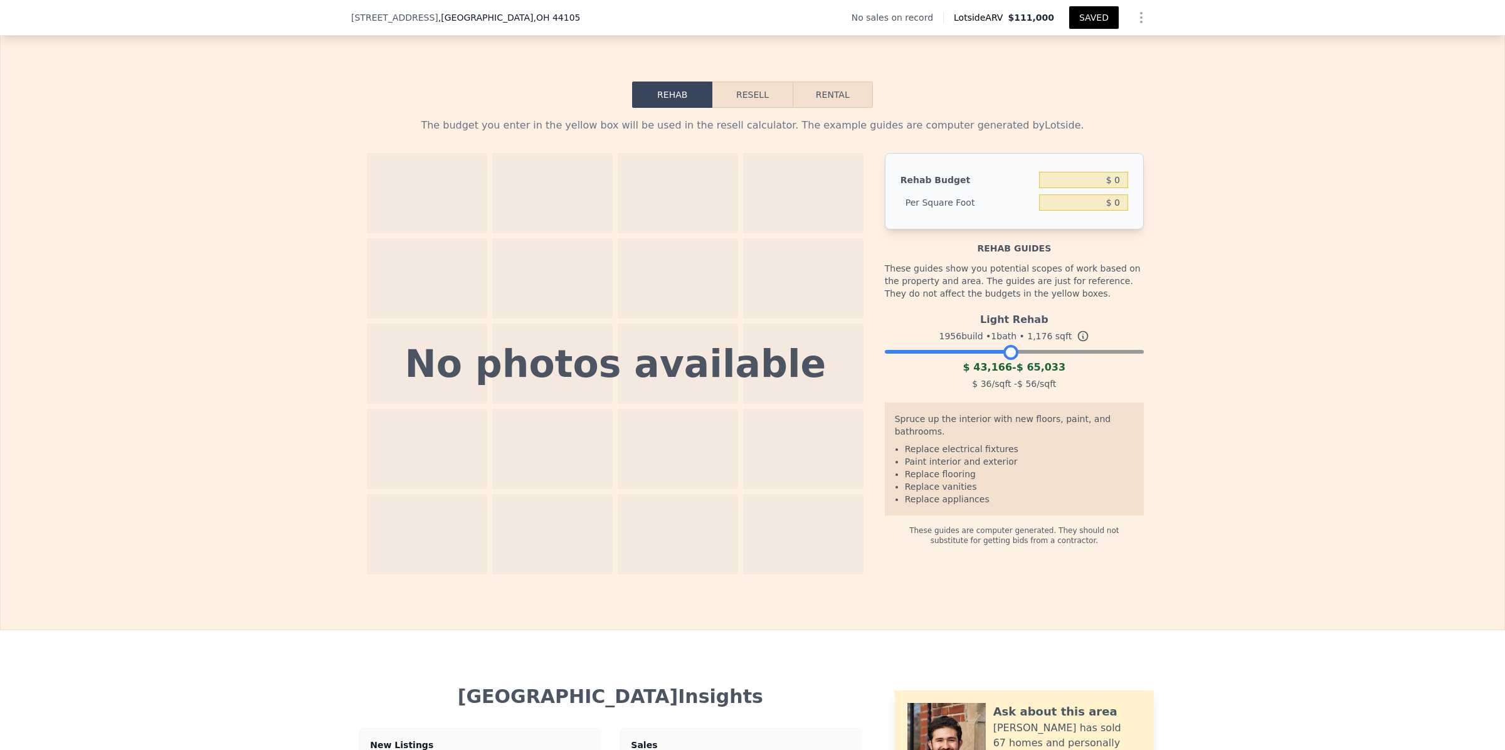
scroll to position [1825, 0]
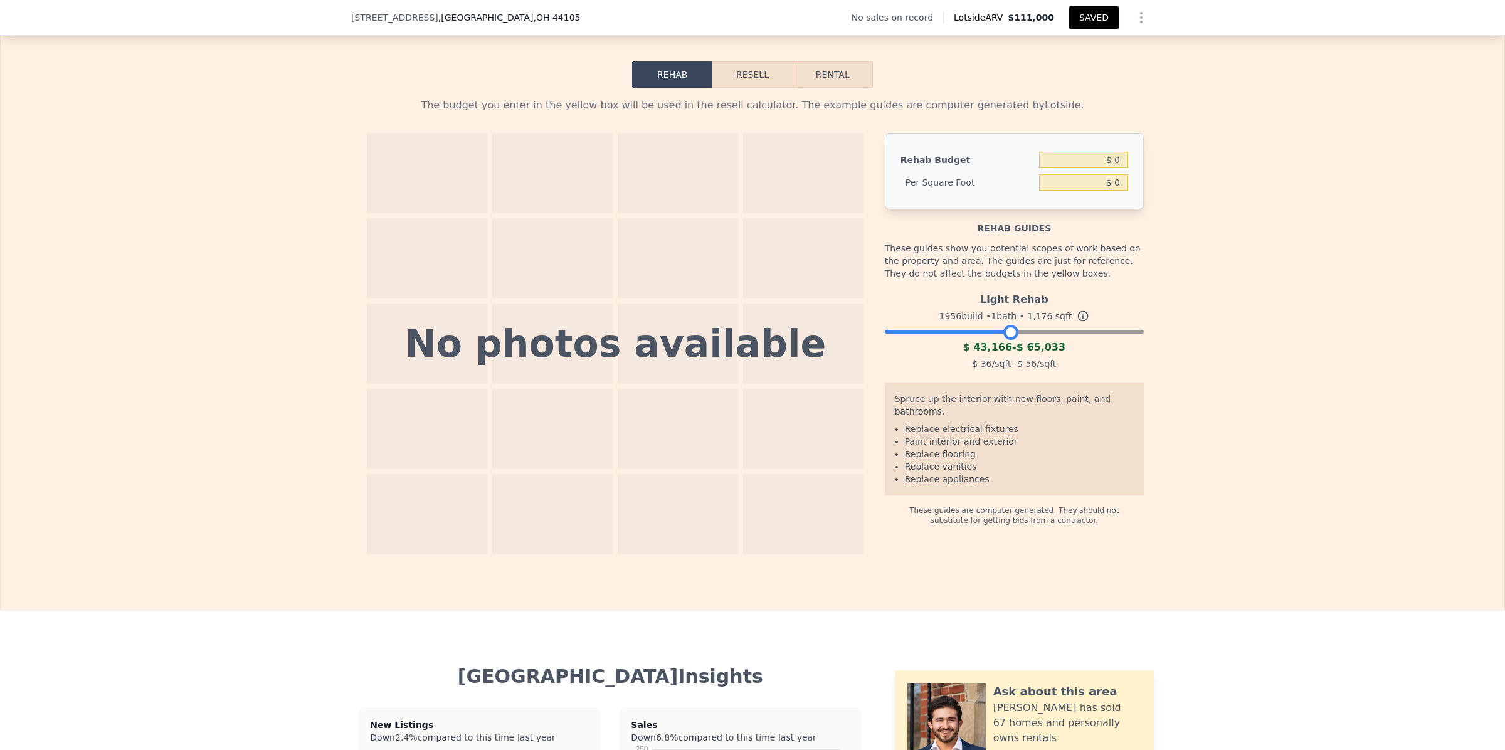
click at [948, 332] on div at bounding box center [1014, 329] width 259 height 8
click at [885, 372] on div "Light Rehab 1956 build • 1 bath • 1,176 sqft $ 43,166 - $ 65,033 $ 36 /sqft - $…" at bounding box center [1014, 329] width 259 height 85
drag, startPoint x: 948, startPoint y: 371, endPoint x: 877, endPoint y: 374, distance: 71.5
click at [877, 374] on div "No photos available Rehab Budget $ 0 Per Square Foot $ 0 Rehab guides These gui…" at bounding box center [752, 343] width 783 height 421
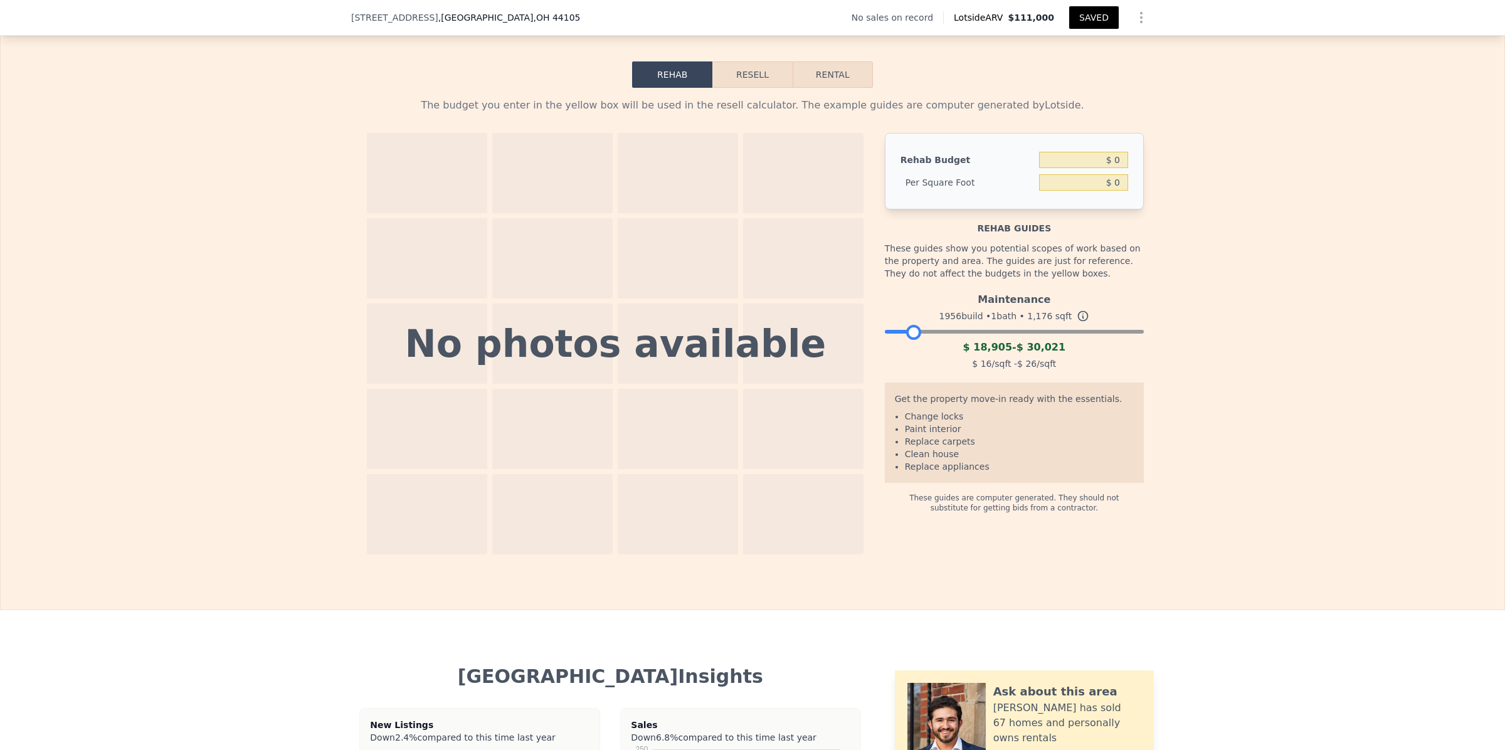
click at [908, 332] on div at bounding box center [1014, 329] width 259 height 8
drag, startPoint x: 903, startPoint y: 374, endPoint x: 942, endPoint y: 375, distance: 38.9
click at [946, 340] on div at bounding box center [953, 332] width 15 height 15
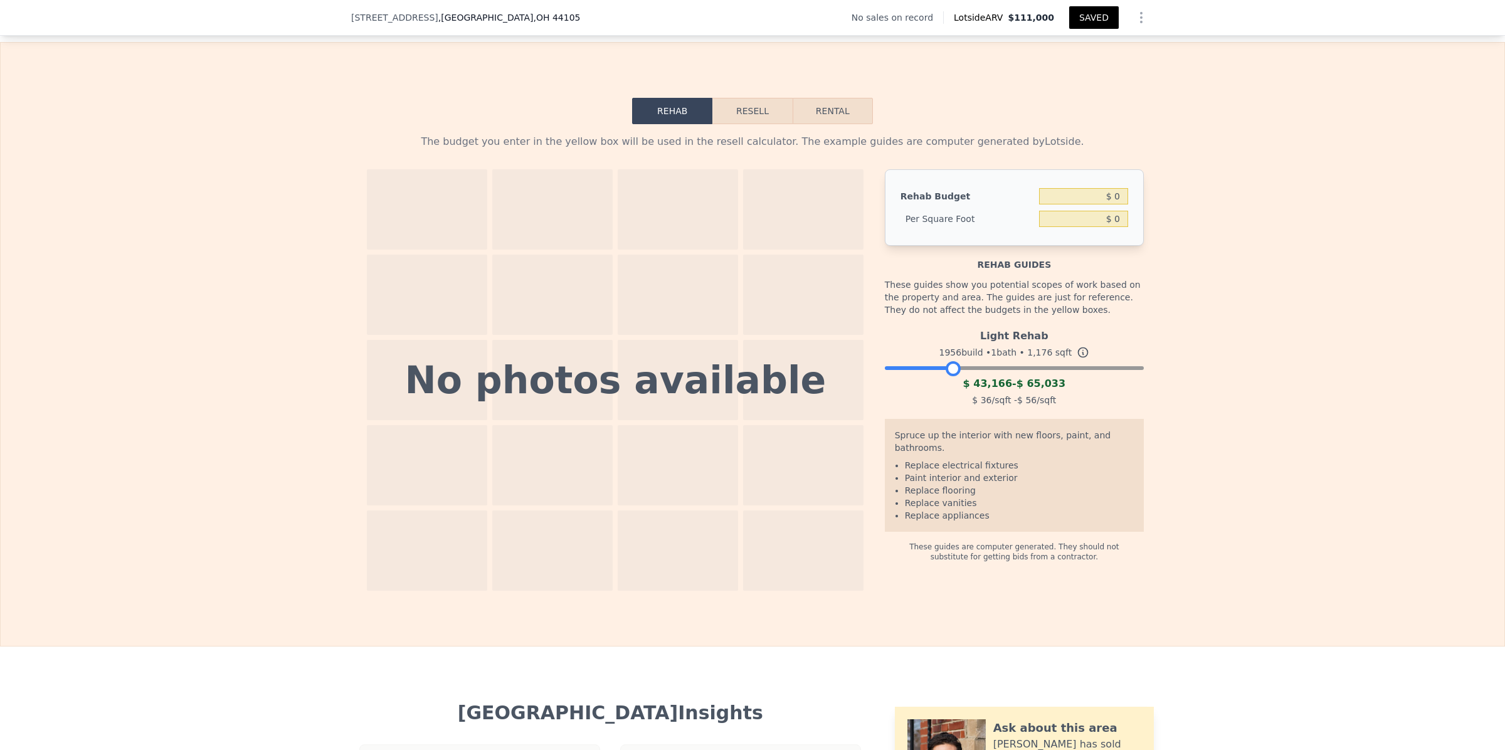
scroll to position [1746, 0]
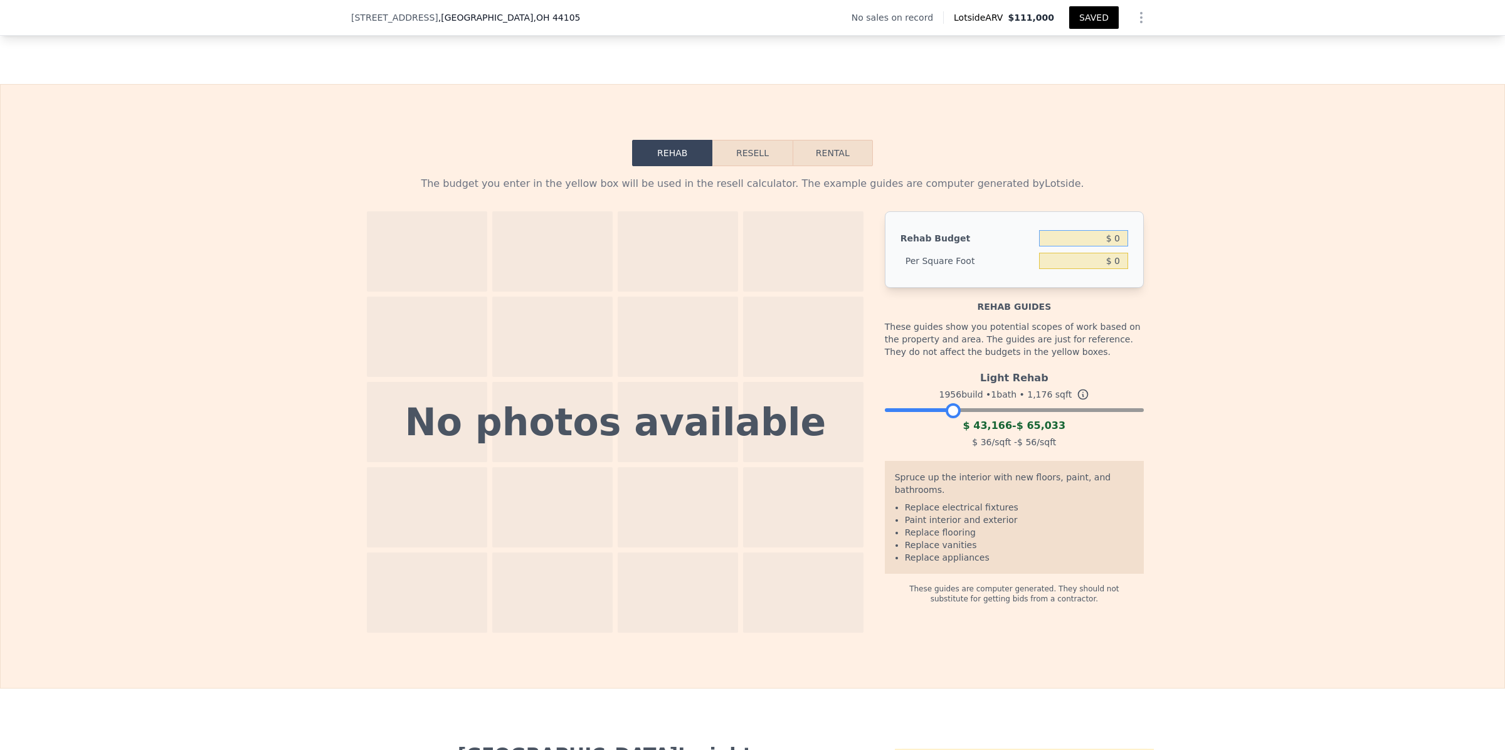
click at [1080, 246] on input "$ 0" at bounding box center [1083, 238] width 89 height 16
type input "$ 35,000"
click at [1199, 386] on div "The budget you enter in the yellow box will be used in the resell calculator. T…" at bounding box center [753, 399] width 1504 height 467
drag, startPoint x: 1117, startPoint y: 307, endPoint x: 1073, endPoint y: 303, distance: 44.7
click at [1073, 269] on input "$ 29.76" at bounding box center [1083, 261] width 89 height 16
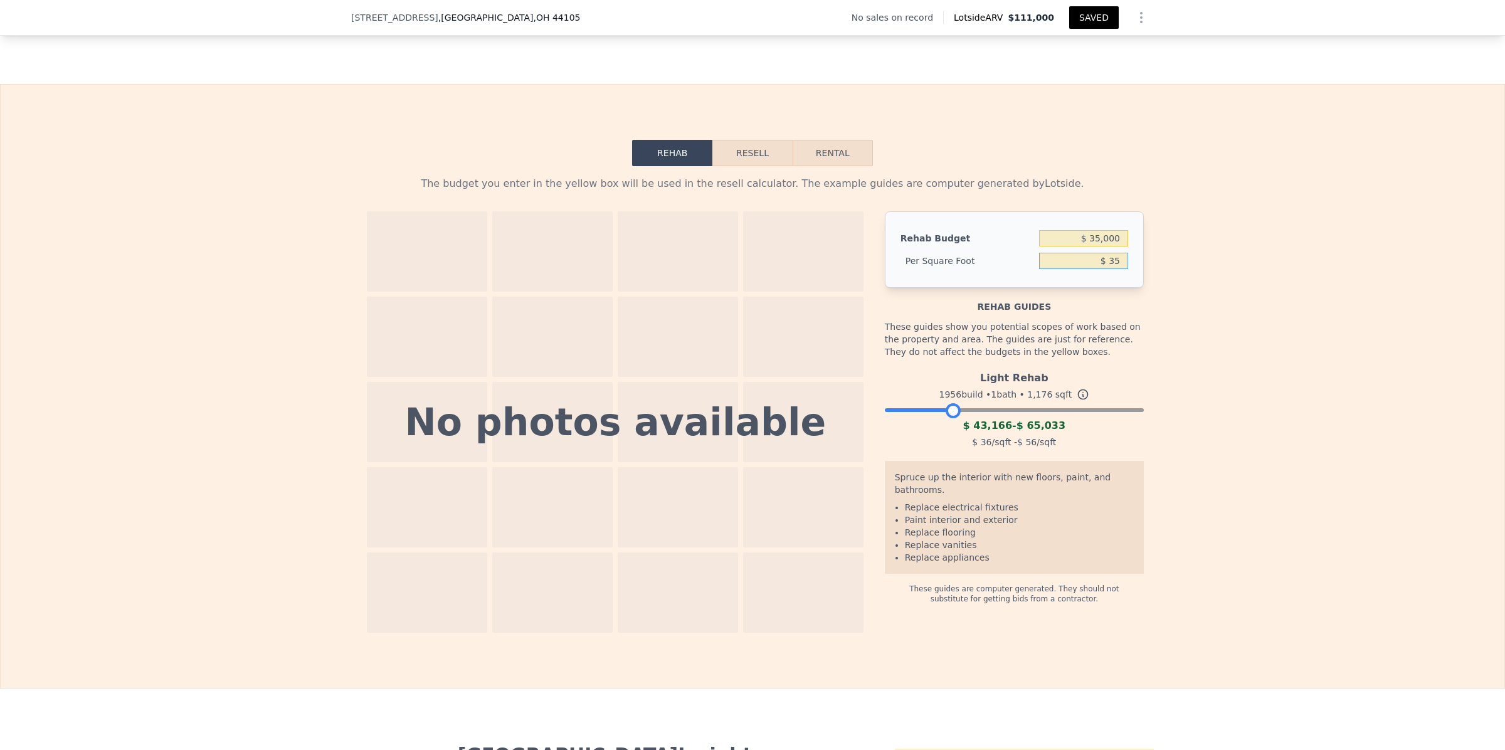
type input "$ 35"
click at [1220, 364] on div "The budget you enter in the yellow box will be used in the resell calculator. T…" at bounding box center [753, 399] width 1504 height 467
type input "$ 41,160"
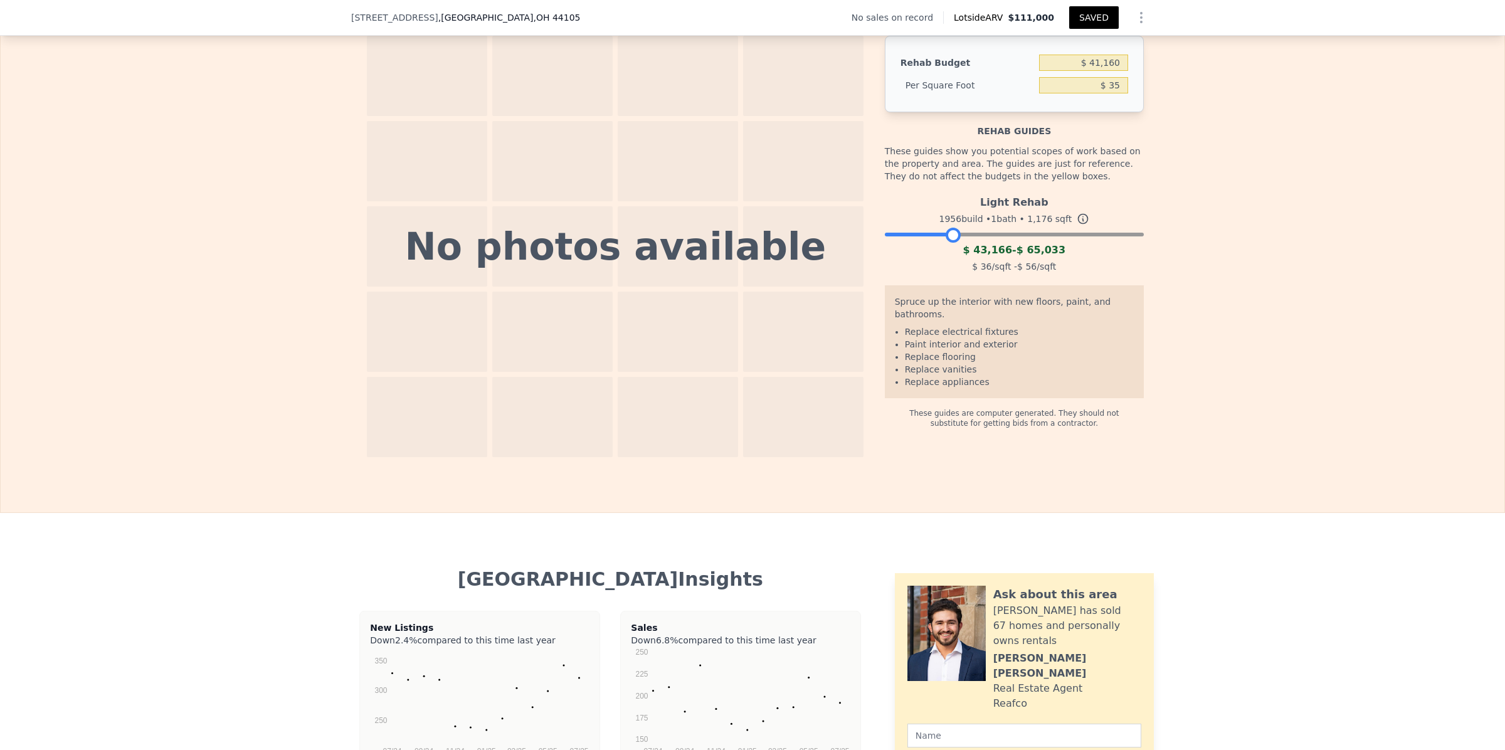
scroll to position [1929, 0]
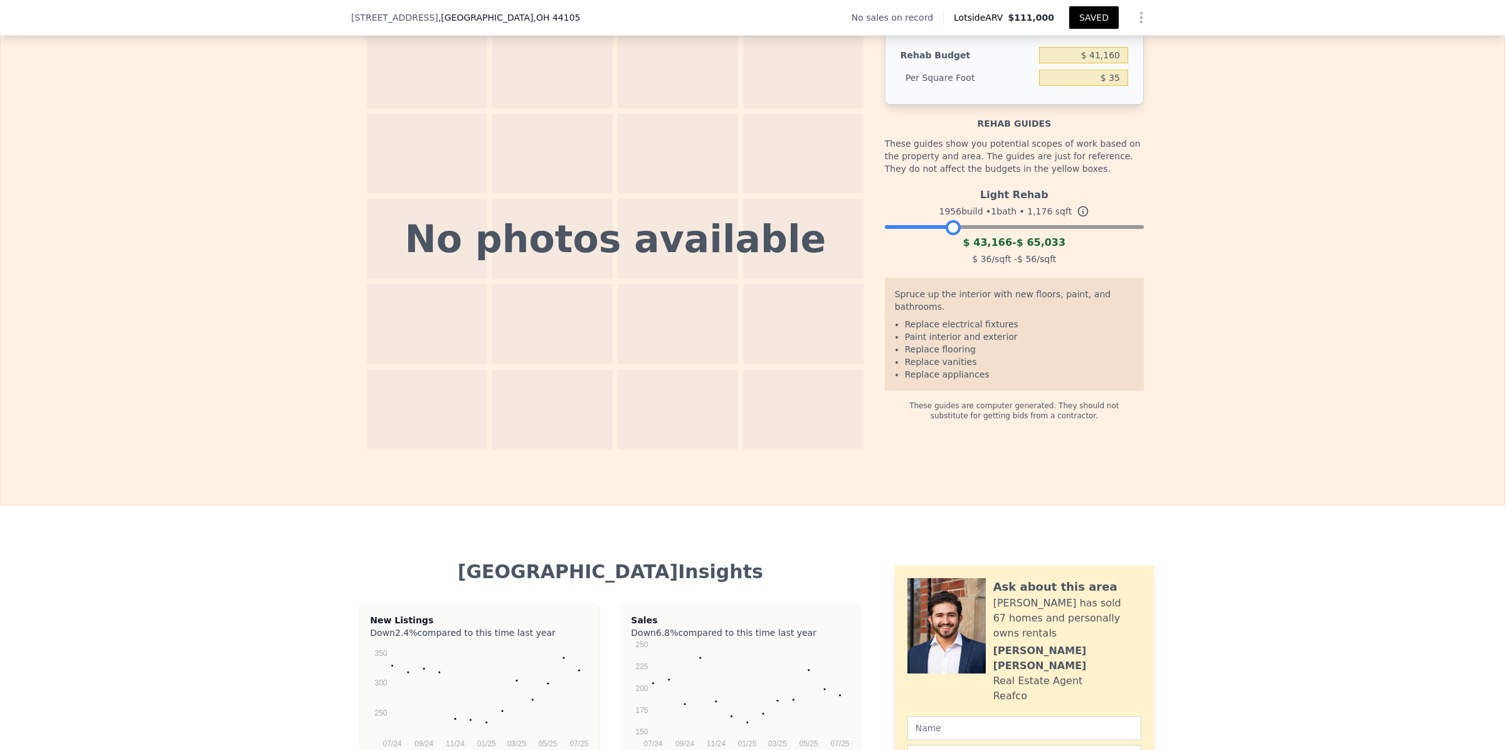
click at [985, 343] on li "Paint interior and exterior" at bounding box center [1019, 336] width 229 height 13
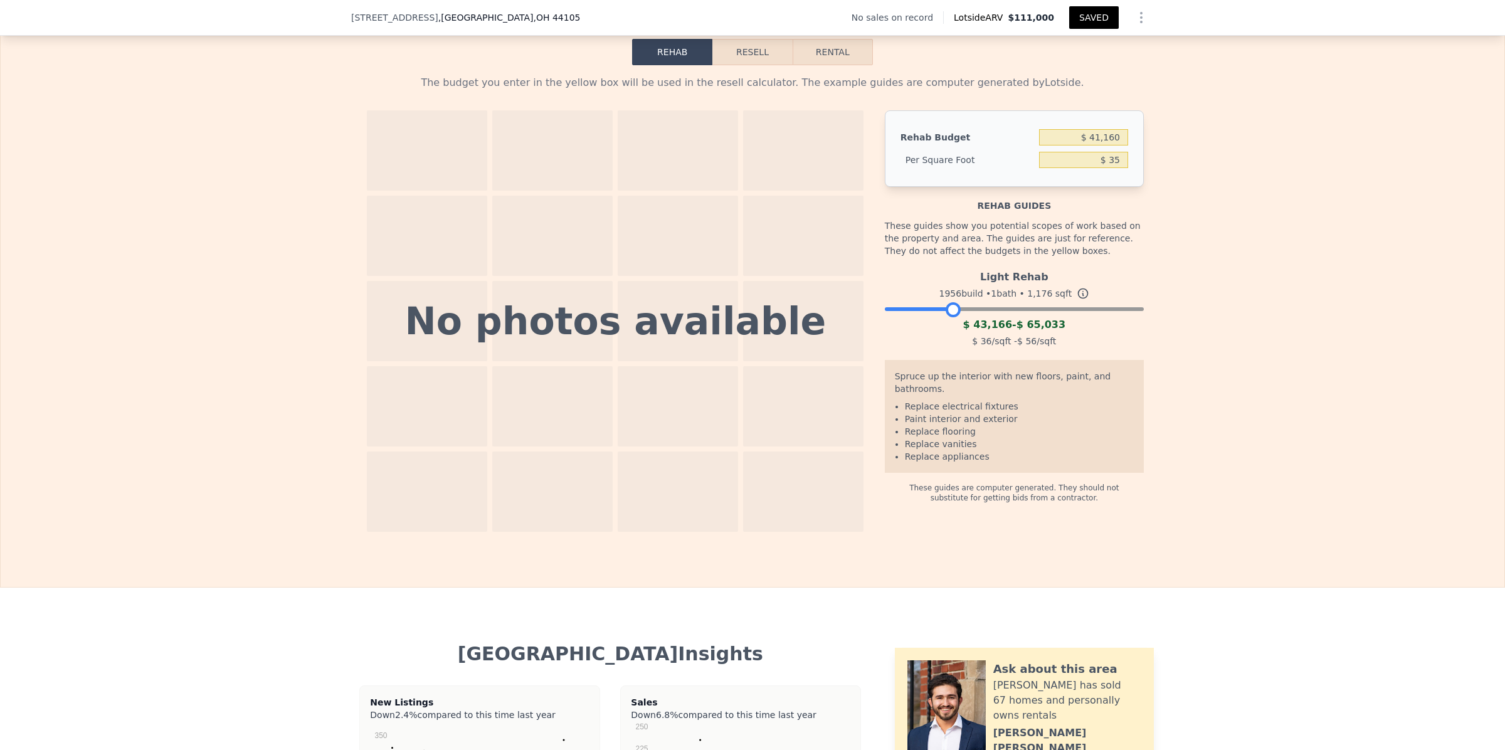
scroll to position [1811, 0]
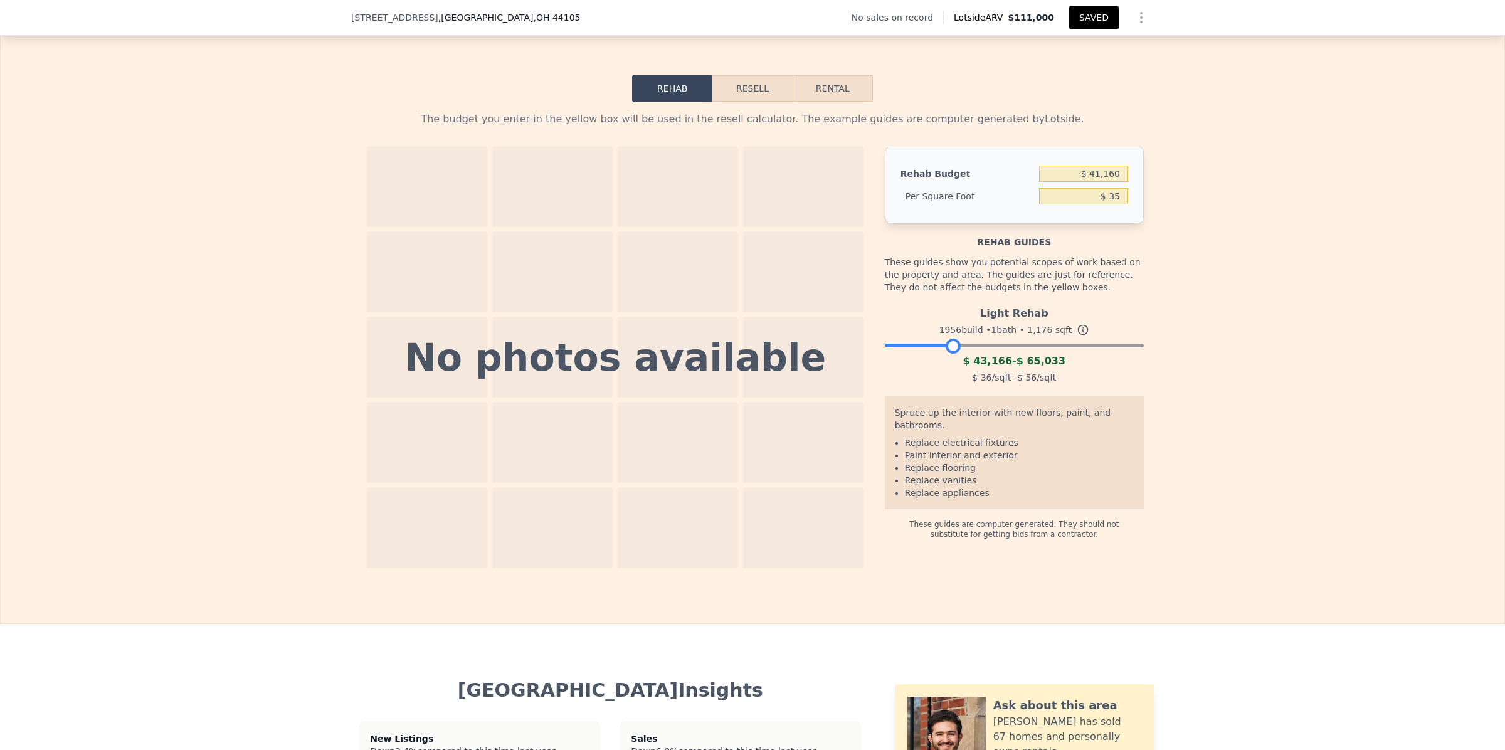
click at [762, 102] on button "Resell" at bounding box center [752, 88] width 80 height 26
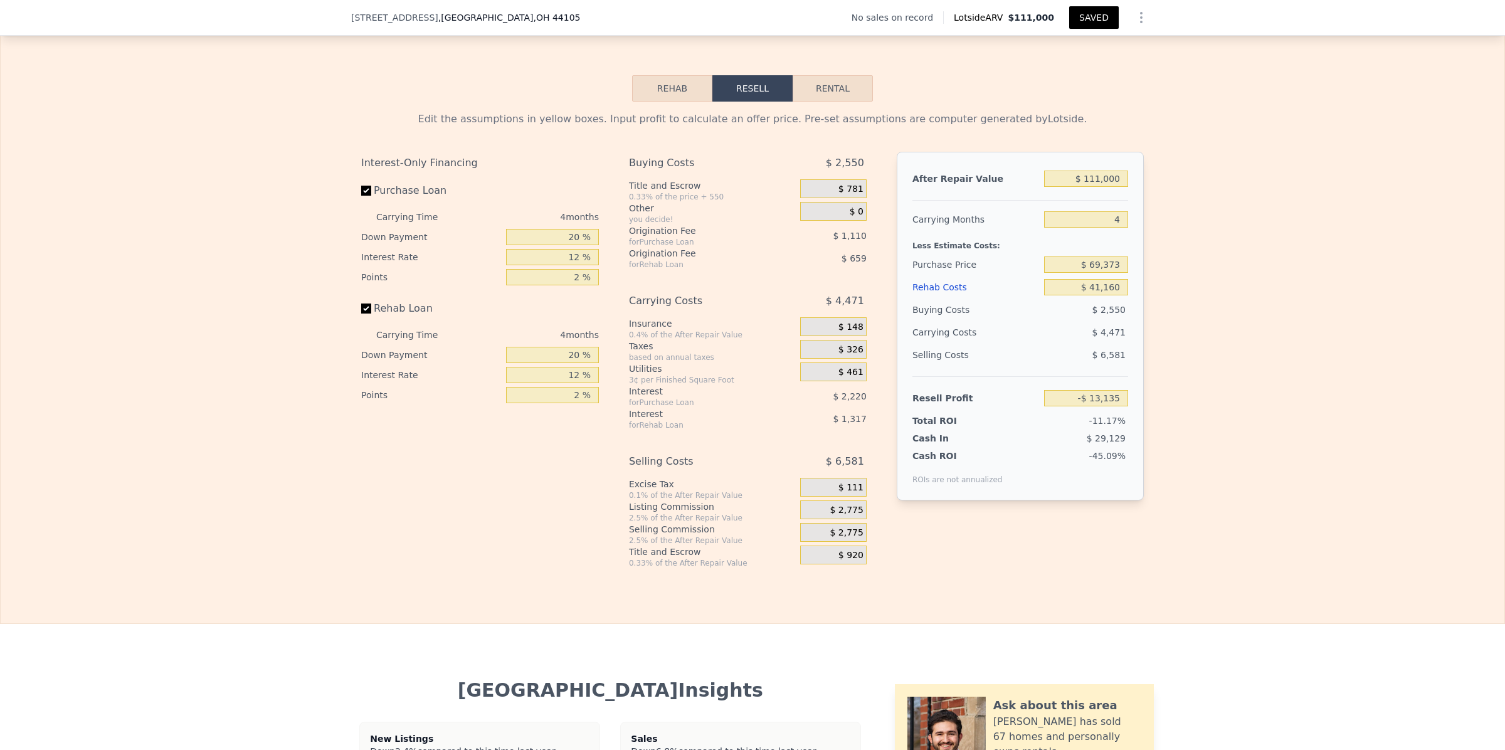
click at [561, 227] on div "4 months" at bounding box center [531, 217] width 136 height 20
click at [566, 227] on div "4 months" at bounding box center [531, 217] width 136 height 20
click at [572, 265] on input "12 %" at bounding box center [552, 257] width 93 height 16
type input "1 %"
type input "-$ 11,099"
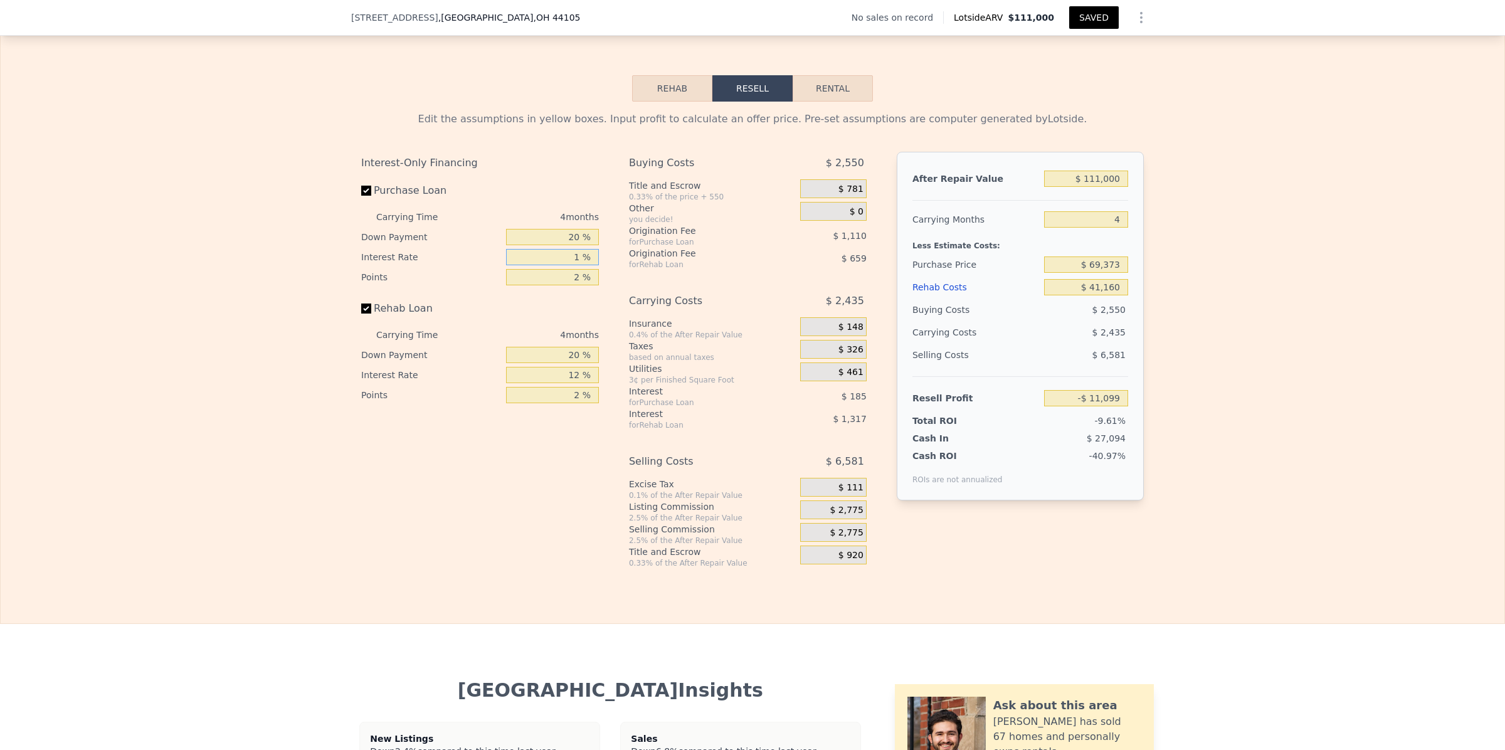
type input "10 %"
type input "-$ 12,763"
type input "10 %"
click at [576, 285] on input "2 %" at bounding box center [552, 277] width 93 height 16
type input "1 %"
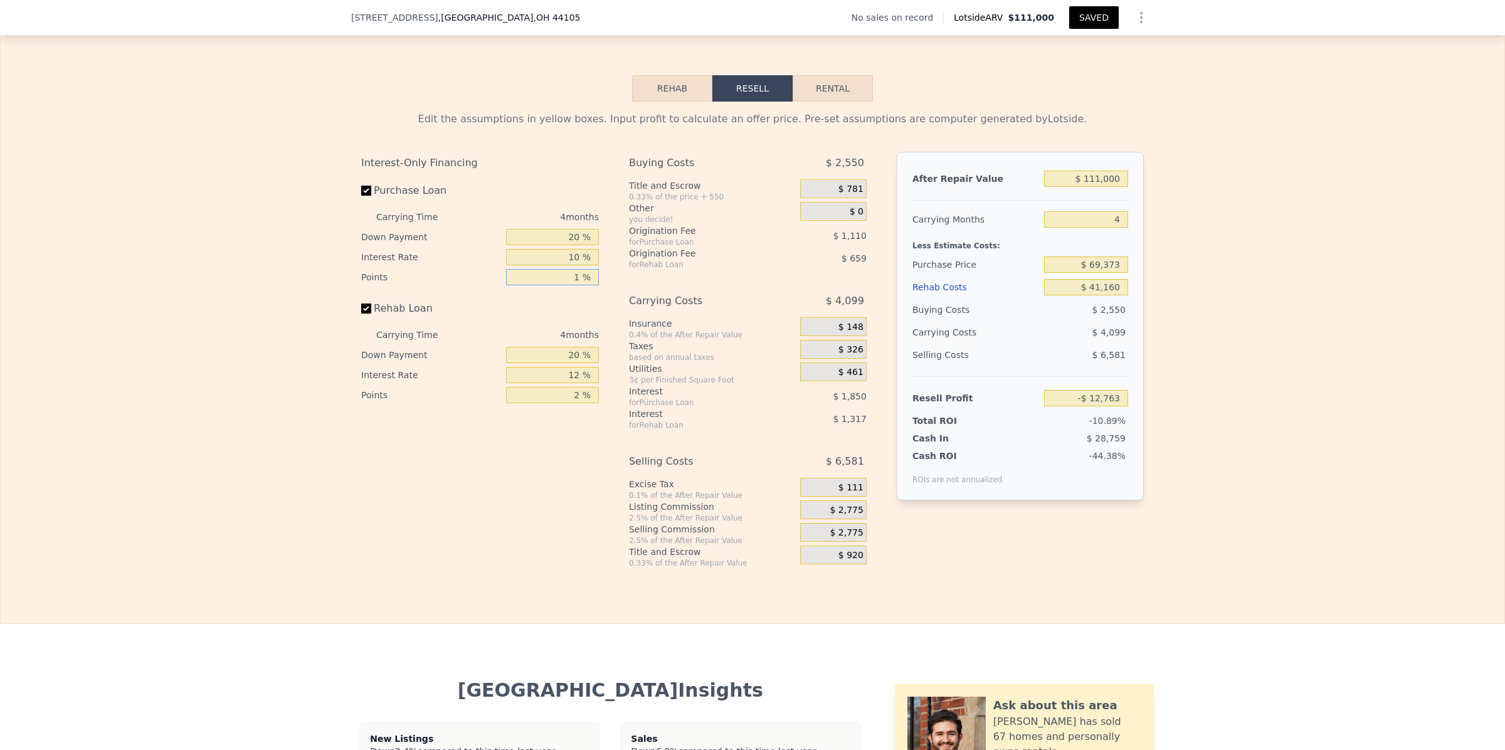
type input "-$ 12,208"
type input "1 %"
click at [530, 568] on div "Interest-Only Financing Purchase Loan Carrying Time 4 months Down Payment 20 % …" at bounding box center [485, 360] width 248 height 416
click at [574, 363] on input "20 %" at bounding box center [552, 355] width 93 height 16
click at [1234, 361] on div "Edit the assumptions in yellow boxes. Input profit to calculate an offer price.…" at bounding box center [753, 335] width 1504 height 467
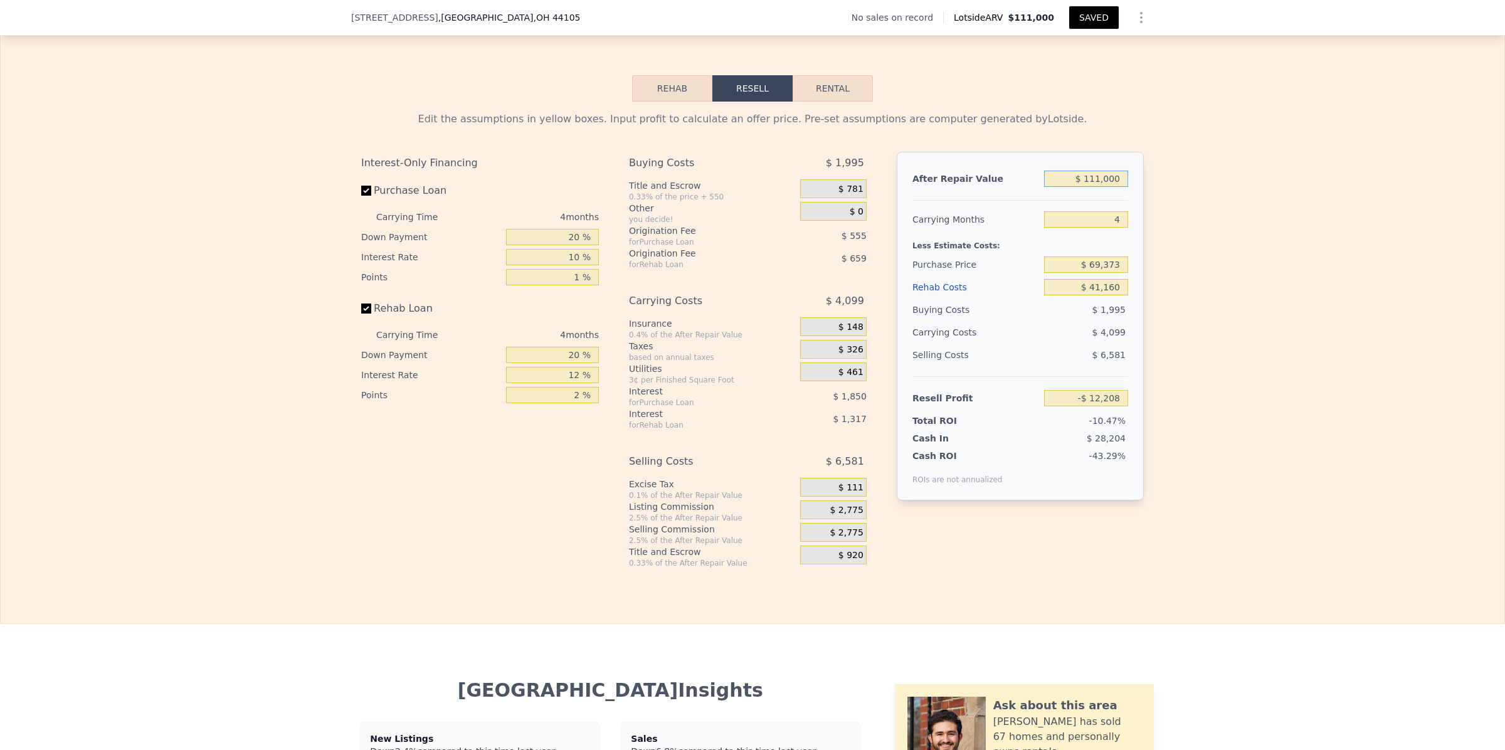
click at [1099, 187] on input "$ 111,000" at bounding box center [1086, 179] width 84 height 16
type input "$ 11,000"
type input "-$ 106,642"
type input "$ 115,000"
type input "-$ 8,430"
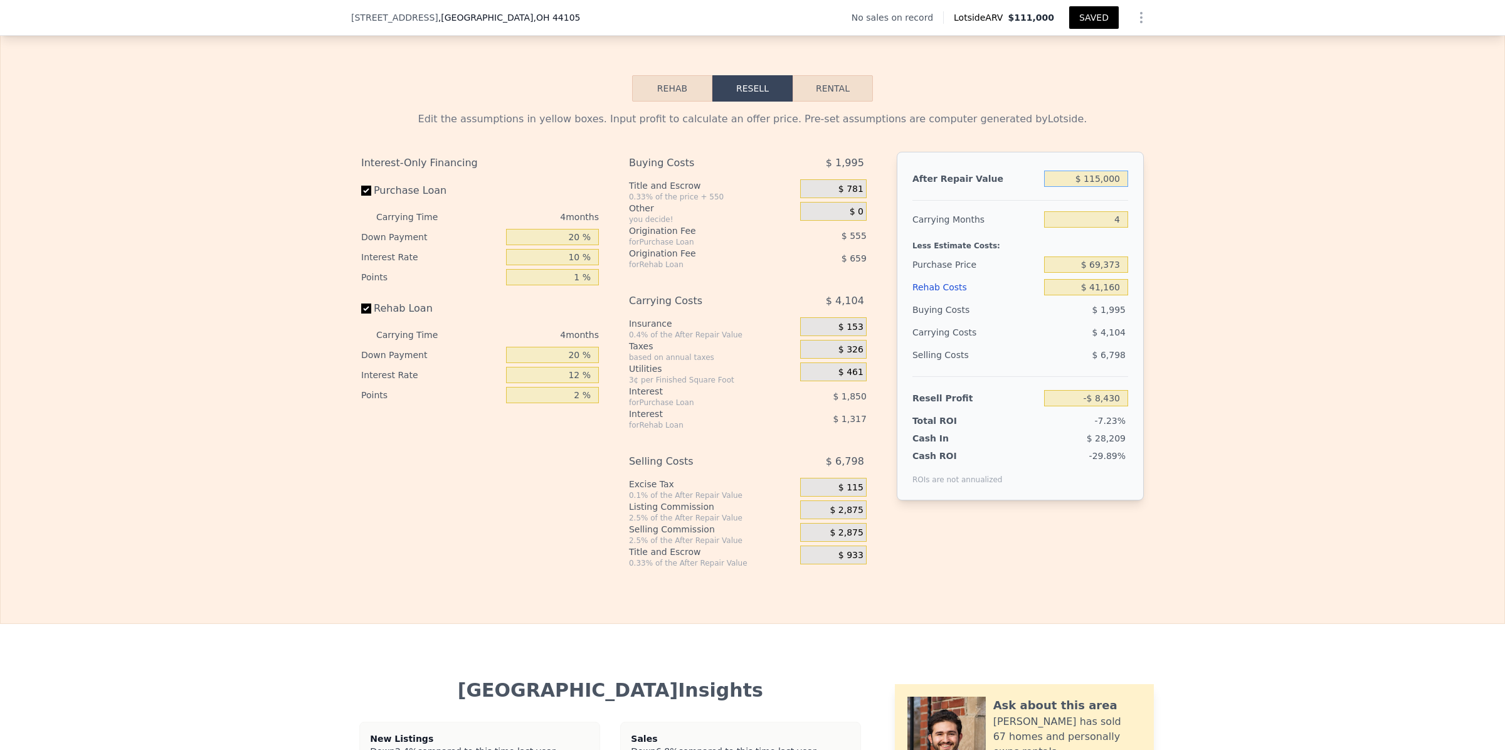
type input "$ 115,000"
click at [1295, 381] on div "Edit the assumptions in yellow boxes. Input profit to calculate an offer price.…" at bounding box center [753, 335] width 1504 height 467
click at [1178, 309] on div "Edit the assumptions in yellow boxes. Input profit to calculate an offer price.…" at bounding box center [753, 335] width 1504 height 467
drag, startPoint x: 1117, startPoint y: 330, endPoint x: 1089, endPoint y: 330, distance: 27.6
click at [1089, 295] on input "$ 41,160" at bounding box center [1086, 287] width 84 height 16
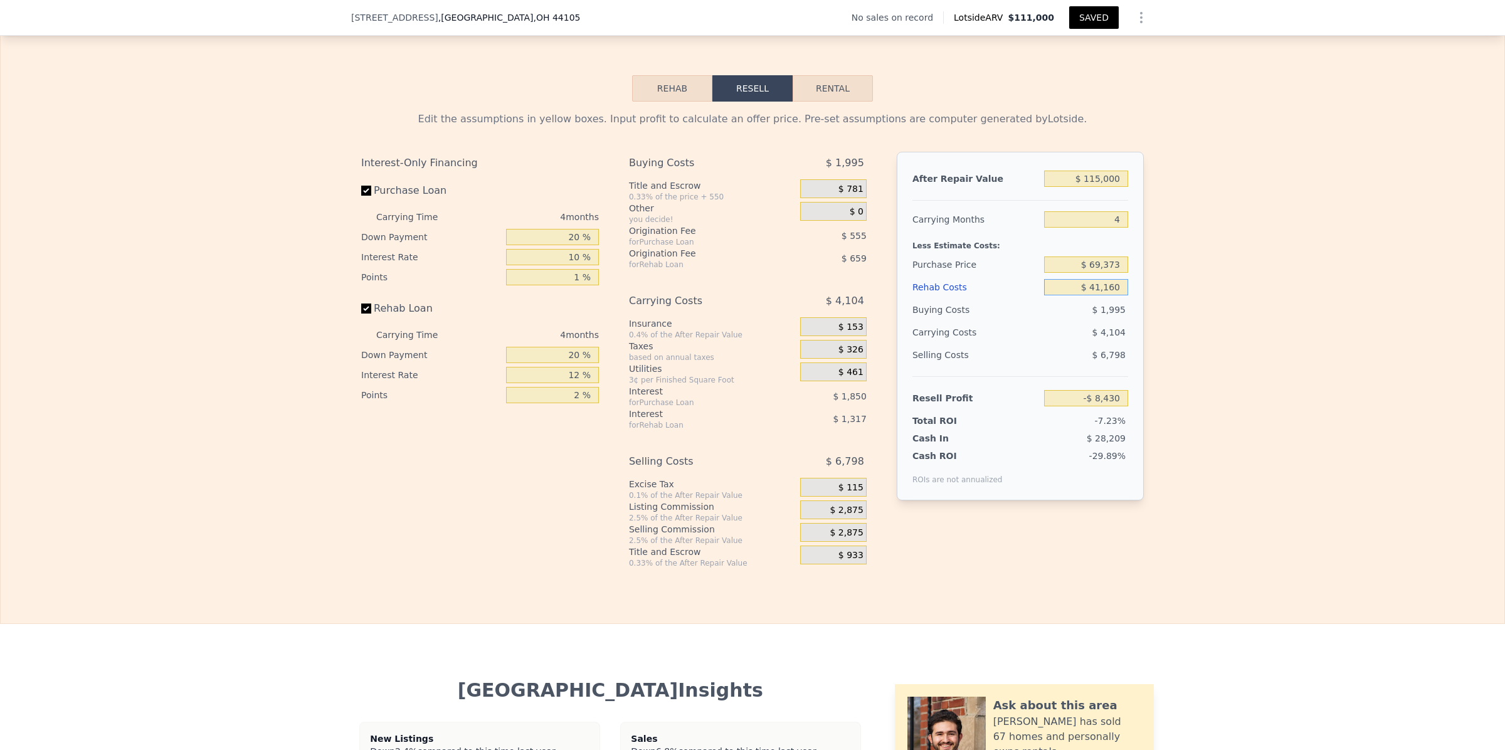
type input "$ 3"
type input "$ 34,702"
type input "$ 35"
type input "$ 34,669"
type input "$ 350"
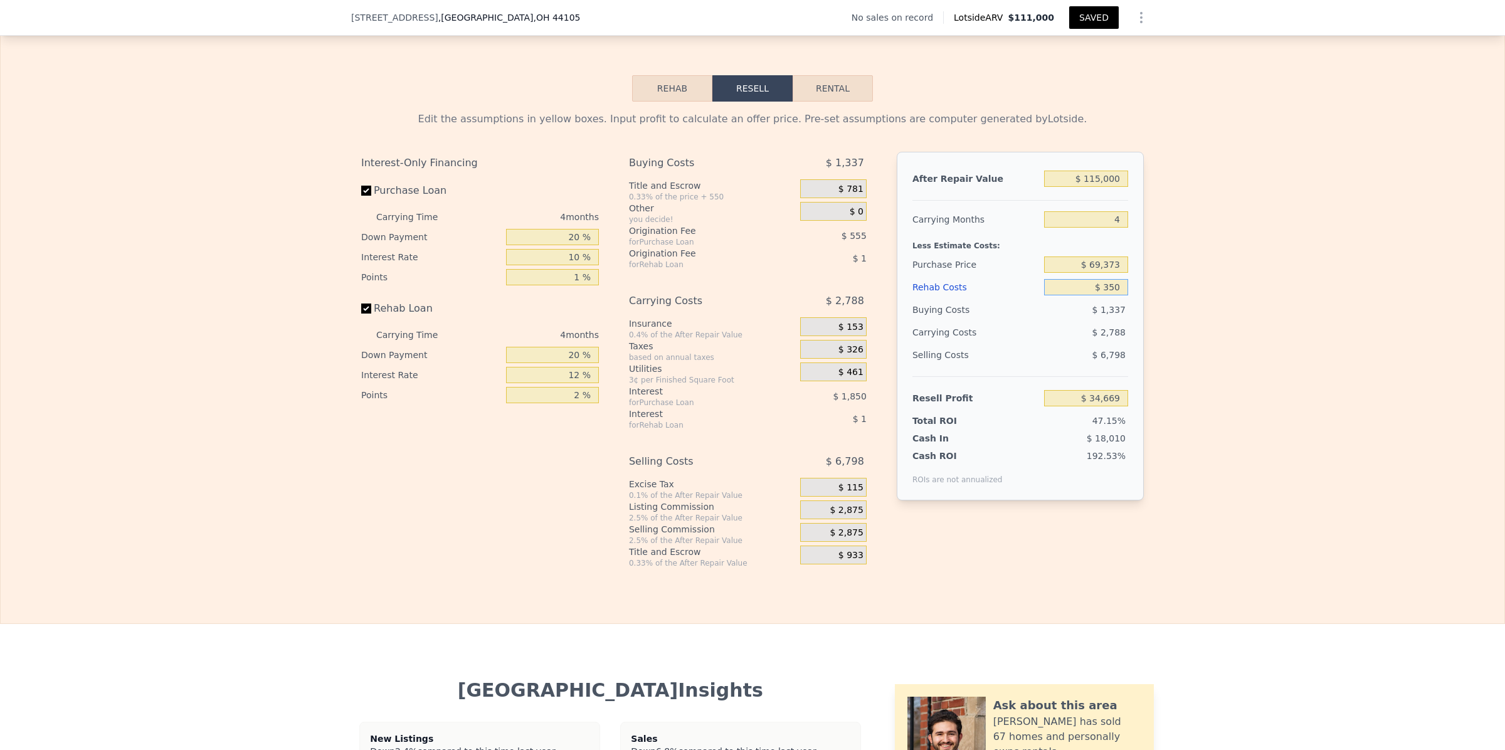
type input "$ 34,337"
type input "$ 3,500"
type input "$ 31,037"
type input "$ 35,000"
type input "-$ 1,975"
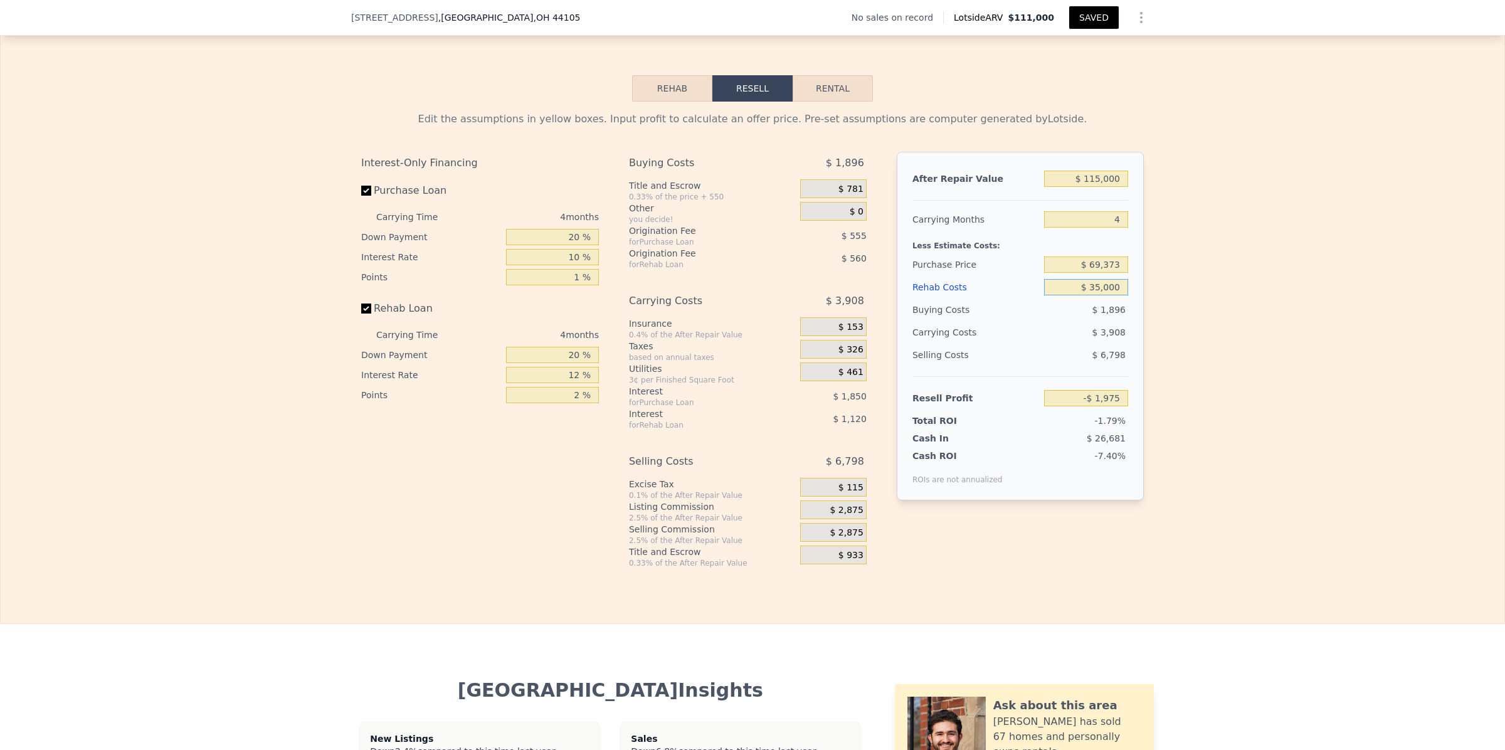
type input "$ 35,000"
click at [1260, 367] on div "Edit the assumptions in yellow boxes. Input profit to calculate an offer price.…" at bounding box center [753, 335] width 1504 height 467
click at [1174, 344] on div "Edit the assumptions in yellow boxes. Input profit to calculate an offer price.…" at bounding box center [753, 335] width 1504 height 467
click at [1191, 470] on div "Edit the assumptions in yellow boxes. Input profit to calculate an offer price.…" at bounding box center [753, 335] width 1504 height 467
click at [1003, 568] on div "Interest-Only Financing Purchase Loan Carrying Time 4 months Down Payment 20 % …" at bounding box center [752, 360] width 783 height 416
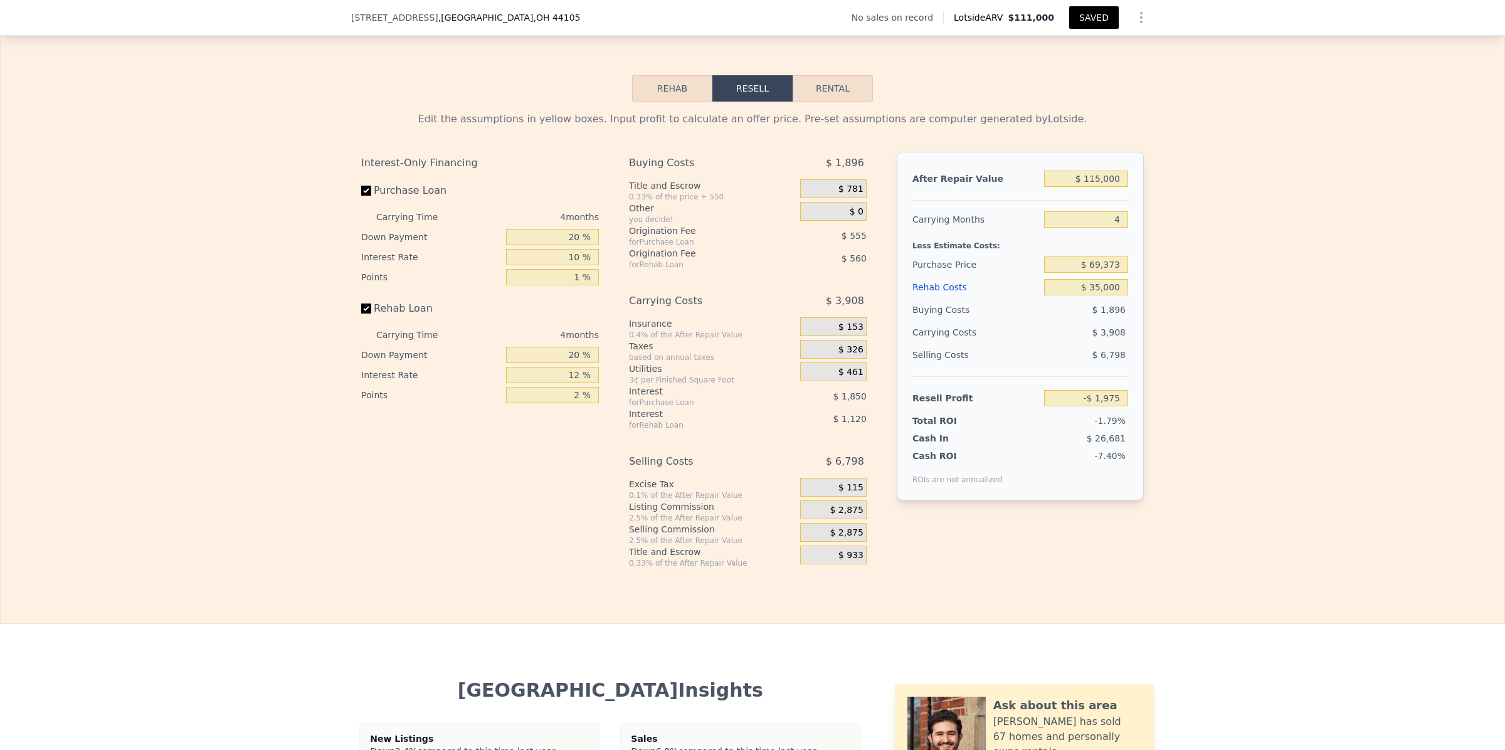
click at [747, 260] on div "Origination Fee" at bounding box center [699, 253] width 140 height 13
drag, startPoint x: 1118, startPoint y: 260, endPoint x: 1105, endPoint y: 260, distance: 12.5
click at [1105, 228] on input "4" at bounding box center [1086, 219] width 84 height 16
type input "2"
type input "-$ 22"
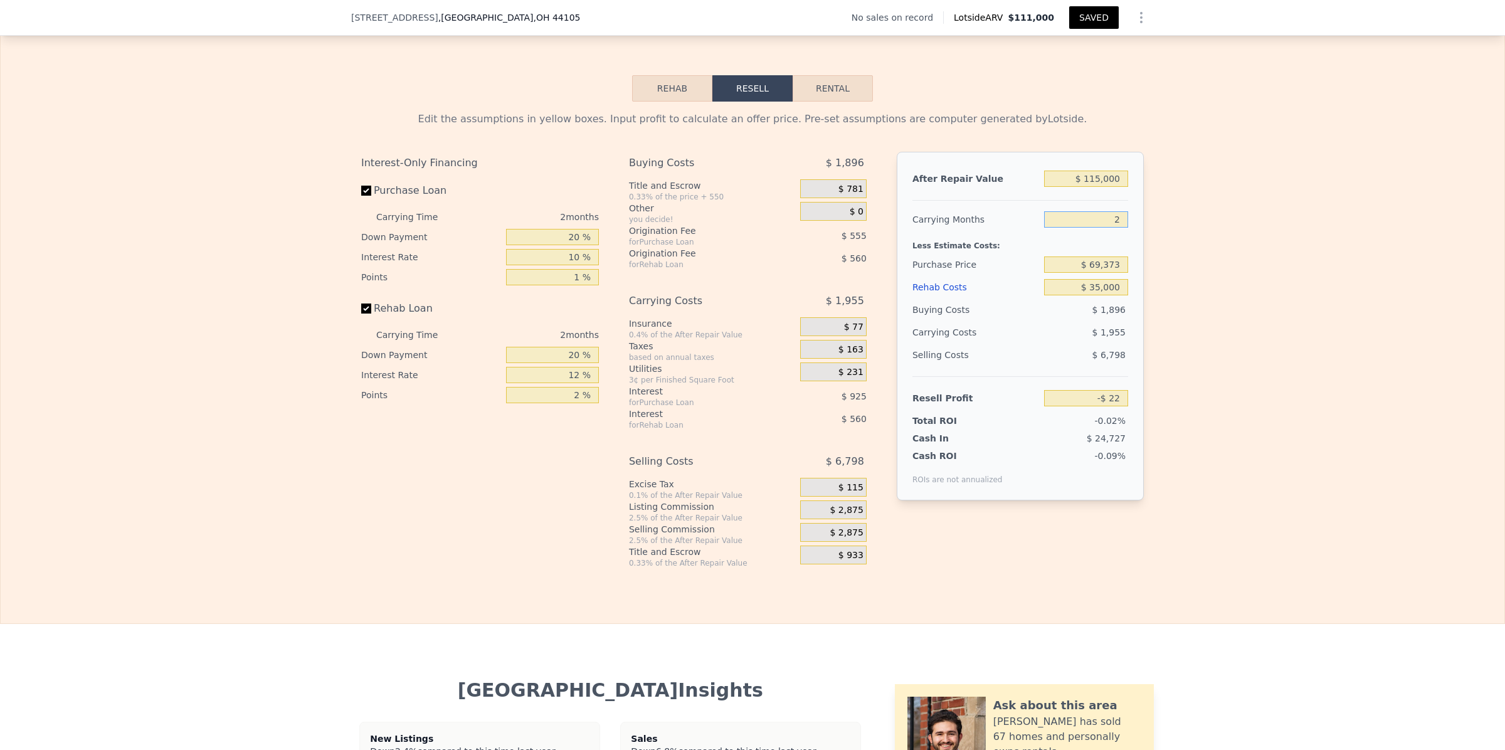
type input "2"
click at [1242, 306] on div "Edit the assumptions in yellow boxes. Input profit to calculate an offer price.…" at bounding box center [753, 335] width 1504 height 467
click at [1237, 445] on div "Edit the assumptions in yellow boxes. Input profit to calculate an offer price.…" at bounding box center [753, 335] width 1504 height 467
click at [1287, 386] on div "Edit the assumptions in yellow boxes. Input profit to calculate an offer price.…" at bounding box center [753, 335] width 1504 height 467
click at [1116, 273] on input "$ 69,373" at bounding box center [1086, 264] width 84 height 16
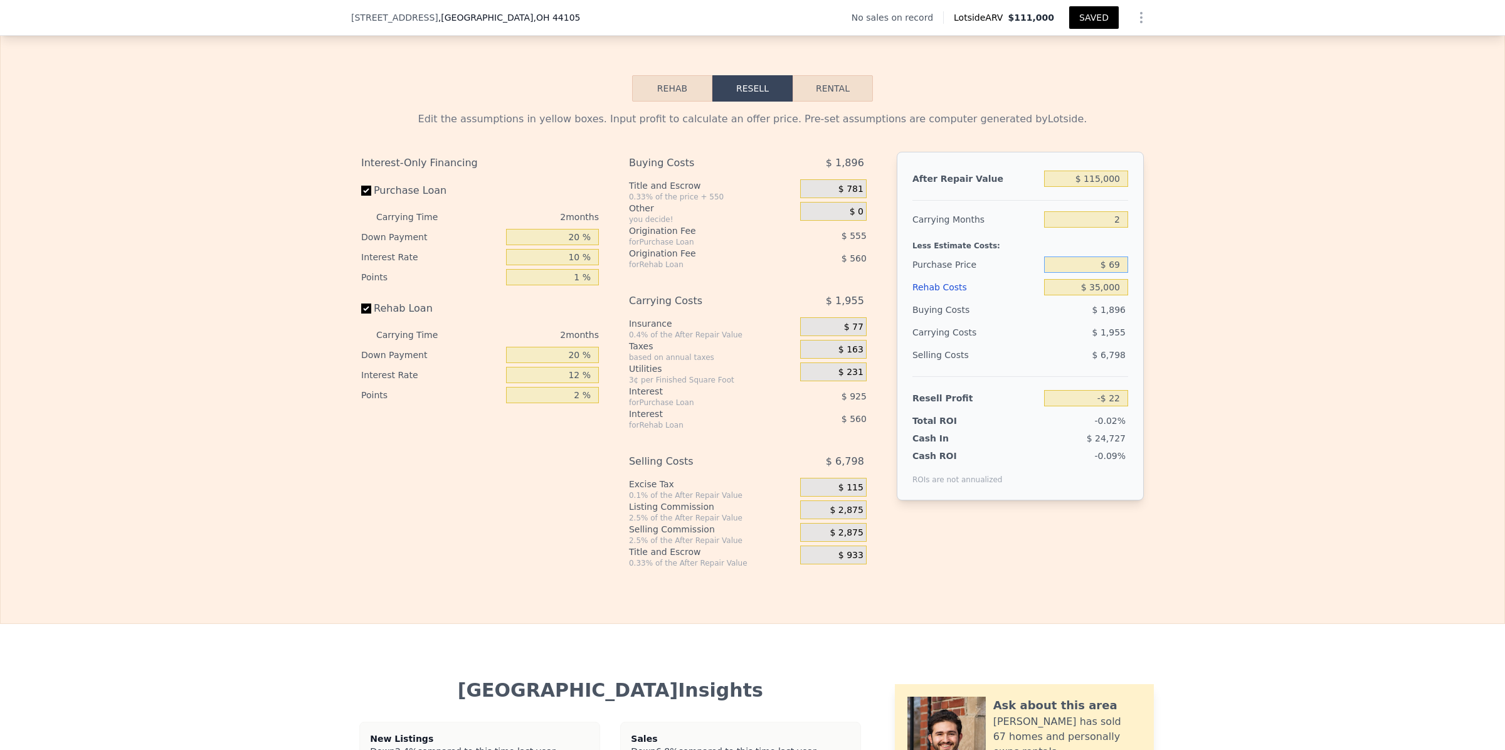
type input "$ 6"
type input "$ 35,000"
type input "$ 35,198"
click at [1226, 349] on div "Edit the assumptions in yellow boxes. Input profit to calculate an offer price.…" at bounding box center [753, 335] width 1504 height 467
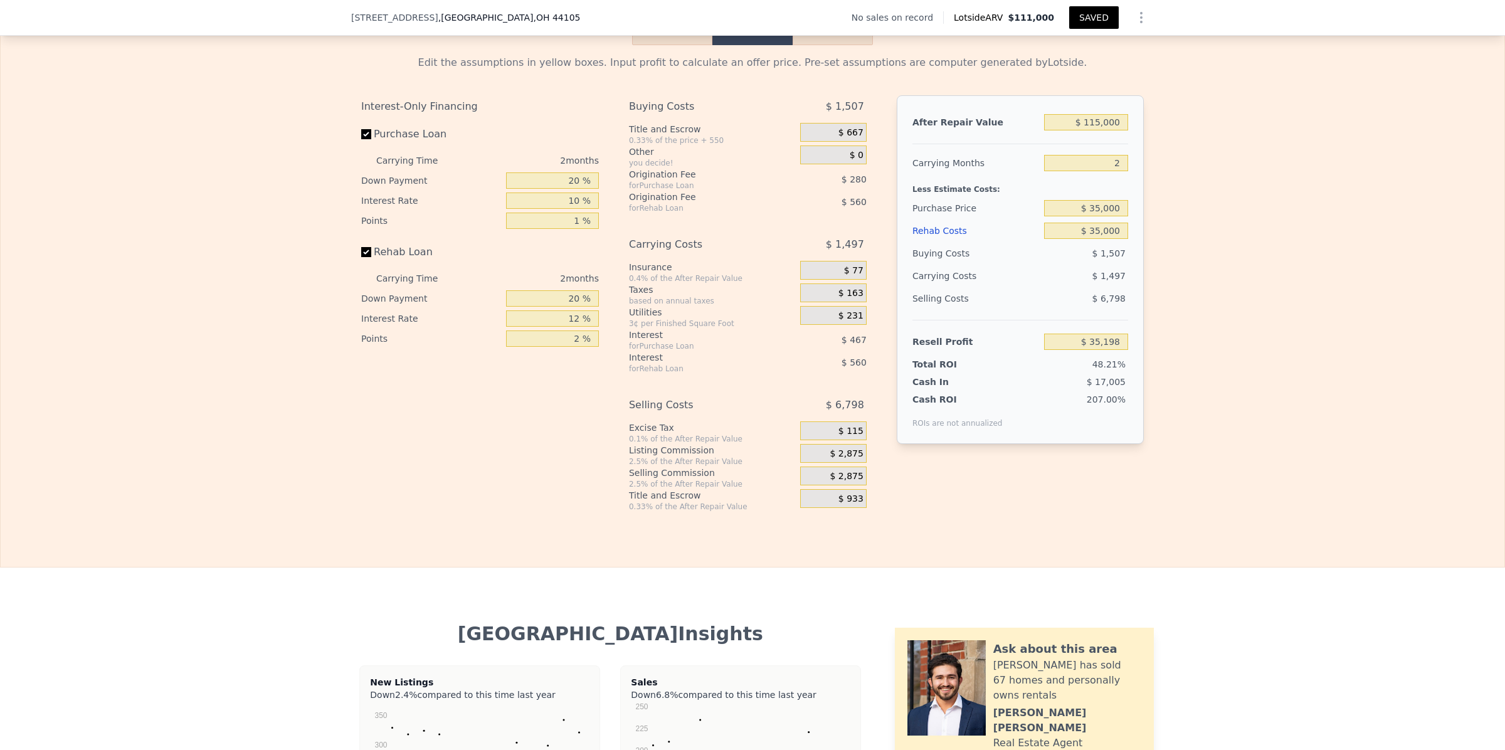
scroll to position [1864, 0]
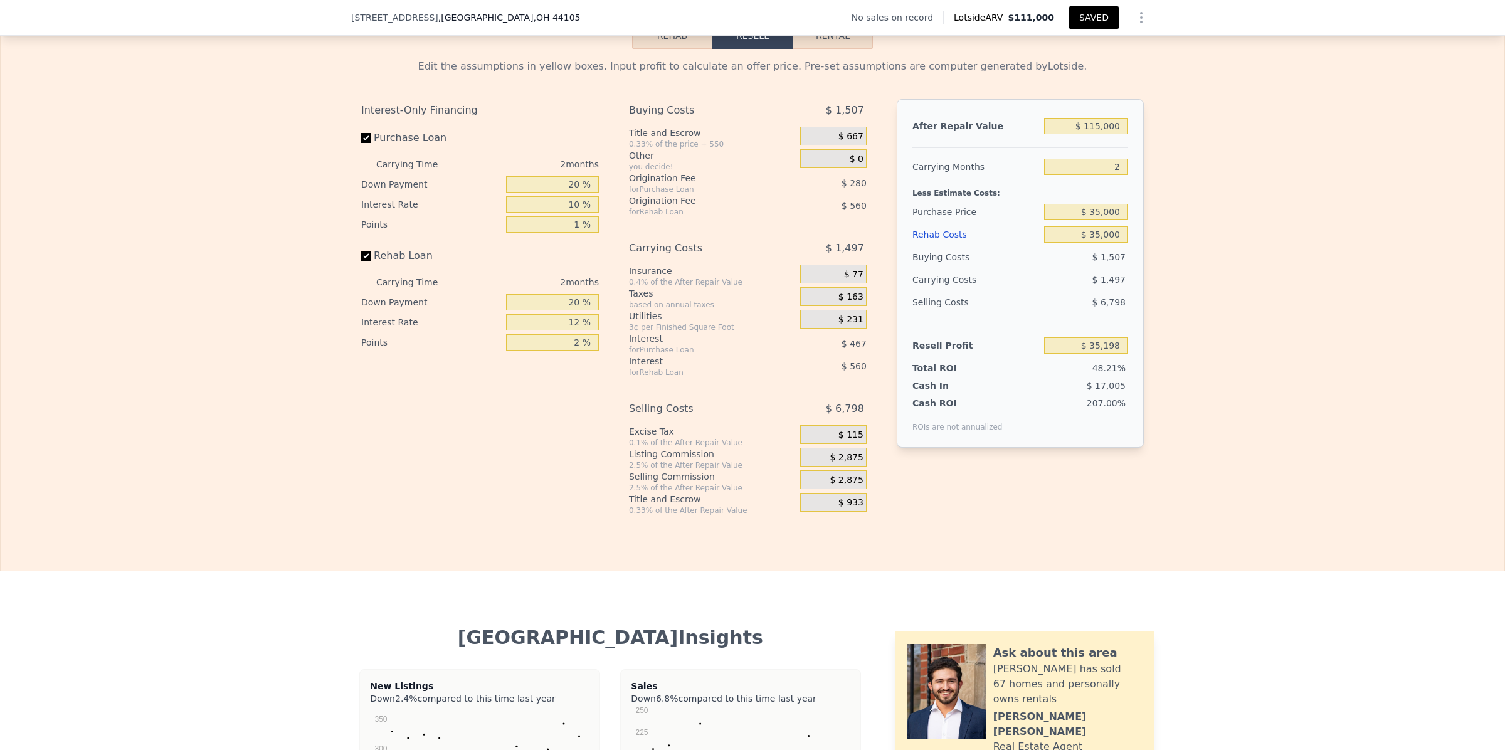
click at [1296, 219] on div "Edit the assumptions in yellow boxes. Input profit to calculate an offer price.…" at bounding box center [753, 282] width 1504 height 467
click at [1097, 20] on button "SAVED" at bounding box center [1094, 17] width 50 height 23
click at [1116, 220] on input "$ 35,000" at bounding box center [1086, 212] width 84 height 16
type input "$ 3"
type input "$ 25,000"
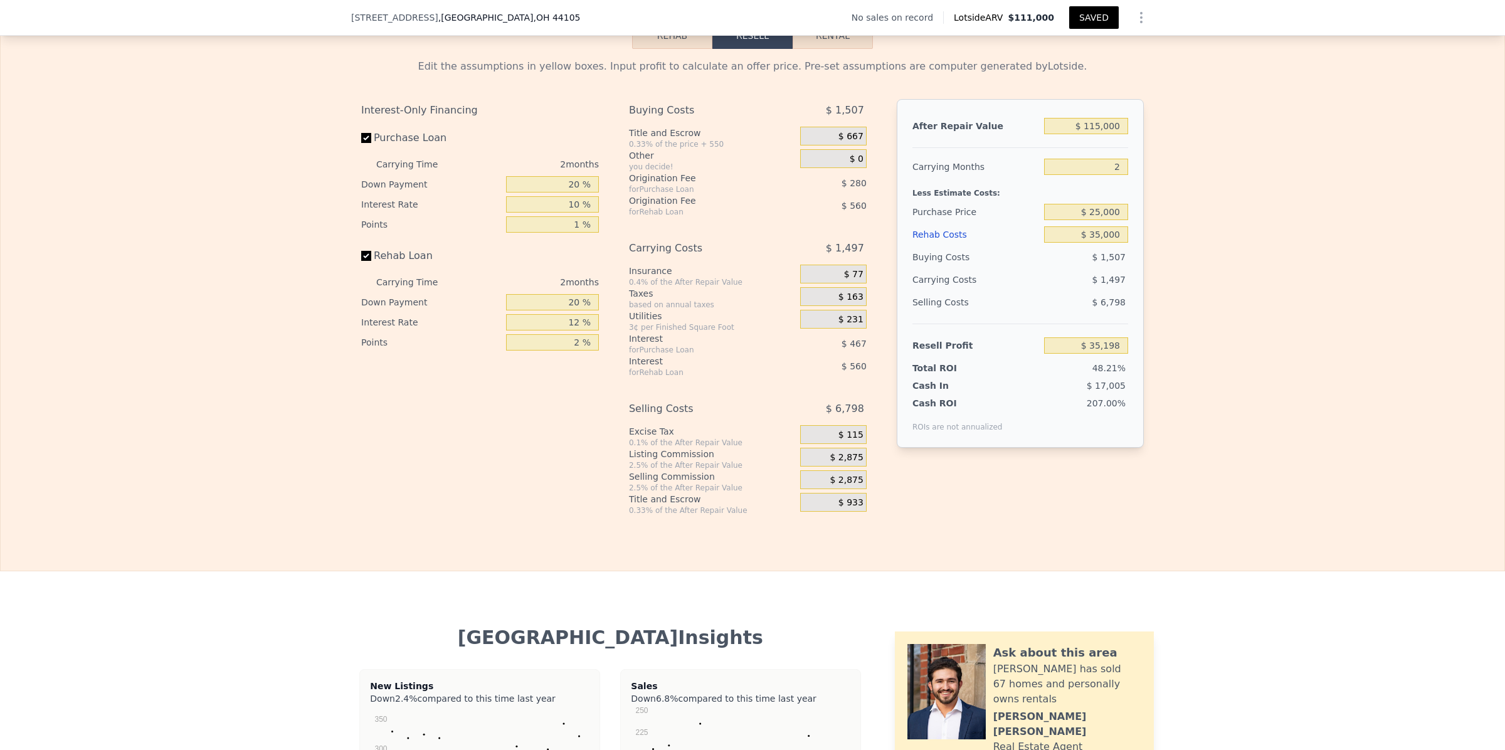
click at [1223, 292] on div "Edit the assumptions in yellow boxes. Input profit to calculate an offer price.…" at bounding box center [753, 282] width 1504 height 467
type input "$ 45,444"
click at [1190, 470] on div "Edit the assumptions in yellow boxes. Input profit to calculate an offer price.…" at bounding box center [753, 282] width 1504 height 467
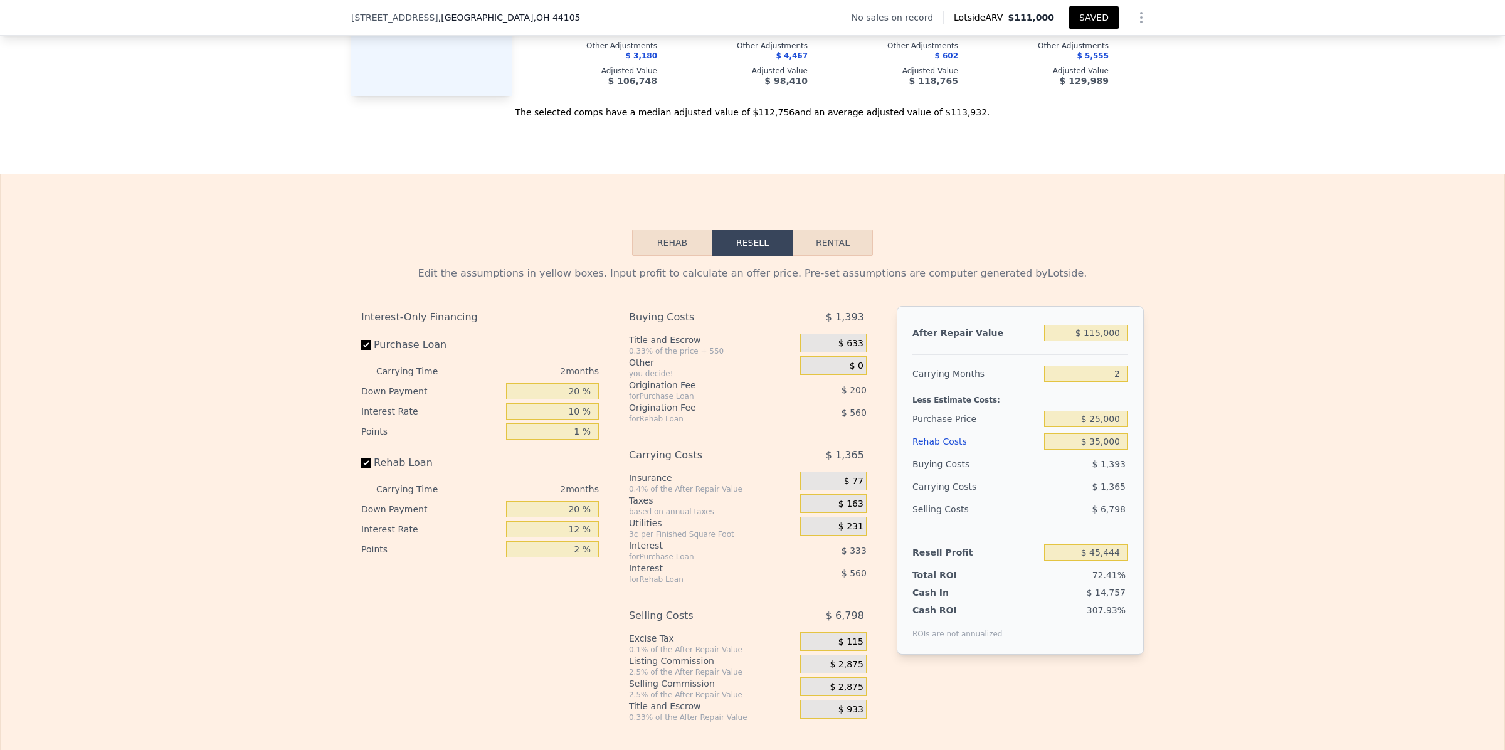
scroll to position [1654, 0]
click at [1095, 13] on button "SAVED" at bounding box center [1094, 17] width 50 height 23
click at [1136, 14] on icon "Show Options" at bounding box center [1141, 17] width 15 height 15
click at [1080, 76] on div "Share Analysis" at bounding box center [1083, 75] width 140 height 25
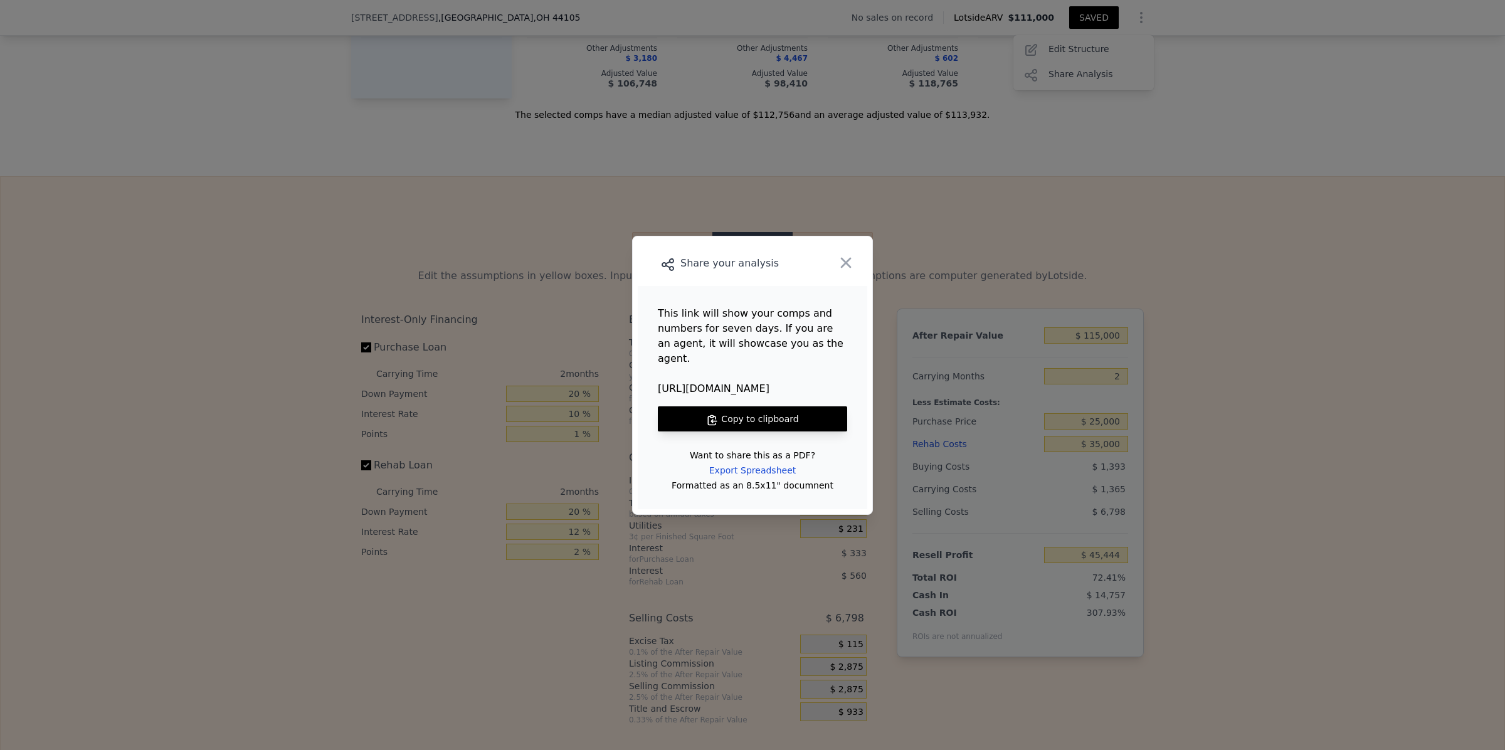
click at [774, 409] on button "Copy to clipboard" at bounding box center [752, 418] width 189 height 25
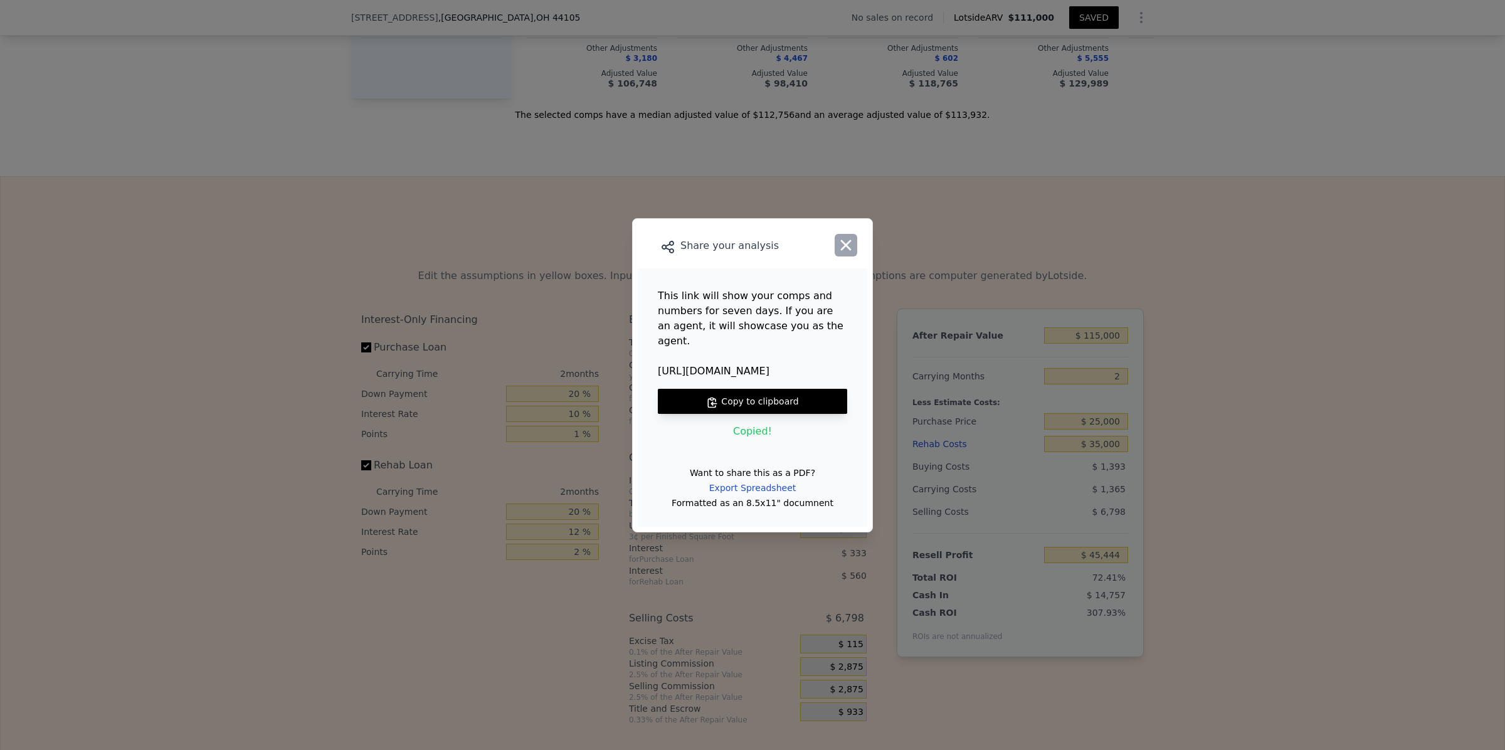
click at [850, 254] on icon "button" at bounding box center [846, 245] width 18 height 18
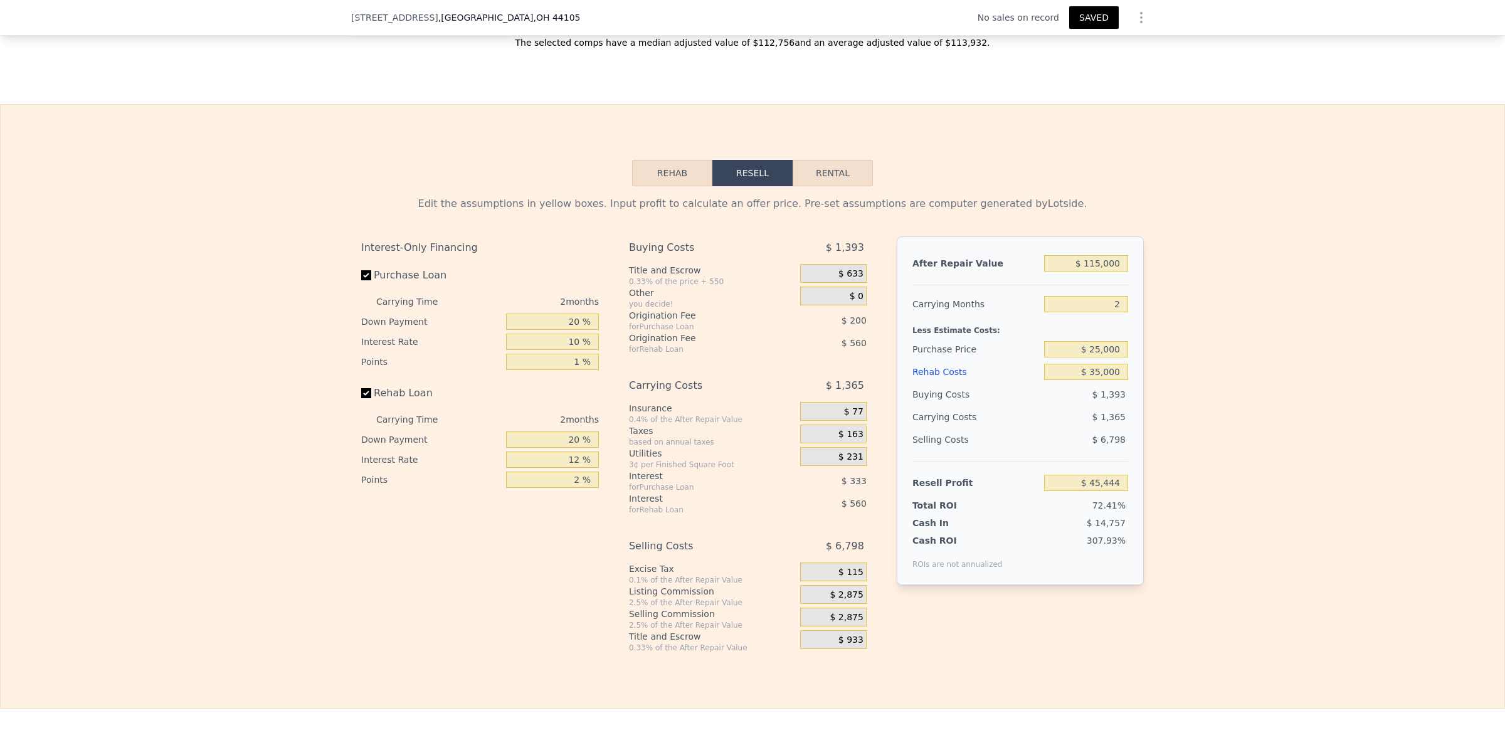
scroll to position [1759, 0]
